Goal: Information Seeking & Learning: Learn about a topic

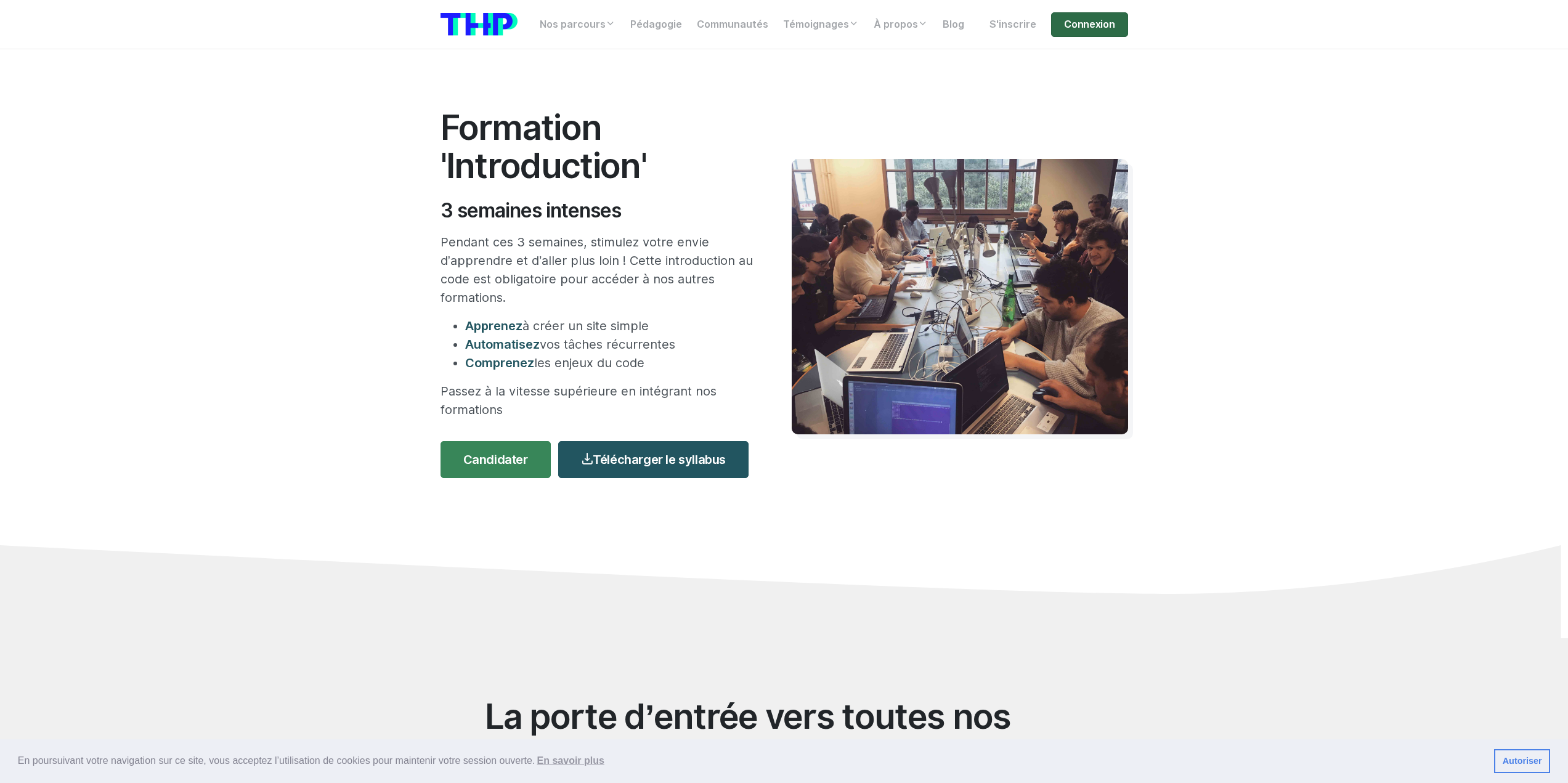
click at [1070, 27] on link "Connexion" at bounding box center [1089, 24] width 76 height 24
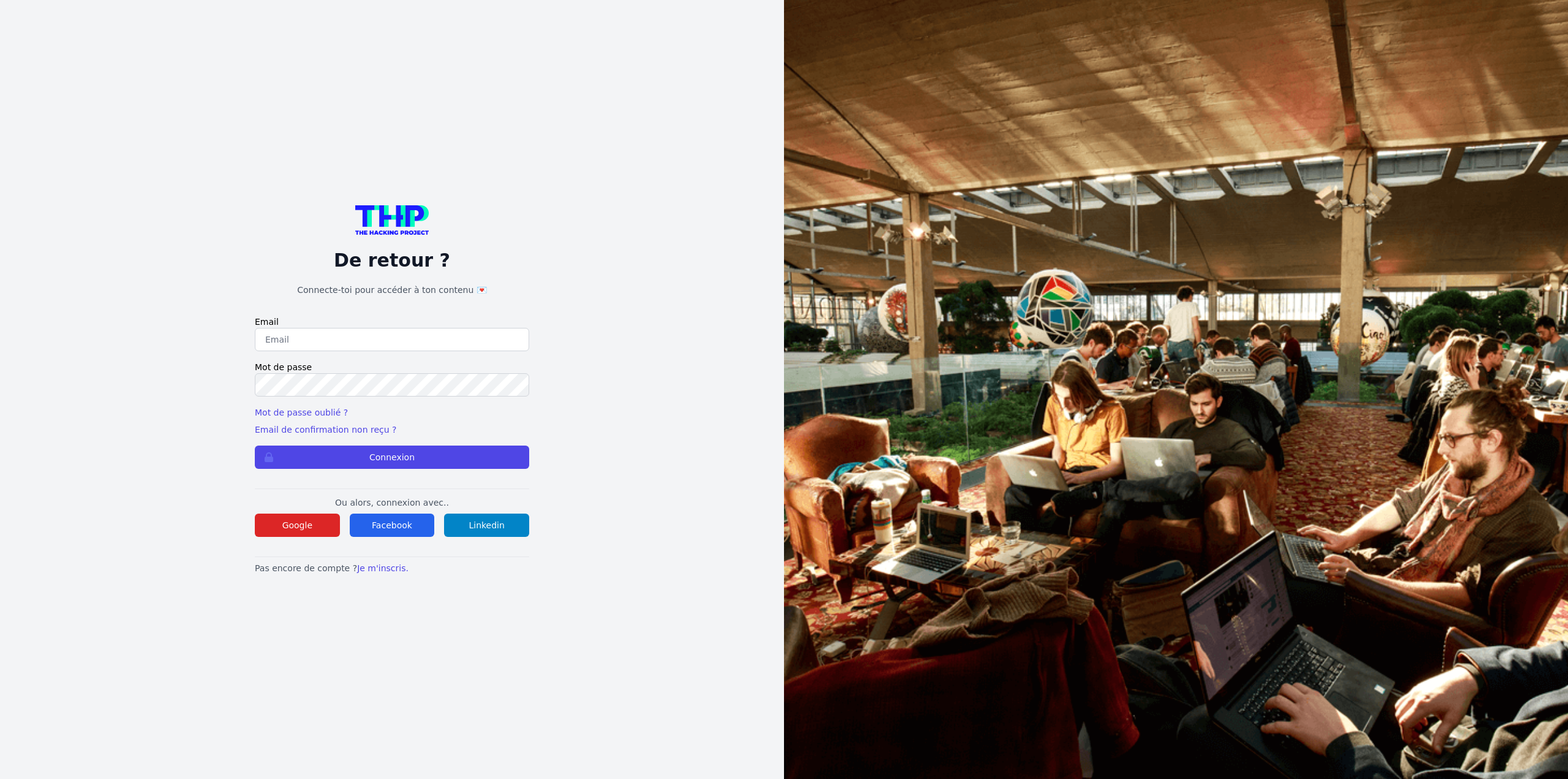
type input "jc.du31@hotmail.fr"
click at [336, 458] on button "Connexion" at bounding box center [392, 457] width 274 height 24
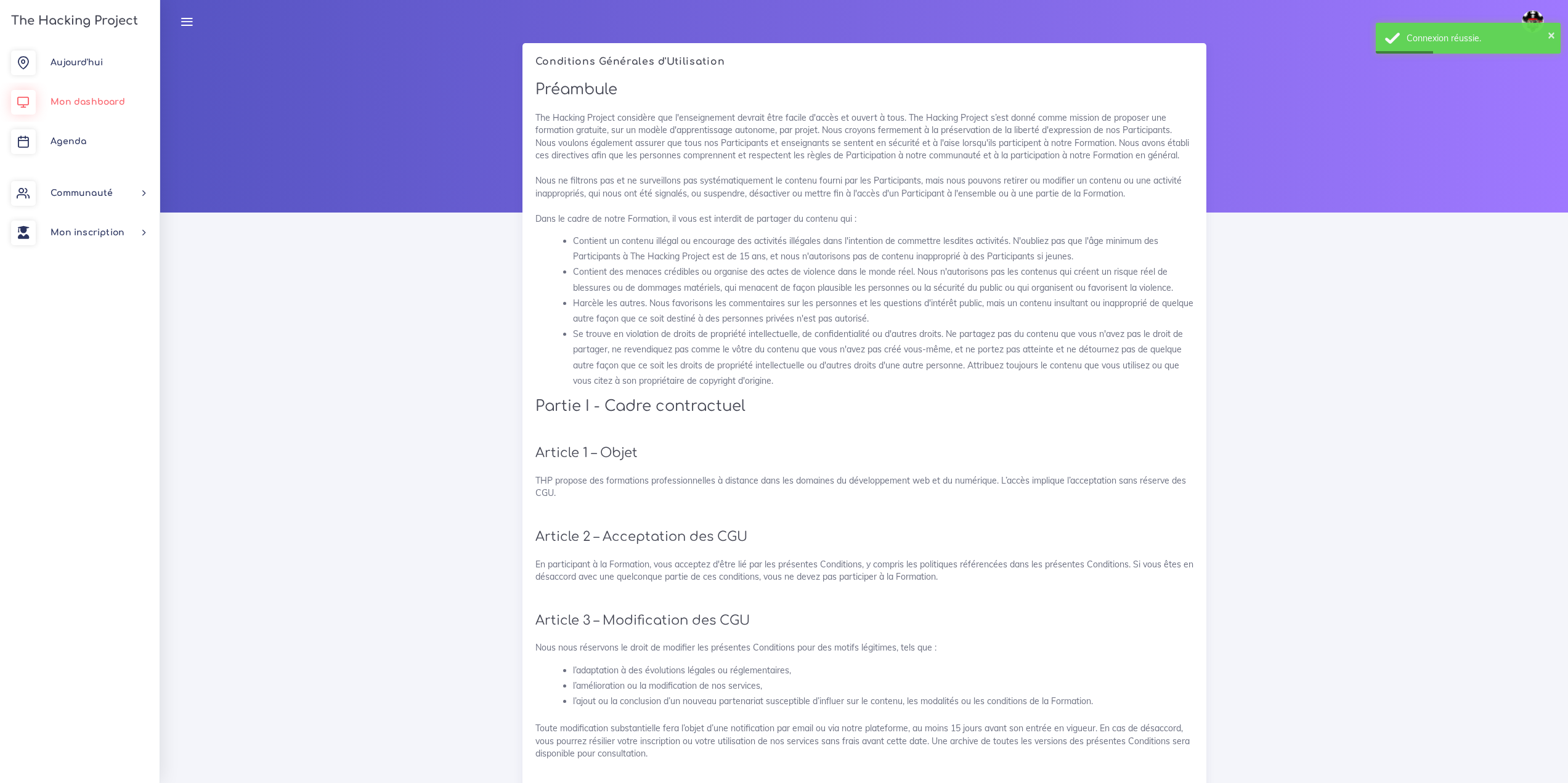
click at [57, 99] on span "Mon dashboard" at bounding box center [88, 102] width 75 height 9
click at [91, 106] on link "Mon dashboard" at bounding box center [80, 102] width 159 height 40
click at [91, 57] on link "Aujourd'hui" at bounding box center [80, 62] width 159 height 40
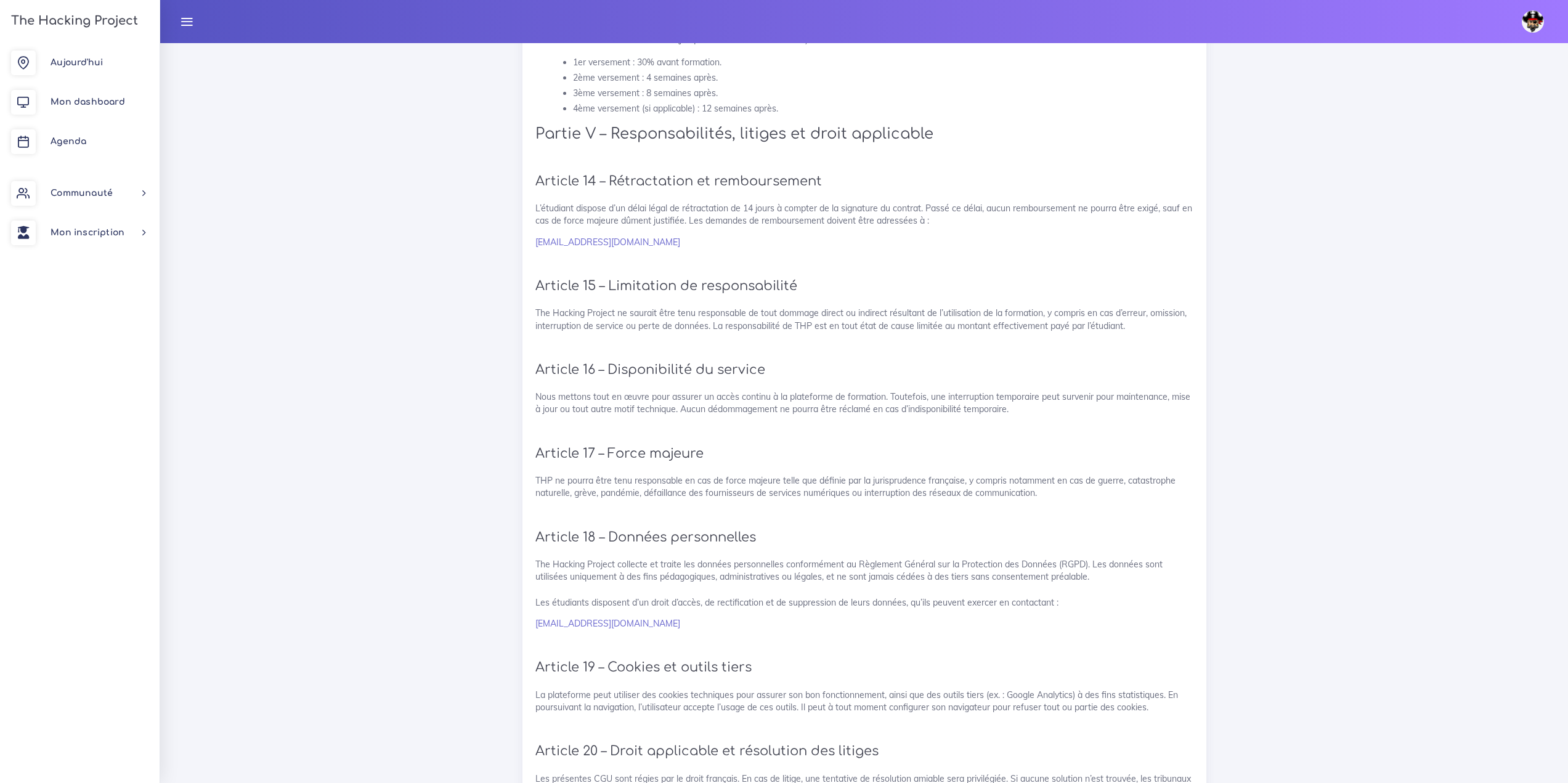
scroll to position [2261, 0]
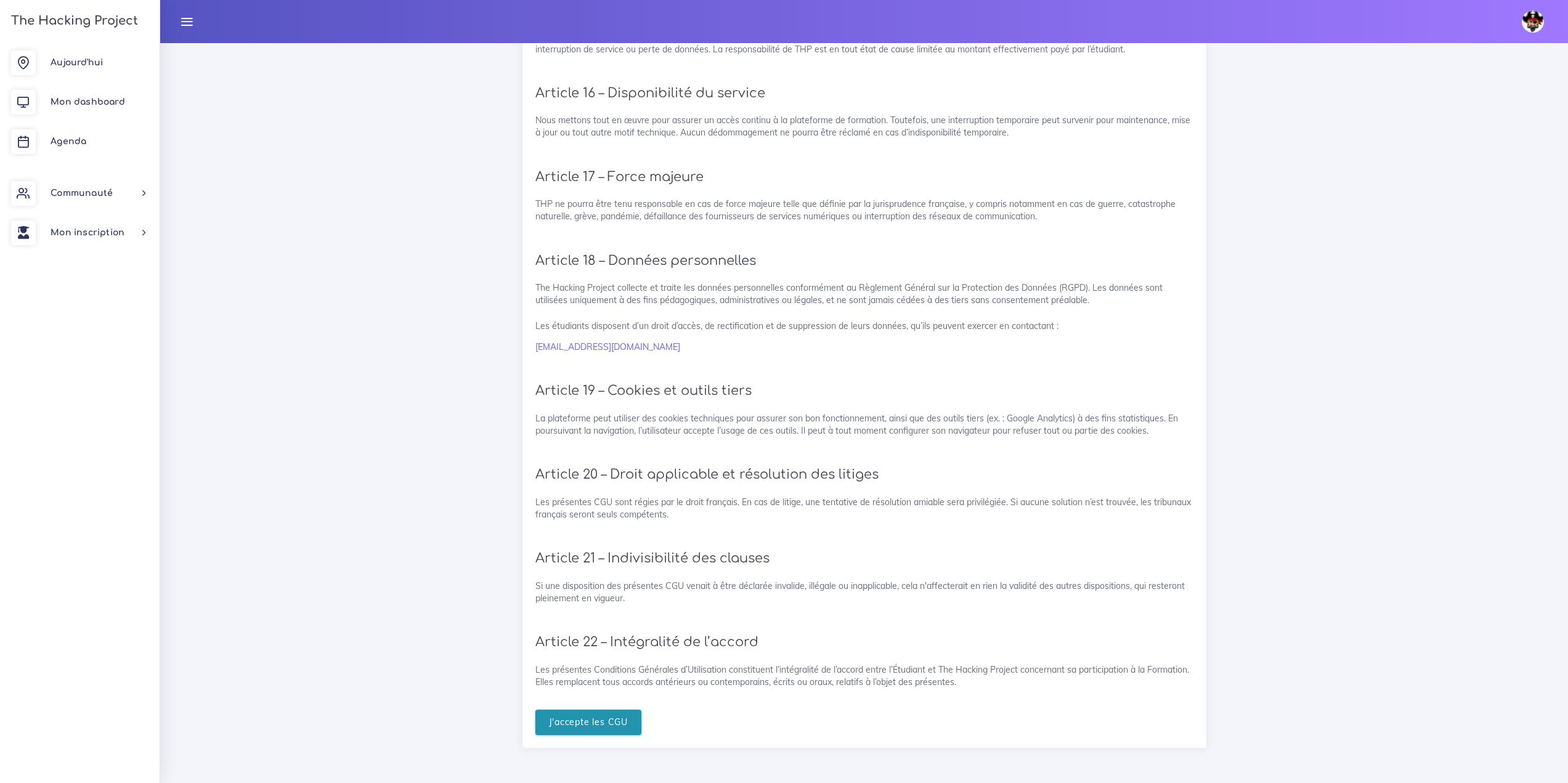
click at [593, 710] on input "J'accepte les CGU" at bounding box center [588, 722] width 106 height 25
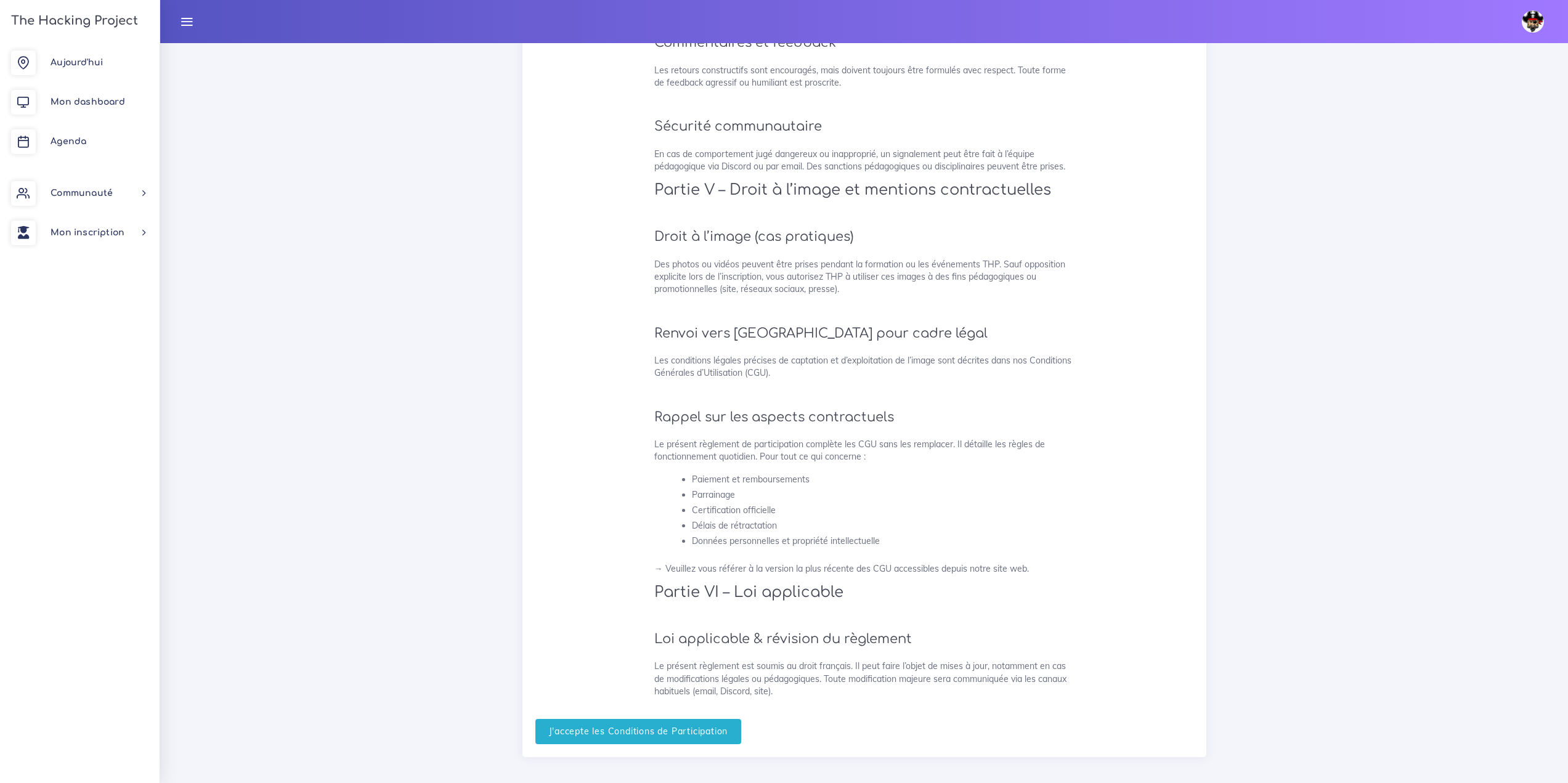
scroll to position [2764, 0]
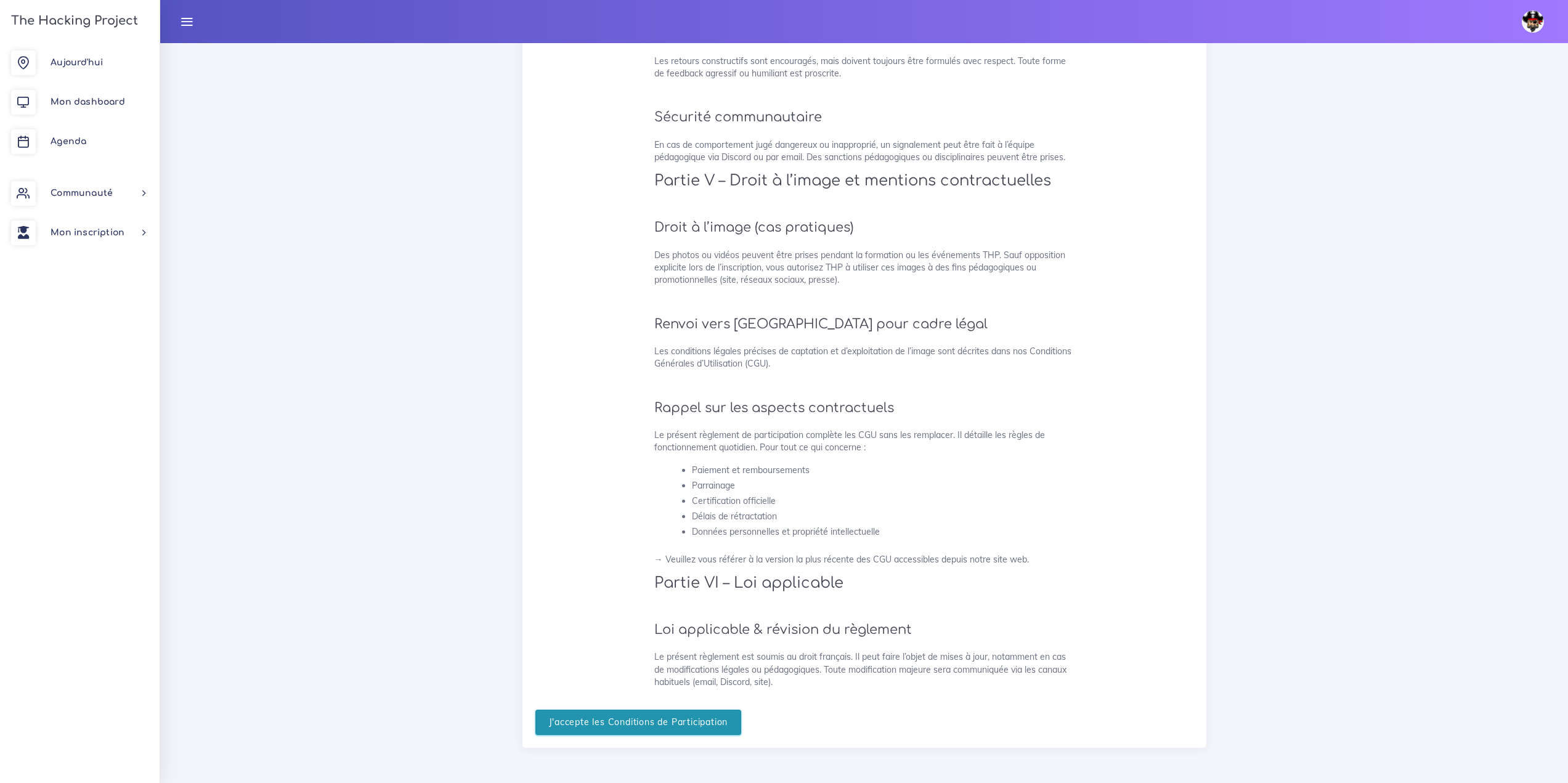
click at [590, 715] on input "J'accepte les Conditions de Participation" at bounding box center [638, 722] width 206 height 25
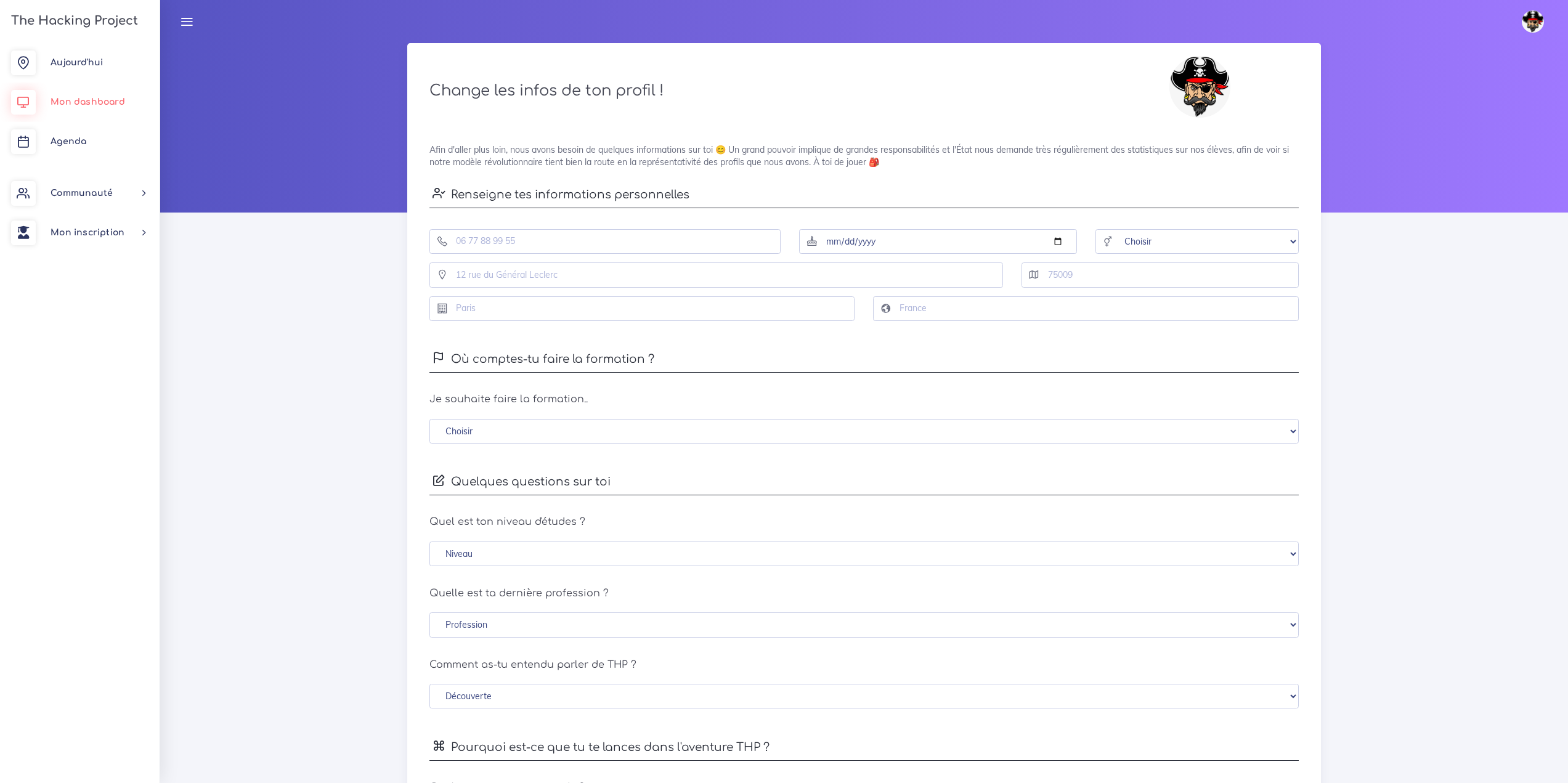
click at [88, 107] on link "Mon dashboard" at bounding box center [80, 102] width 159 height 40
click at [574, 236] on input "tel" at bounding box center [605, 241] width 351 height 25
type input "0603707857"
type input "4 Rue du Perthus, porte i2"
type input "31880"
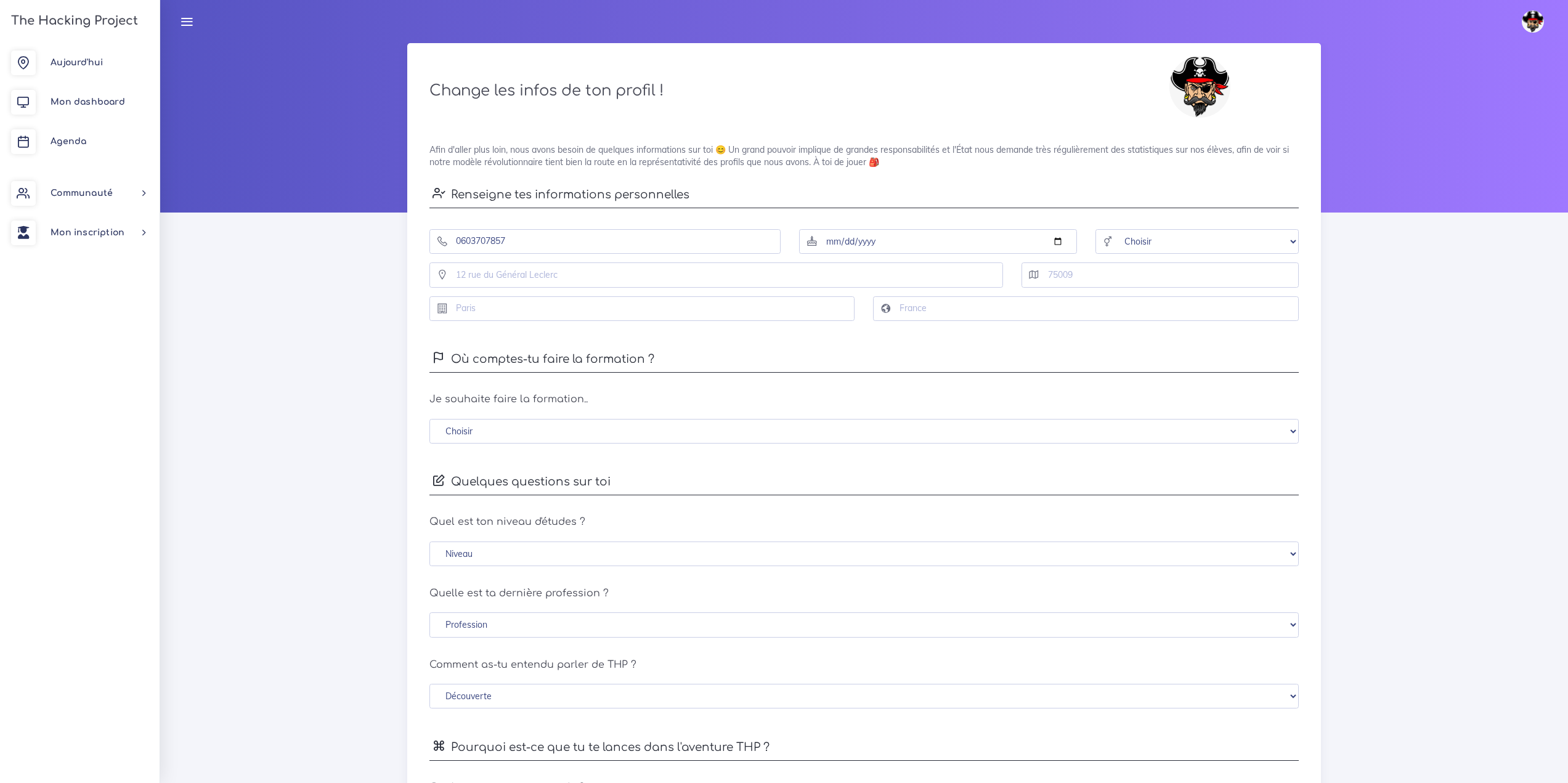
type input "La Salvetat-Saint-Gilles"
type input "France"
click at [889, 238] on input "date" at bounding box center [937, 241] width 277 height 25
type input "1996-03-11"
drag, startPoint x: 1124, startPoint y: 244, endPoint x: 1131, endPoint y: 244, distance: 7.0
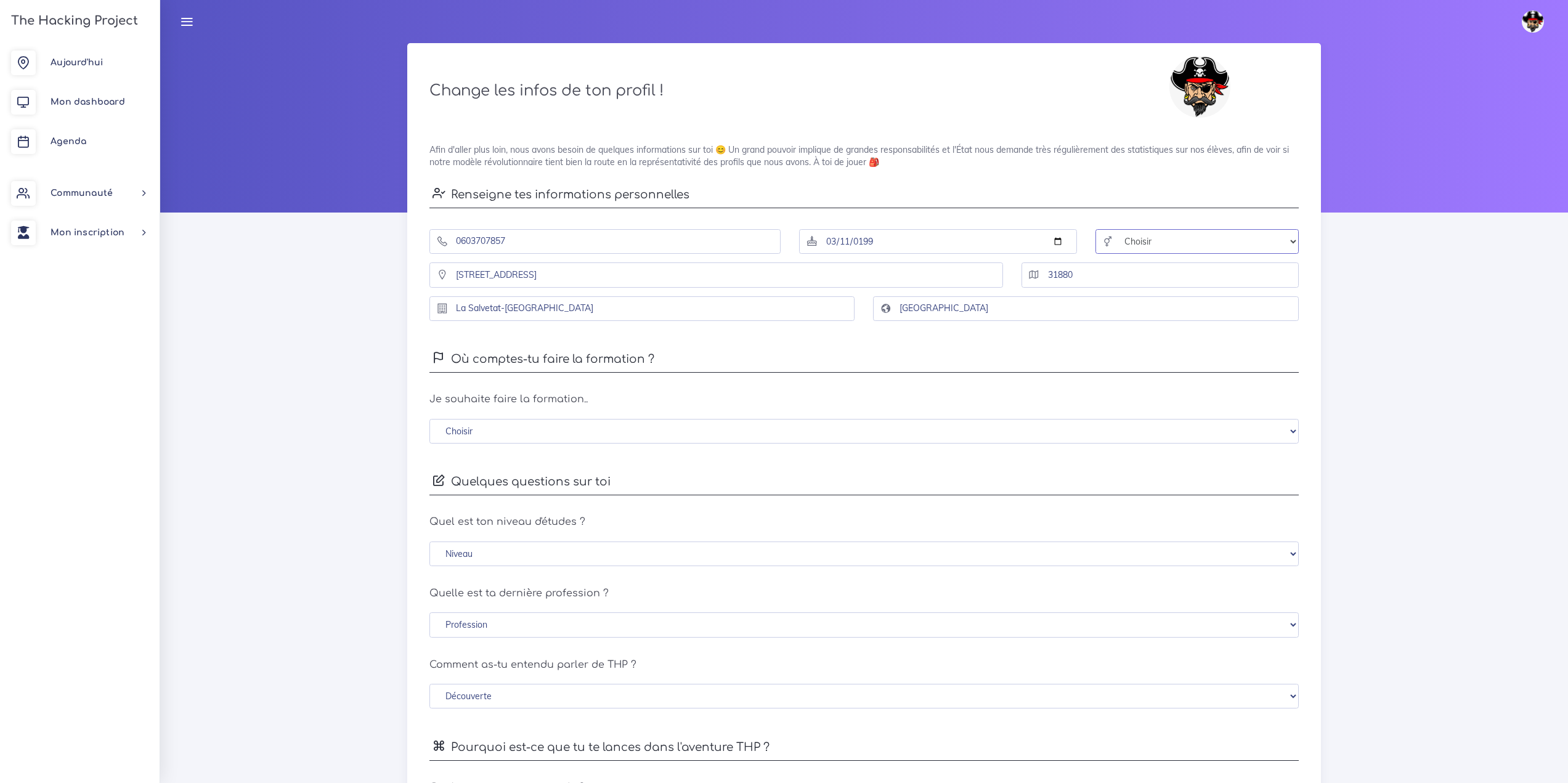
click at [1124, 244] on select "Choisir Homme Femme Autre" at bounding box center [1197, 241] width 203 height 25
select select "male"
click at [1095, 229] on select "Choisir Homme Femme Autre" at bounding box center [1197, 241] width 203 height 25
click at [559, 432] on select "Choisir En distanciel Bordeaux Lille Lyon Marseille Montpellier Nice Paris Renn…" at bounding box center [863, 431] width 868 height 25
select select "0"
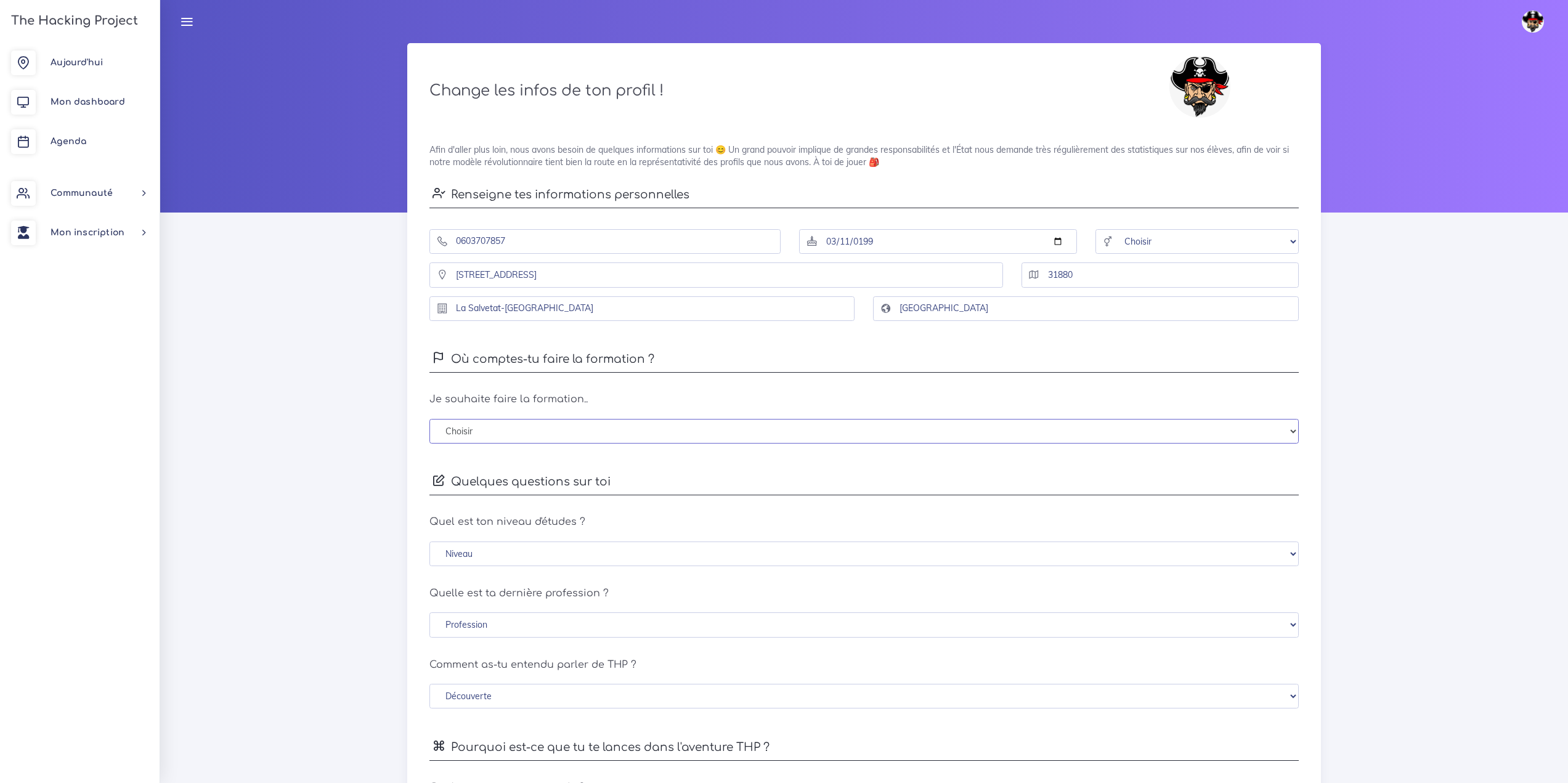
click at [430, 419] on select "Choisir En distanciel Bordeaux Lille Lyon Marseille Montpellier Nice Paris Renn…" at bounding box center [863, 431] width 868 height 25
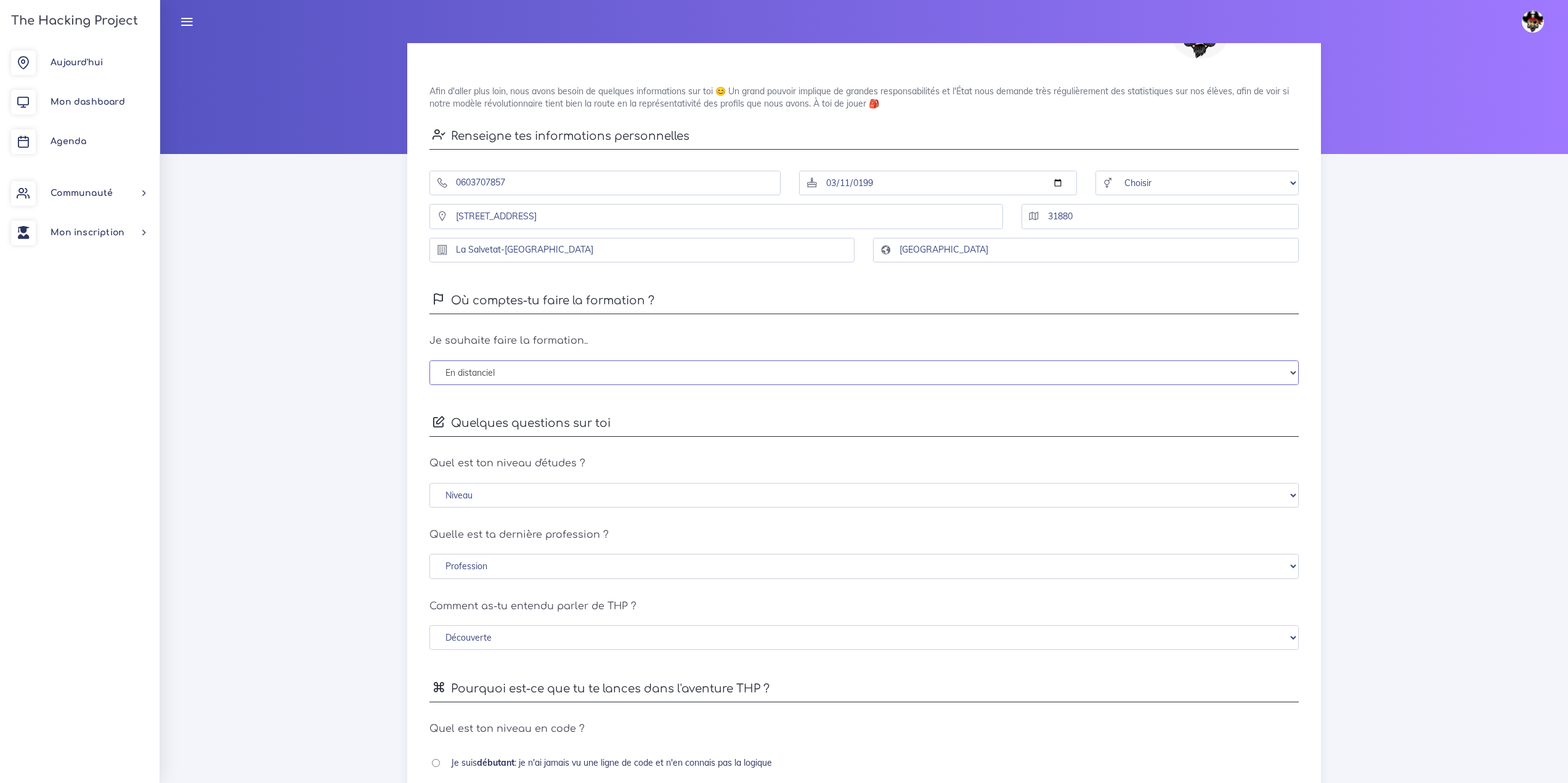
scroll to position [62, 0]
click at [655, 491] on select "Niveau Sans diplôme Brevet des collèges CAP/BEP (autres diplômes techniques) Ba…" at bounding box center [863, 492] width 868 height 25
select select "vacational"
click at [430, 480] on select "Niveau Sans diplôme Brevet des collèges CAP/BEP (autres diplômes techniques) Ba…" at bounding box center [863, 492] width 868 height 25
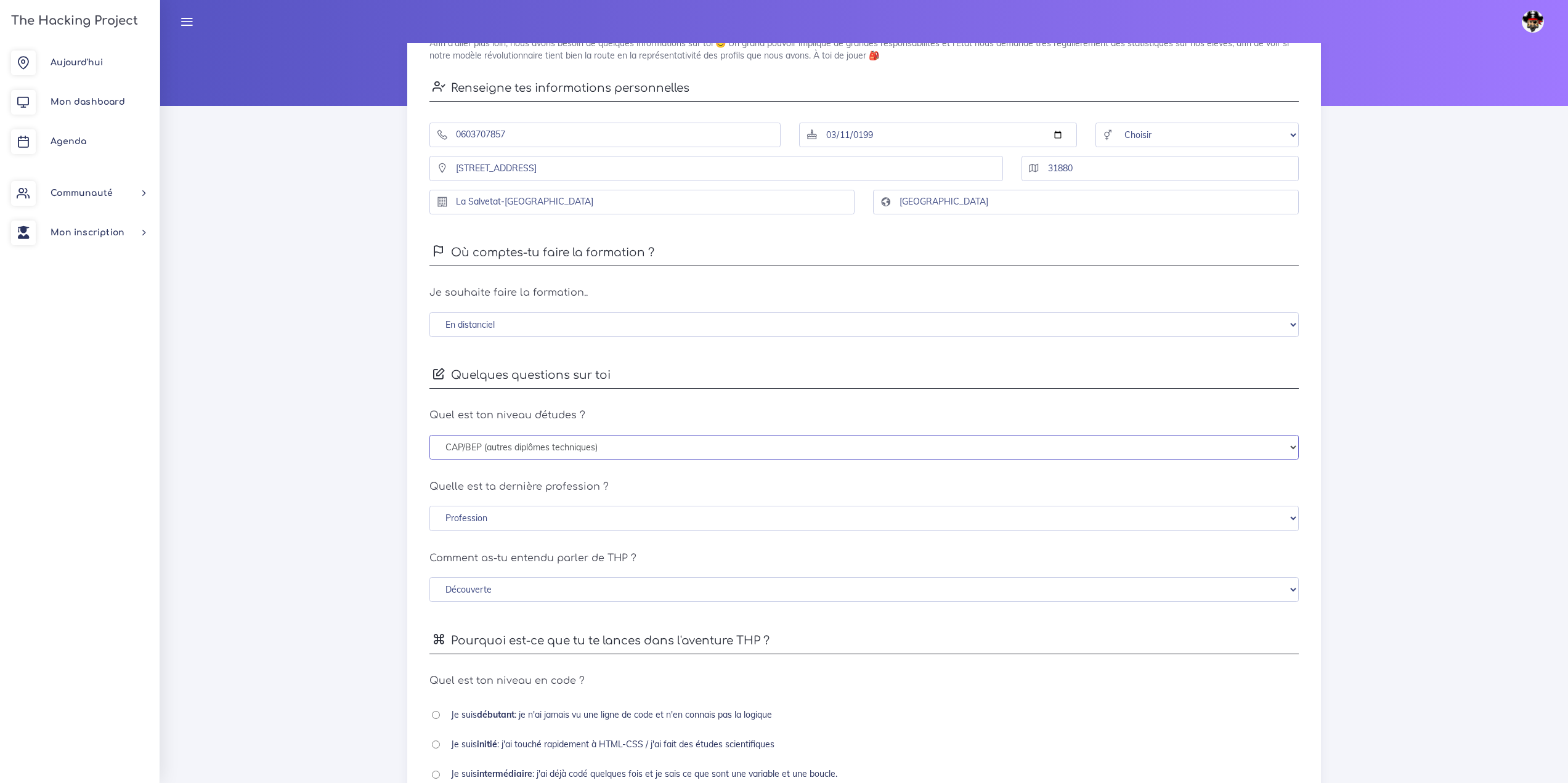
scroll to position [124, 0]
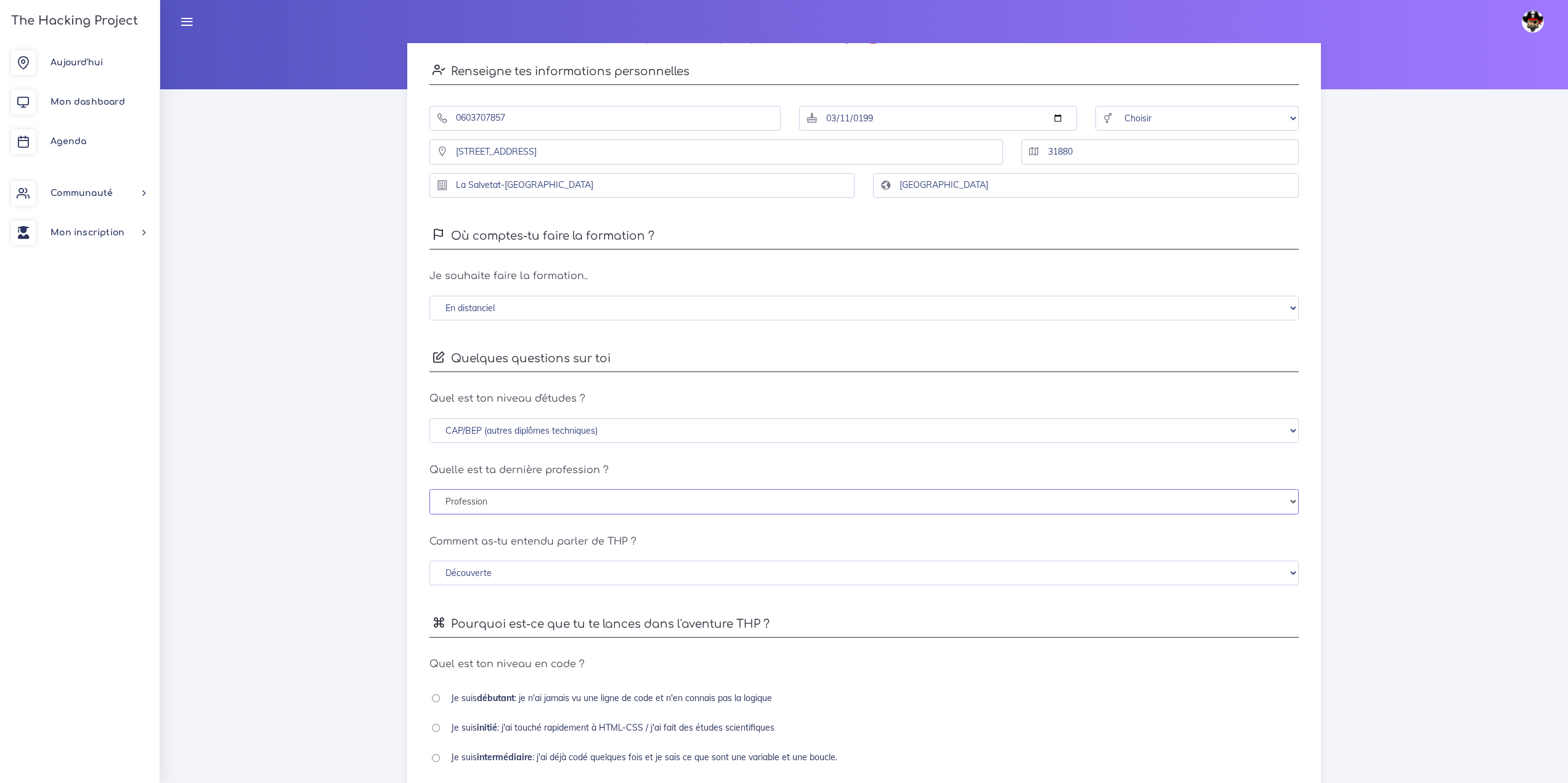
click at [665, 503] on select "Profession Cadres et profession intellectuelle supérieure Profession intérmedia…" at bounding box center [863, 501] width 868 height 25
select select "worker"
click at [430, 489] on select "Profession Cadres et profession intellectuelle supérieure Profession intérmedia…" at bounding box center [863, 501] width 868 height 25
click at [727, 580] on select "Découverte Un ami m'en a parlé Je l'ai vu sur les réseaux sociaux Une recherche…" at bounding box center [863, 573] width 868 height 25
select select "word_to_mouth"
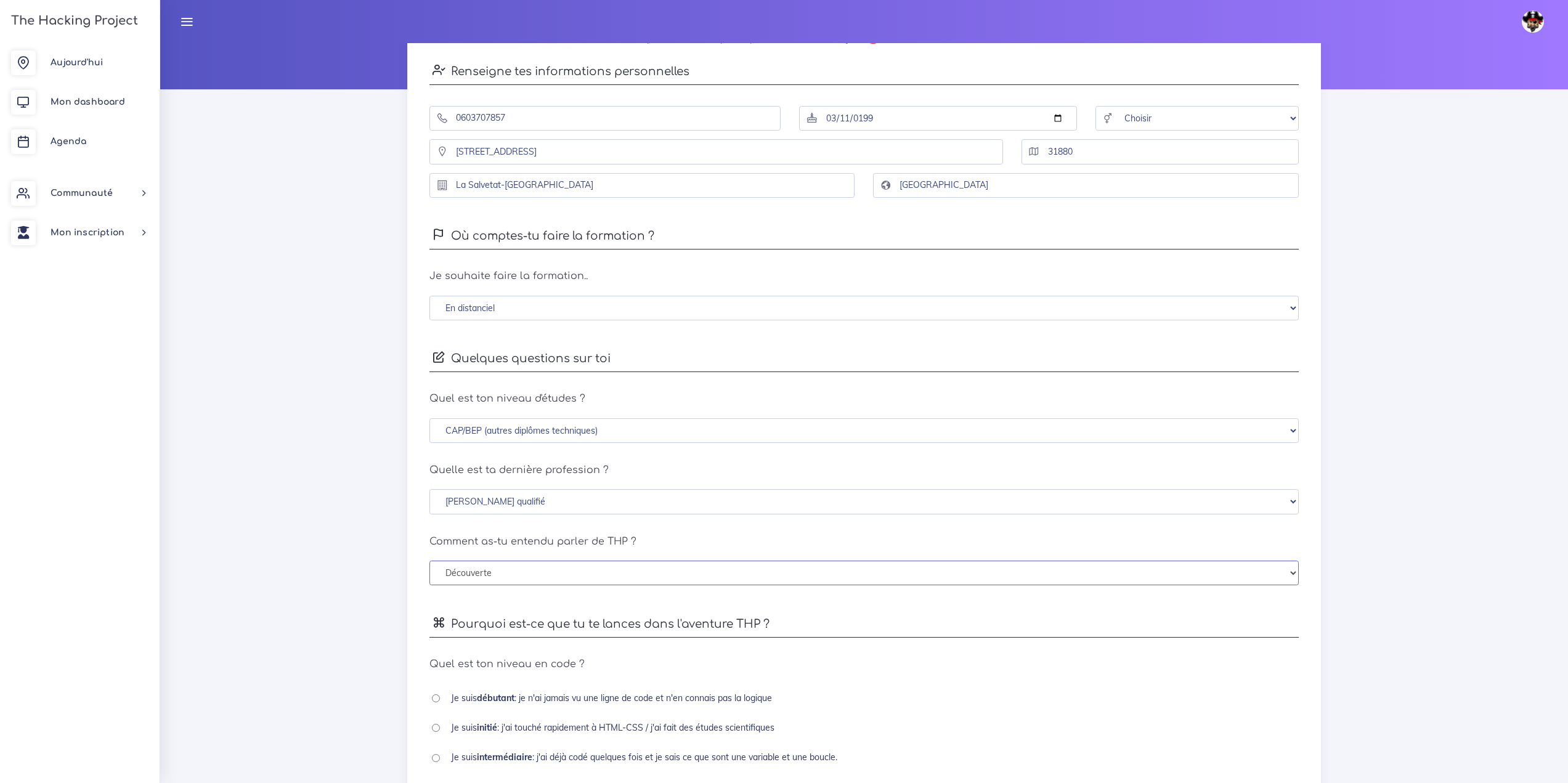
click at [430, 560] on select "Découverte Un ami m'en a parlé Je l'ai vu sur les réseaux sociaux Une recherche…" at bounding box center [863, 573] width 868 height 25
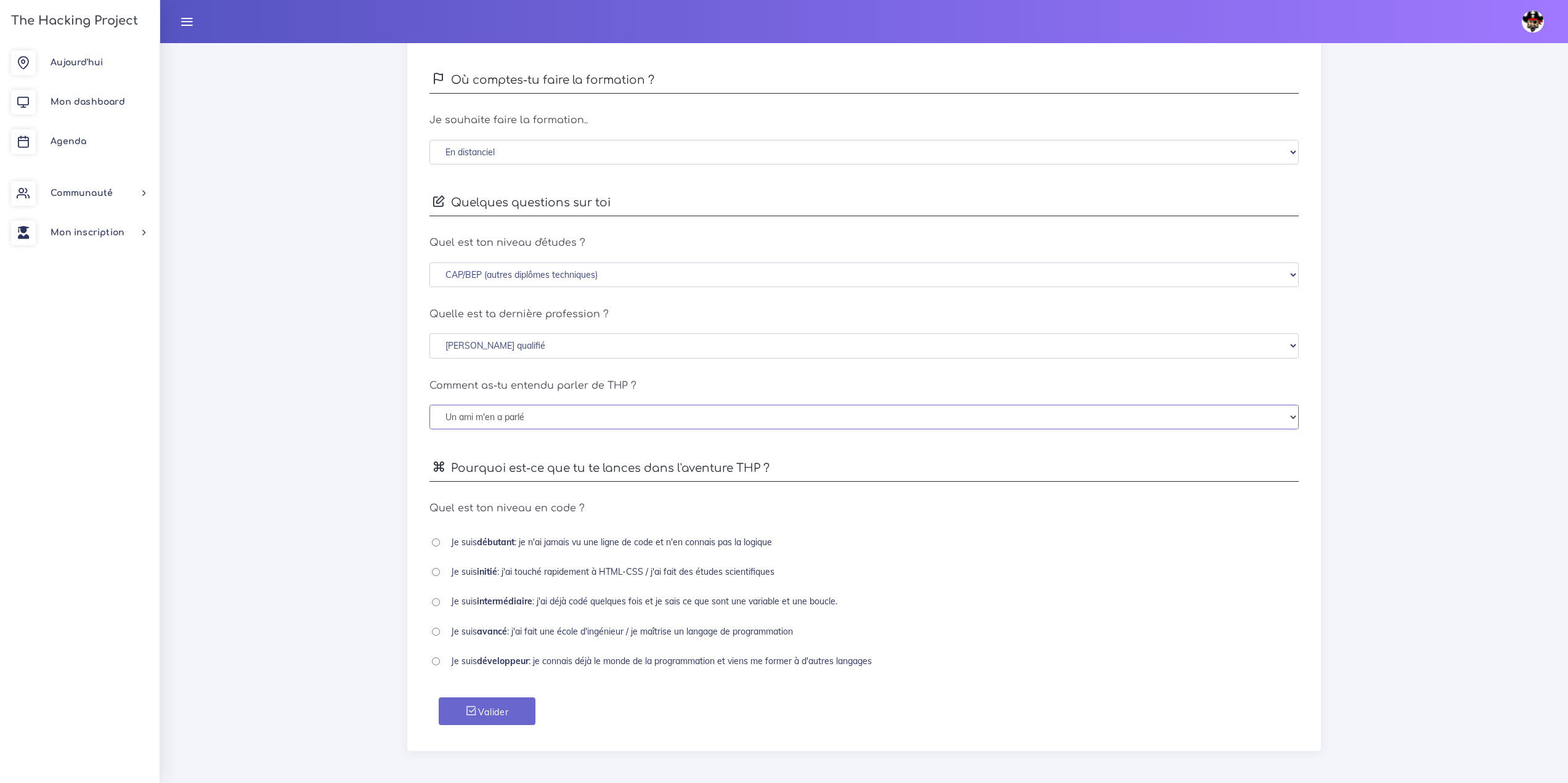
scroll to position [282, 0]
click at [436, 541] on input "radio" at bounding box center [435, 539] width 8 height 8
radio input "true"
click at [508, 709] on button "Valider" at bounding box center [487, 708] width 96 height 28
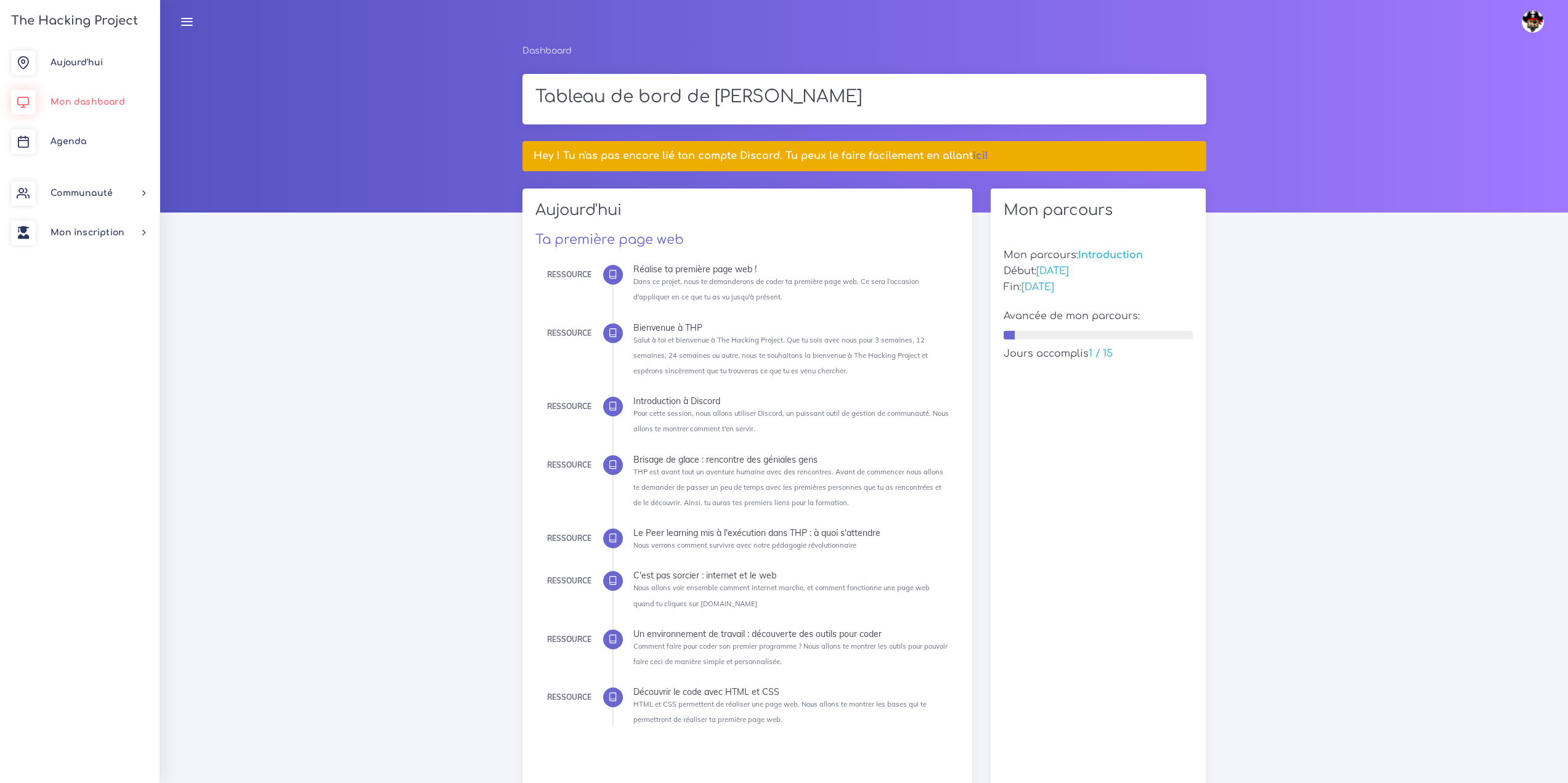
click at [93, 96] on link "Mon dashboard" at bounding box center [80, 102] width 159 height 40
click at [85, 102] on span "Mon dashboard" at bounding box center [88, 102] width 75 height 9
click at [70, 135] on link "Agenda" at bounding box center [80, 142] width 159 height 40
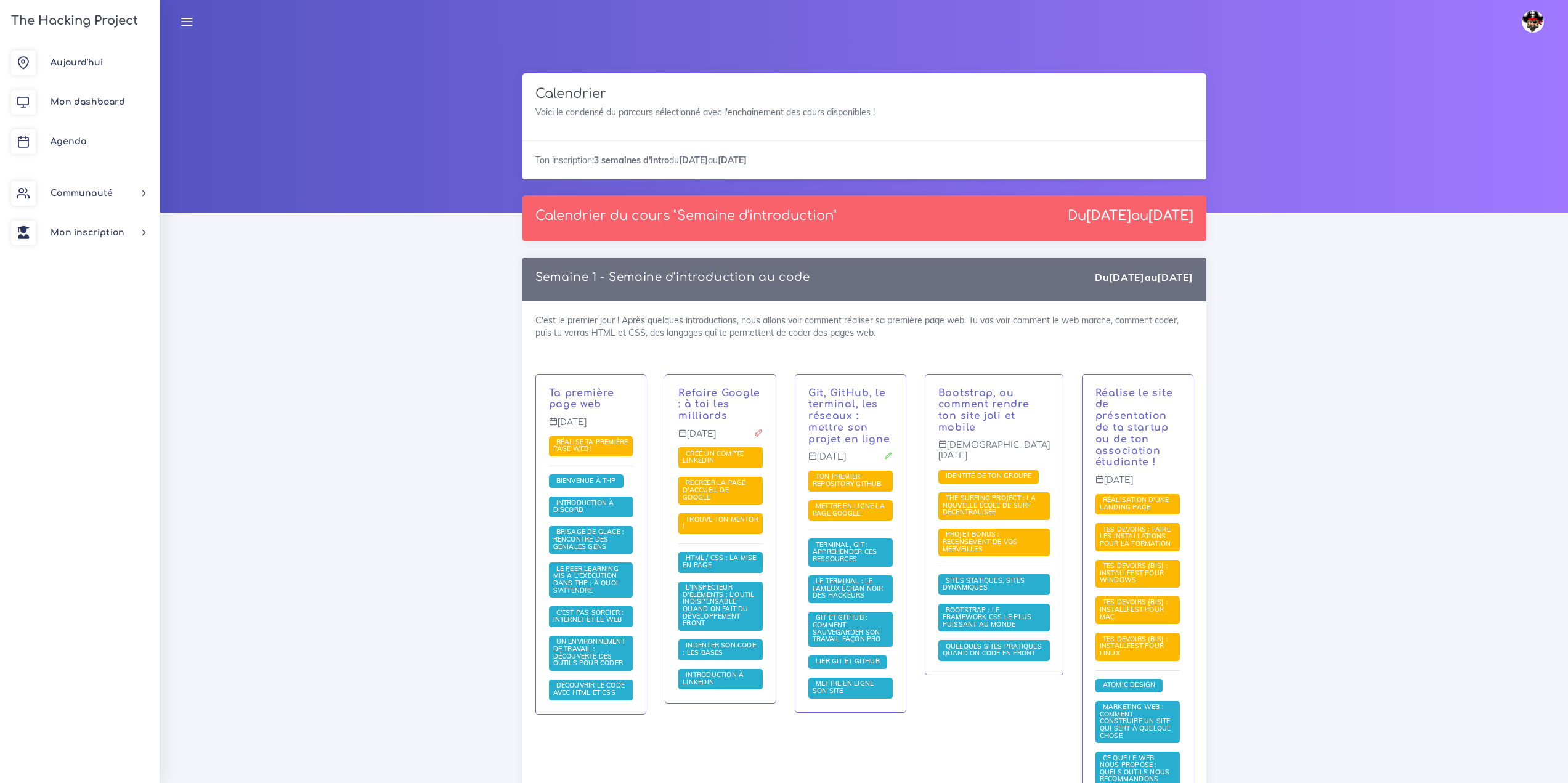
click at [1530, 17] on img at bounding box center [1532, 22] width 22 height 22
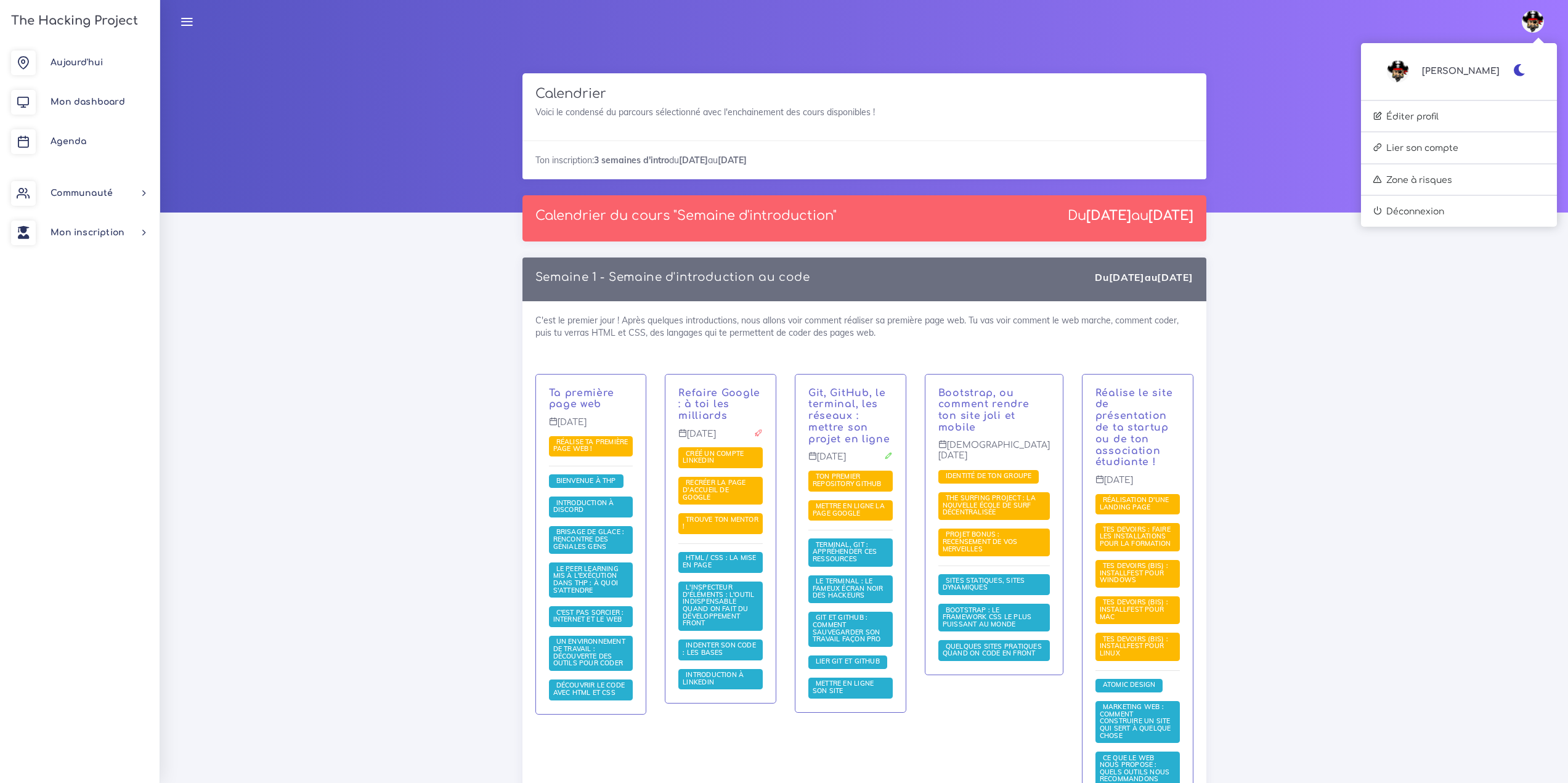
click at [1518, 68] on icon "button" at bounding box center [1519, 70] width 13 height 12
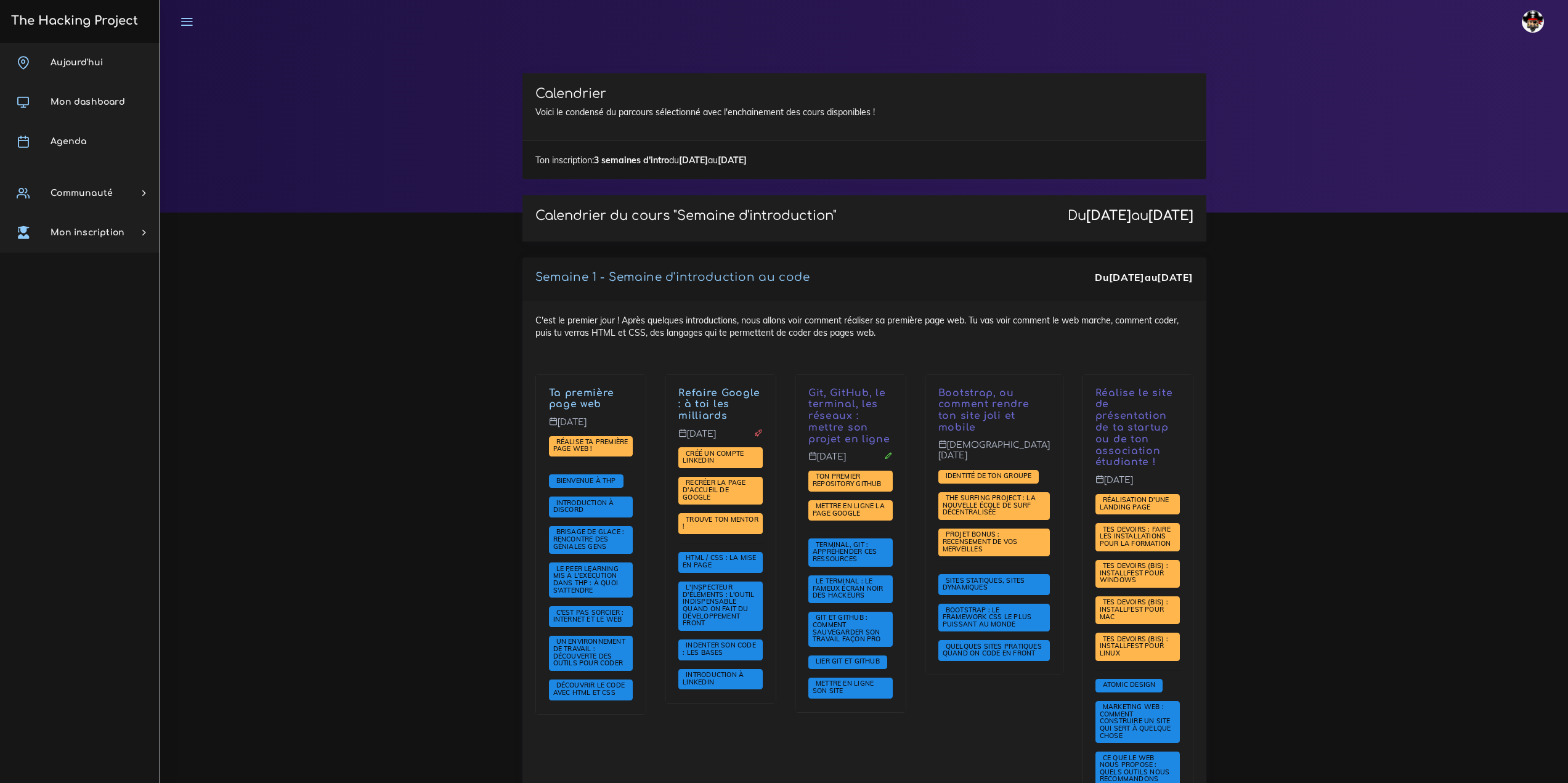
click at [1383, 178] on div at bounding box center [864, 128] width 1408 height 170
click at [557, 482] on span "Bienvenue à THP" at bounding box center [586, 481] width 66 height 9
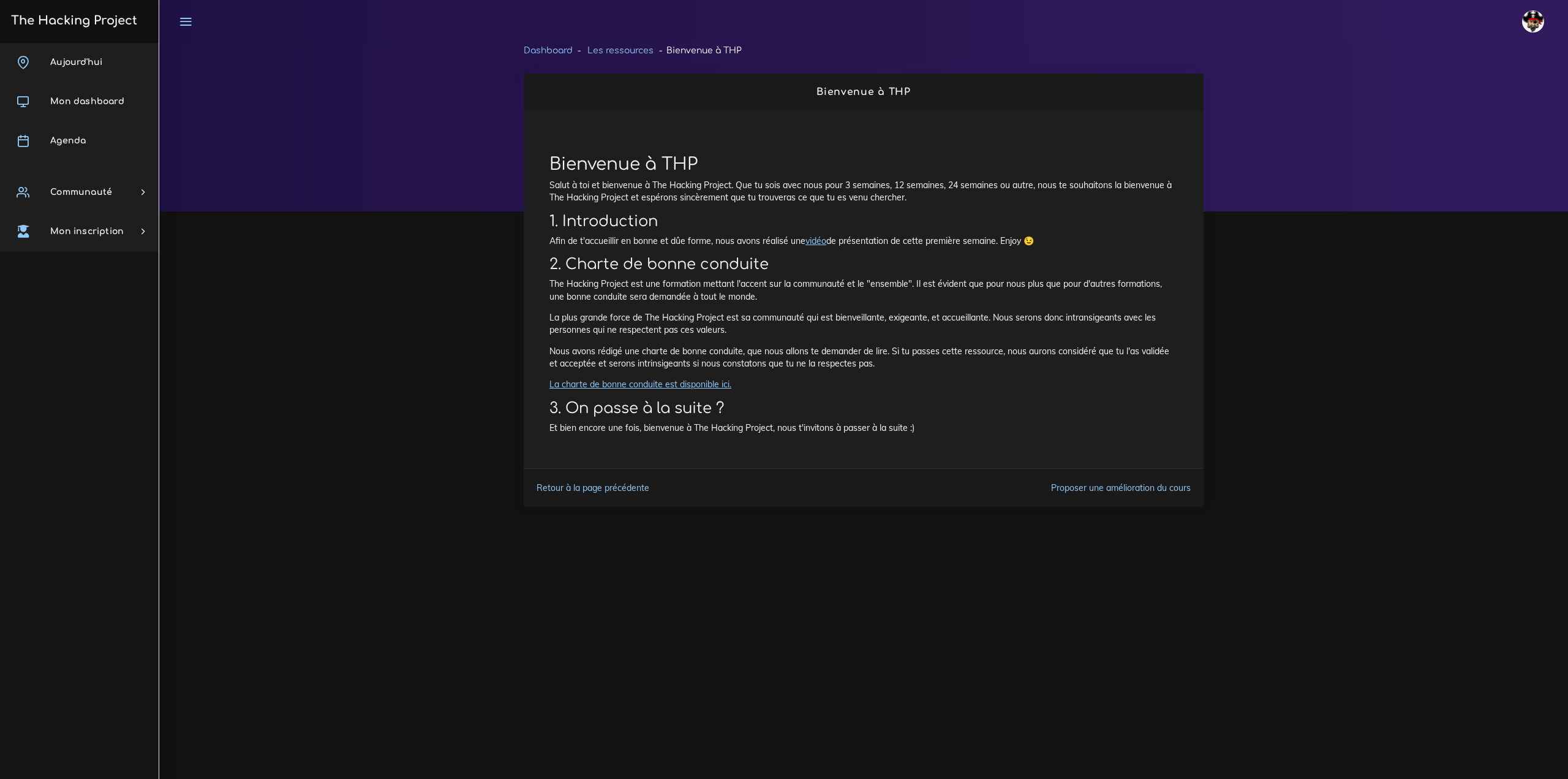
click at [814, 242] on link "vidéo" at bounding box center [816, 240] width 21 height 11
click at [652, 381] on link "La charte de bonne conduite est disponible ici." at bounding box center [640, 384] width 182 height 11
click at [79, 99] on span "Mon dashboard" at bounding box center [87, 101] width 74 height 9
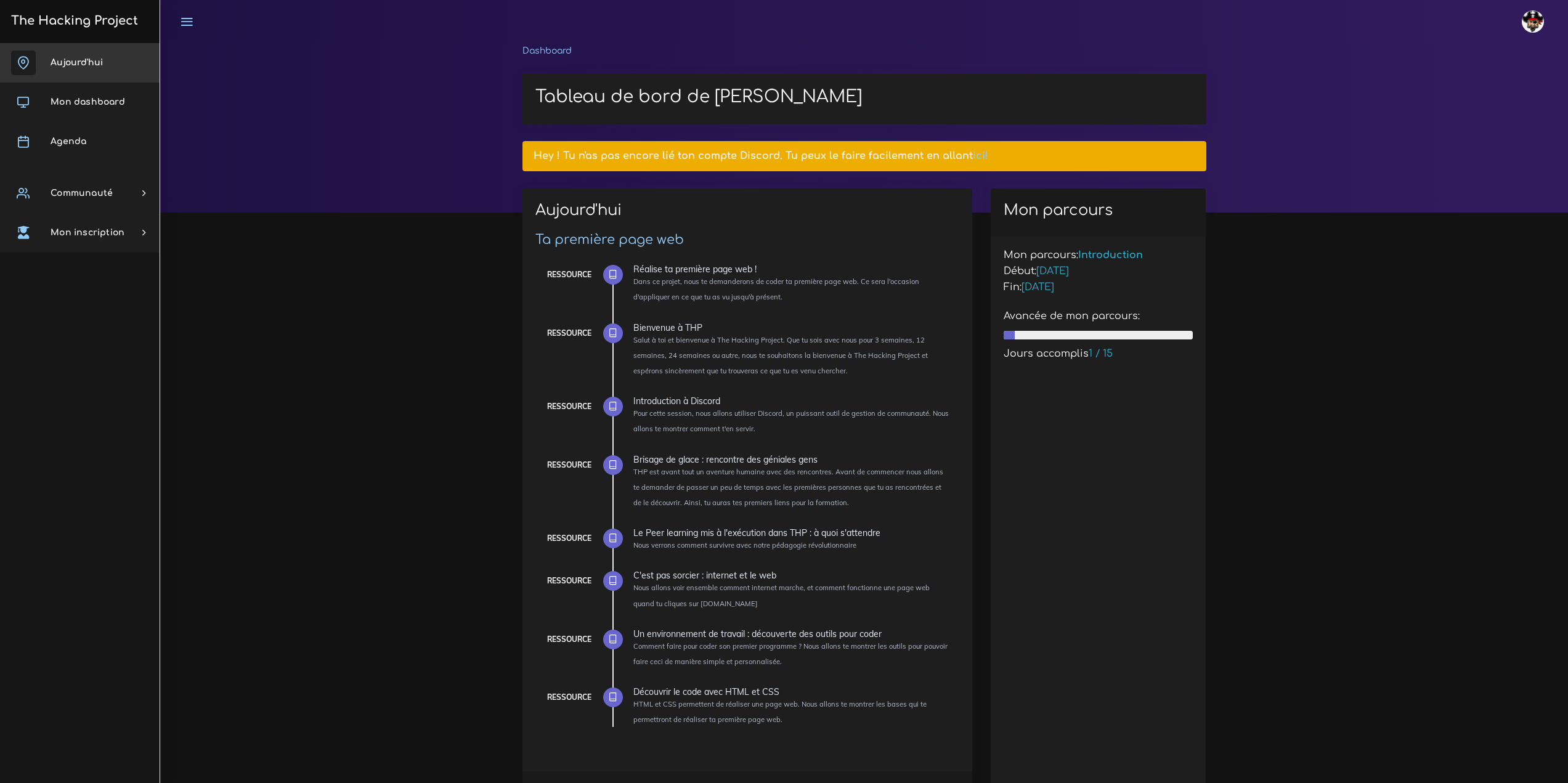
click at [59, 69] on link "Aujourd'hui" at bounding box center [80, 62] width 159 height 40
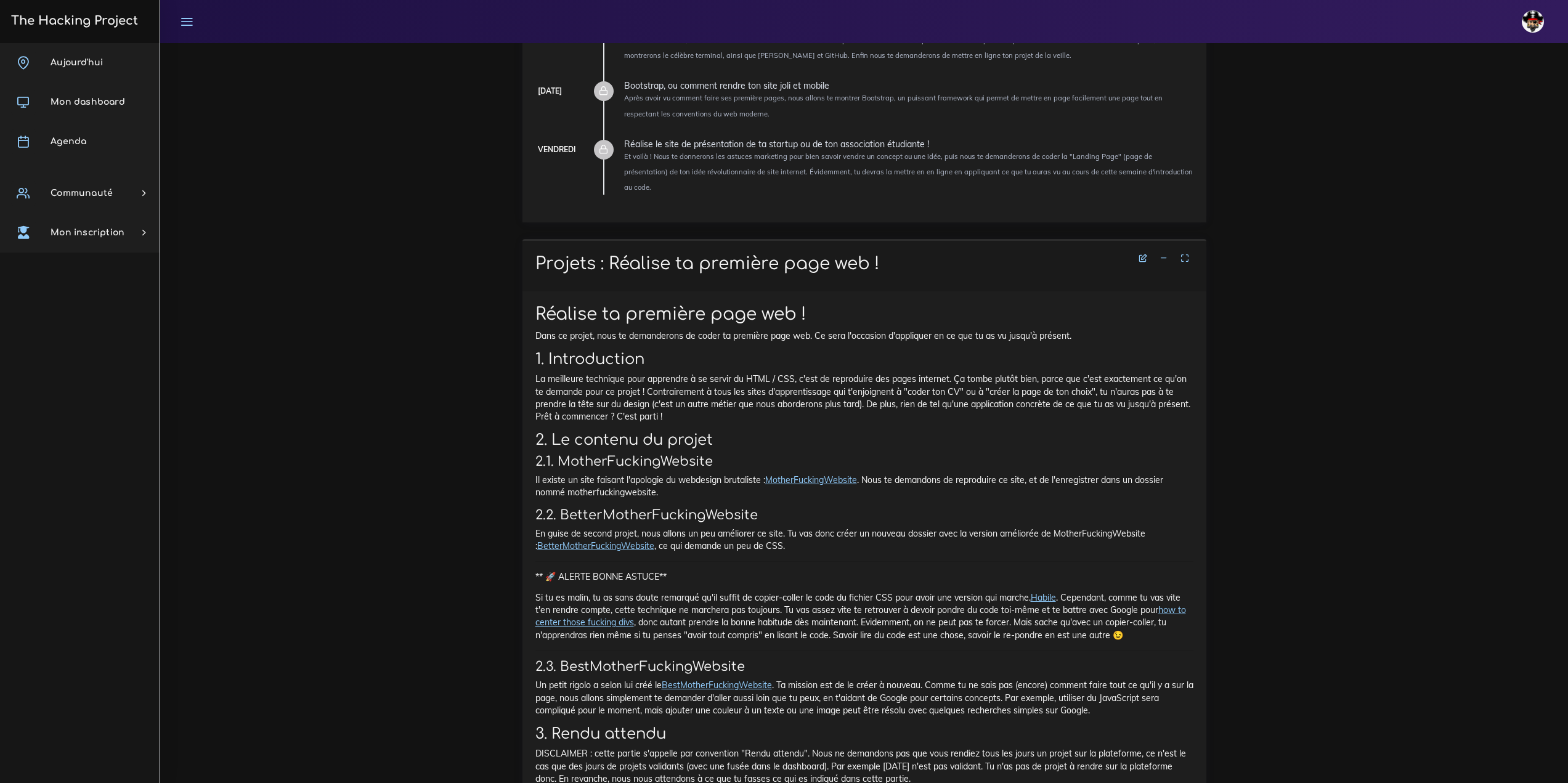
scroll to position [493, 0]
click at [100, 60] on span "Aujourd'hui" at bounding box center [76, 62] width 52 height 9
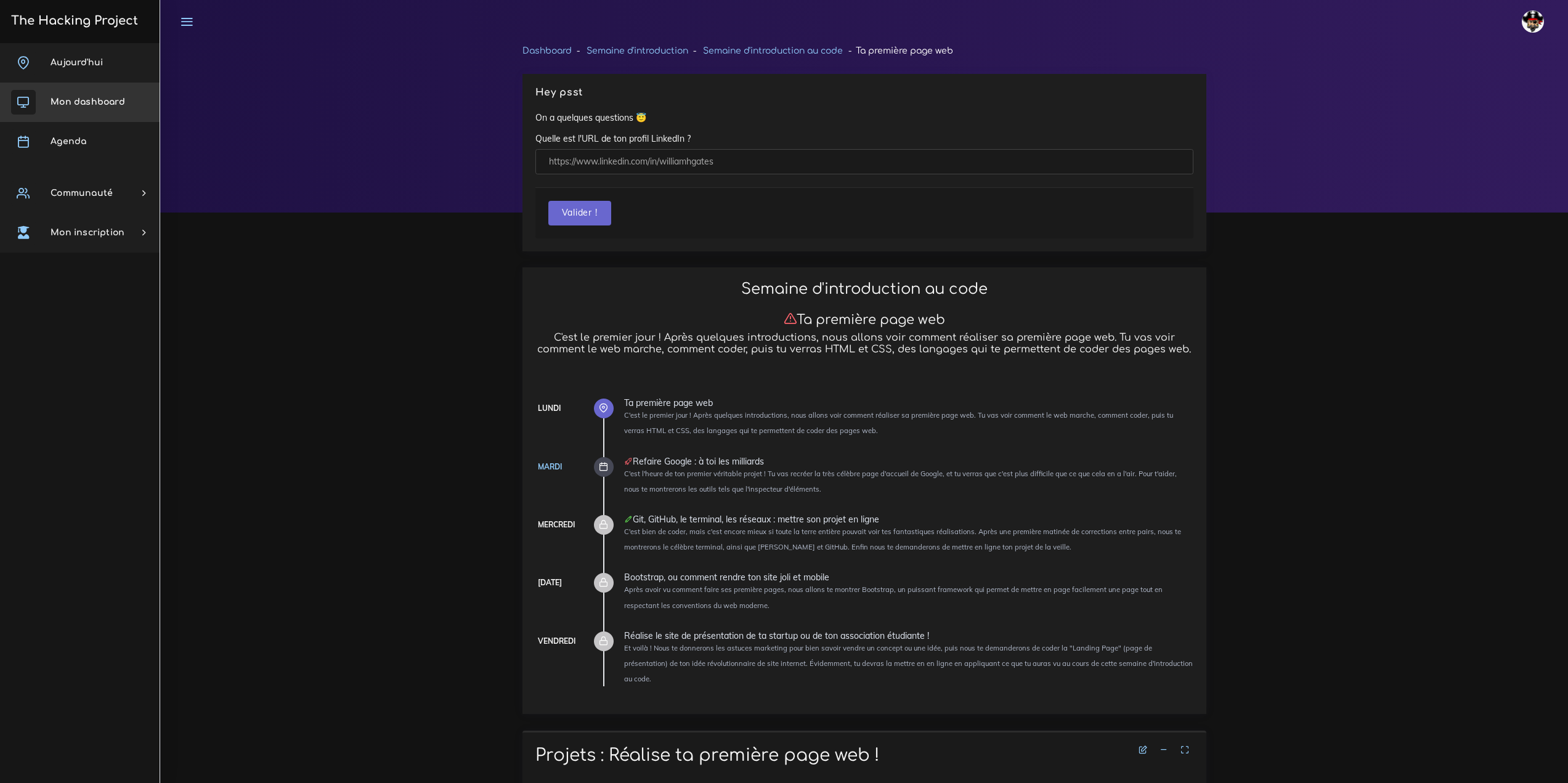
click at [95, 98] on span "Mon dashboard" at bounding box center [88, 102] width 75 height 9
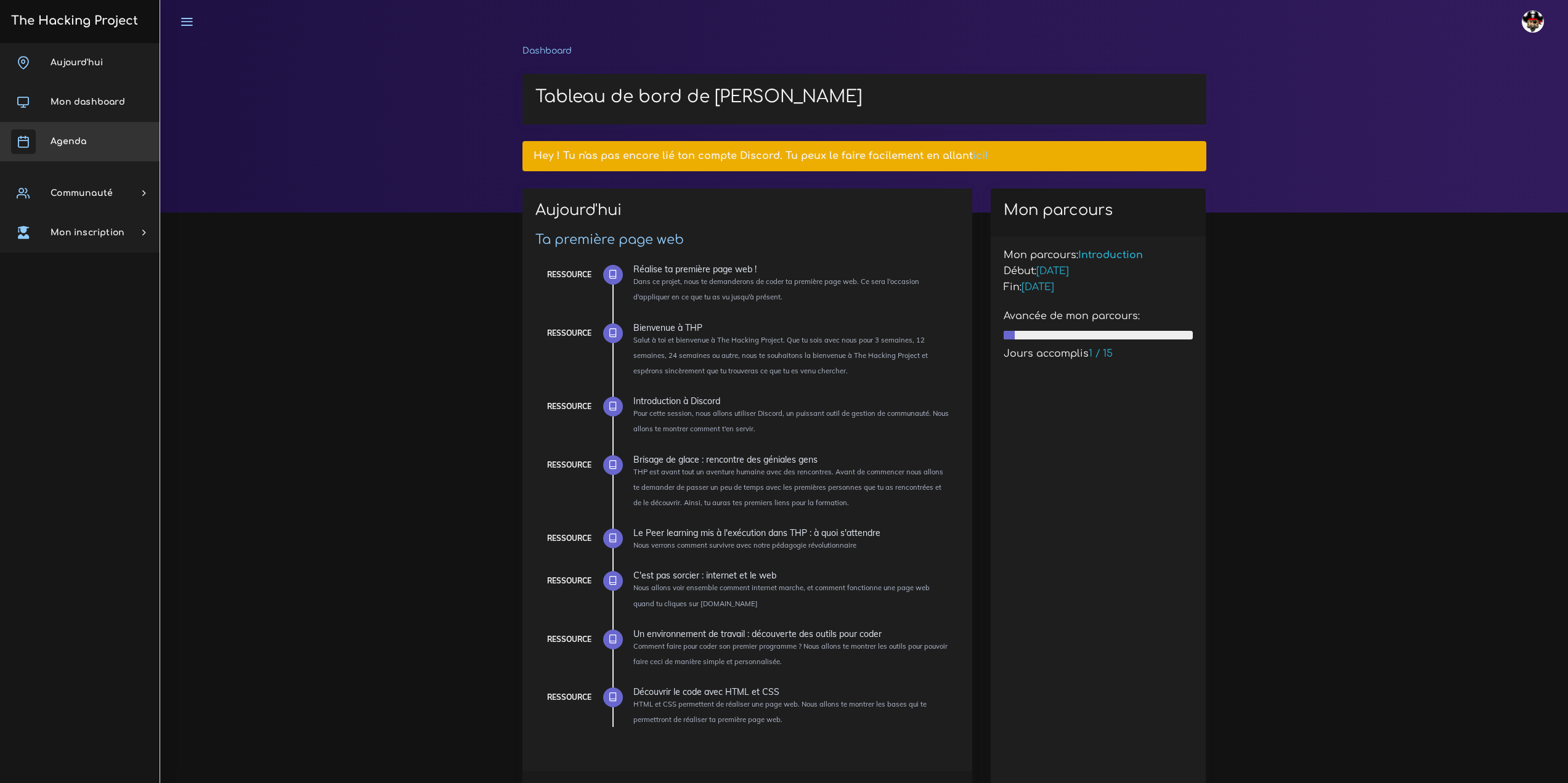
click at [88, 136] on link "Agenda" at bounding box center [80, 142] width 159 height 40
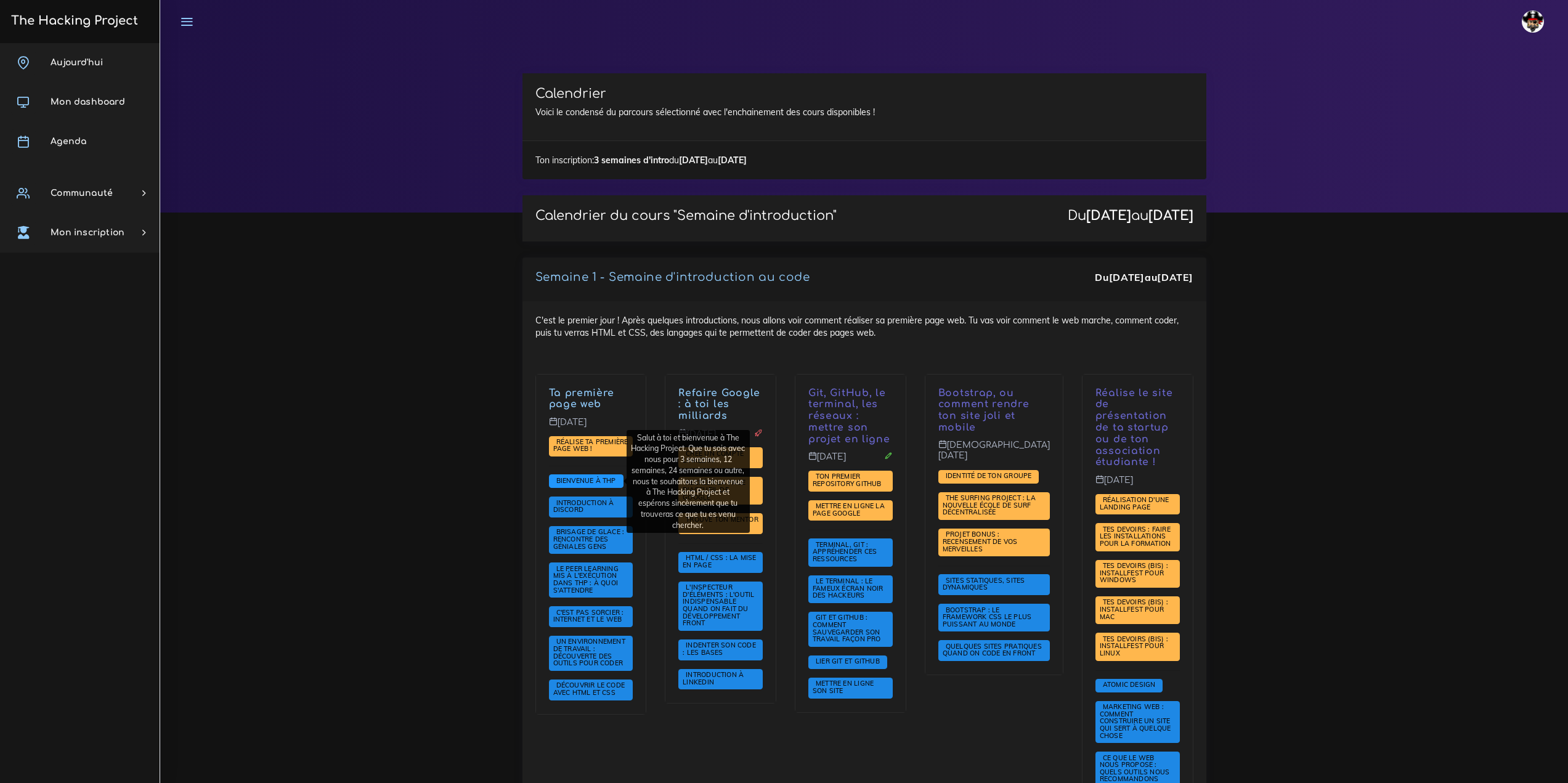
click at [572, 483] on span "Bienvenue à THP" at bounding box center [586, 481] width 66 height 9
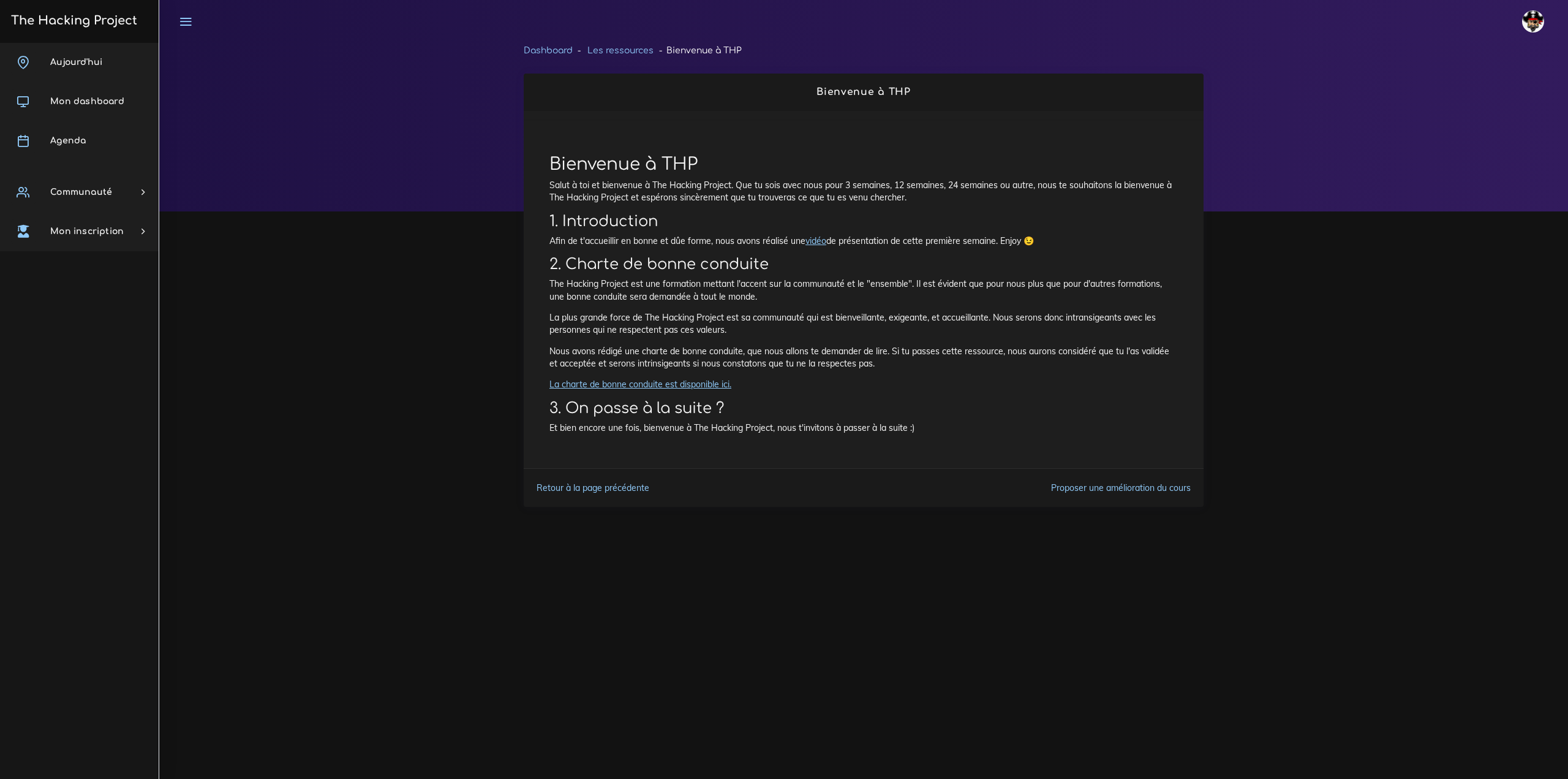
click at [559, 56] on li "Dashboard" at bounding box center [548, 50] width 49 height 15
click at [556, 54] on link "Dashboard" at bounding box center [548, 50] width 49 height 9
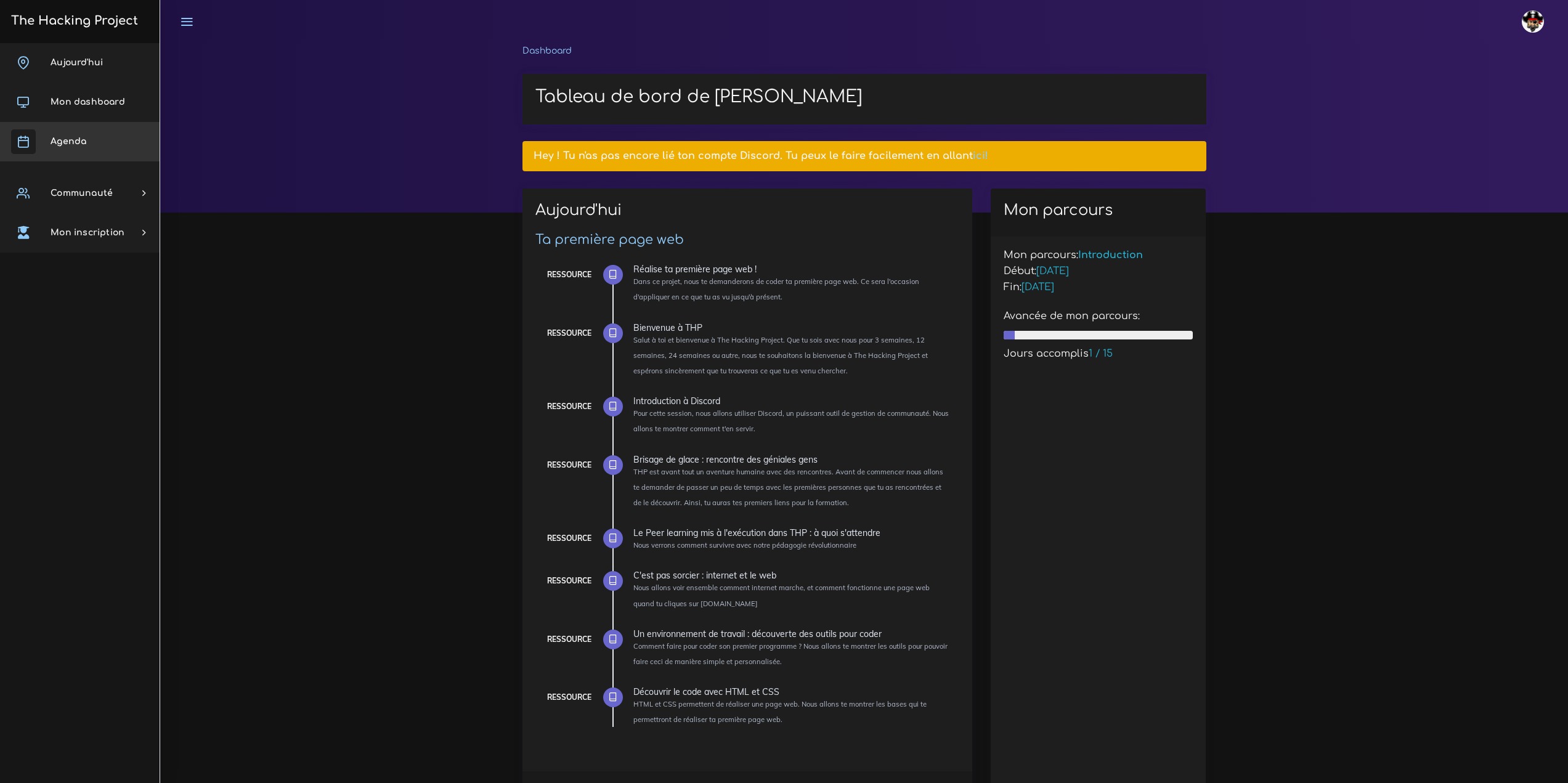
click at [72, 128] on link "Agenda" at bounding box center [80, 142] width 159 height 40
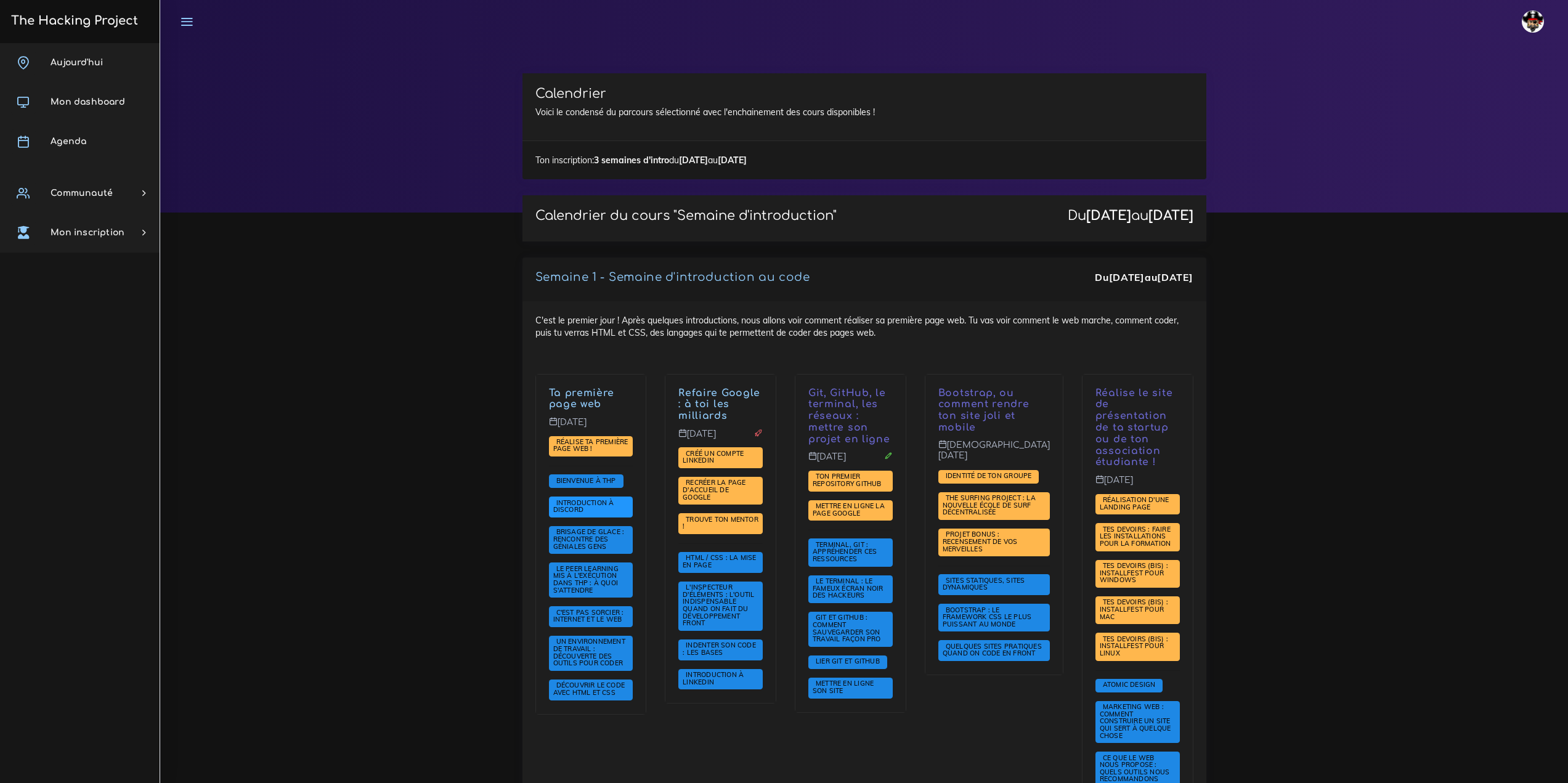
click at [577, 499] on span "Introduction à Discord" at bounding box center [583, 506] width 61 height 16
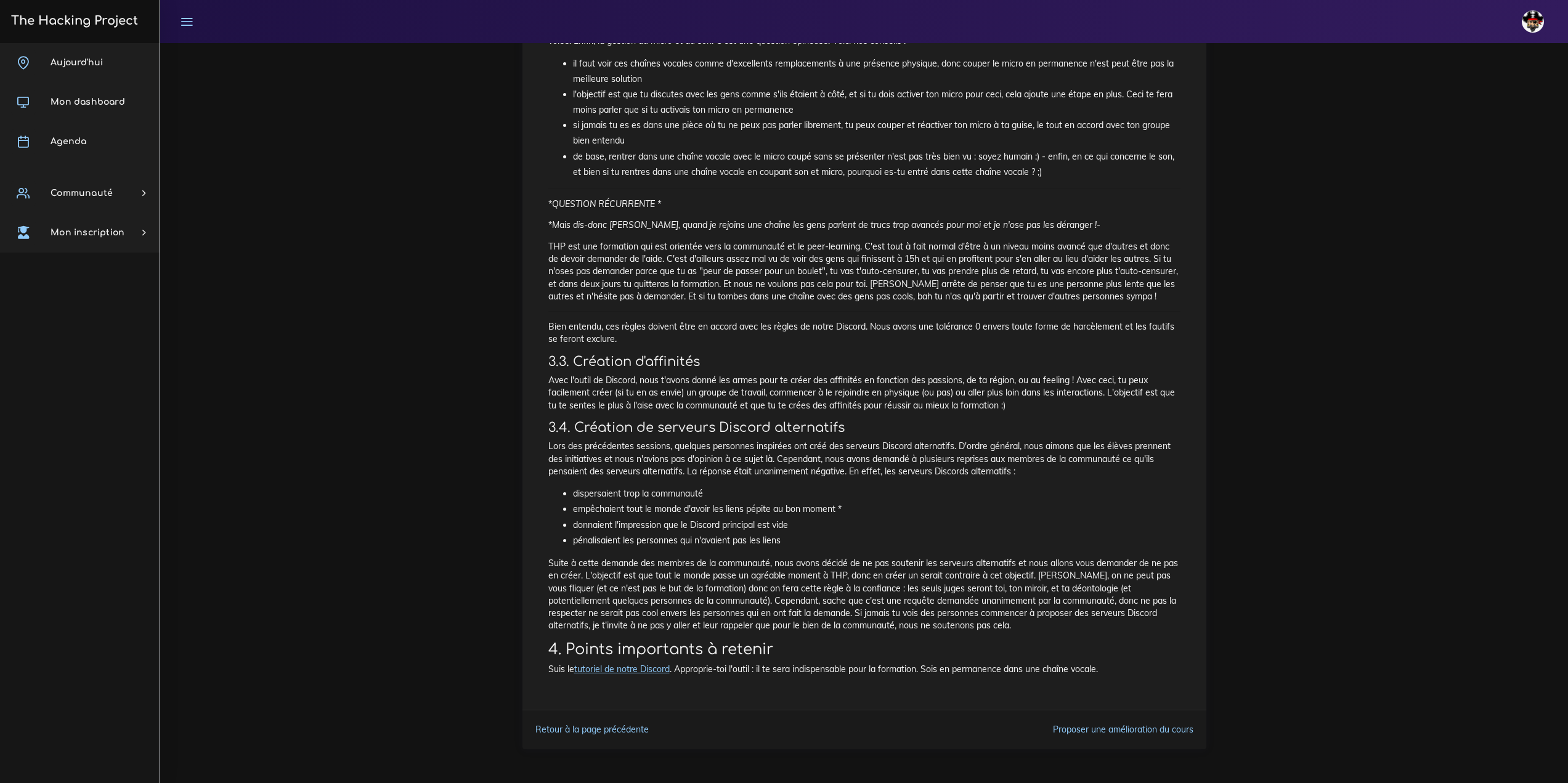
scroll to position [703, 0]
click at [57, 106] on span "Mon dashboard" at bounding box center [88, 102] width 75 height 9
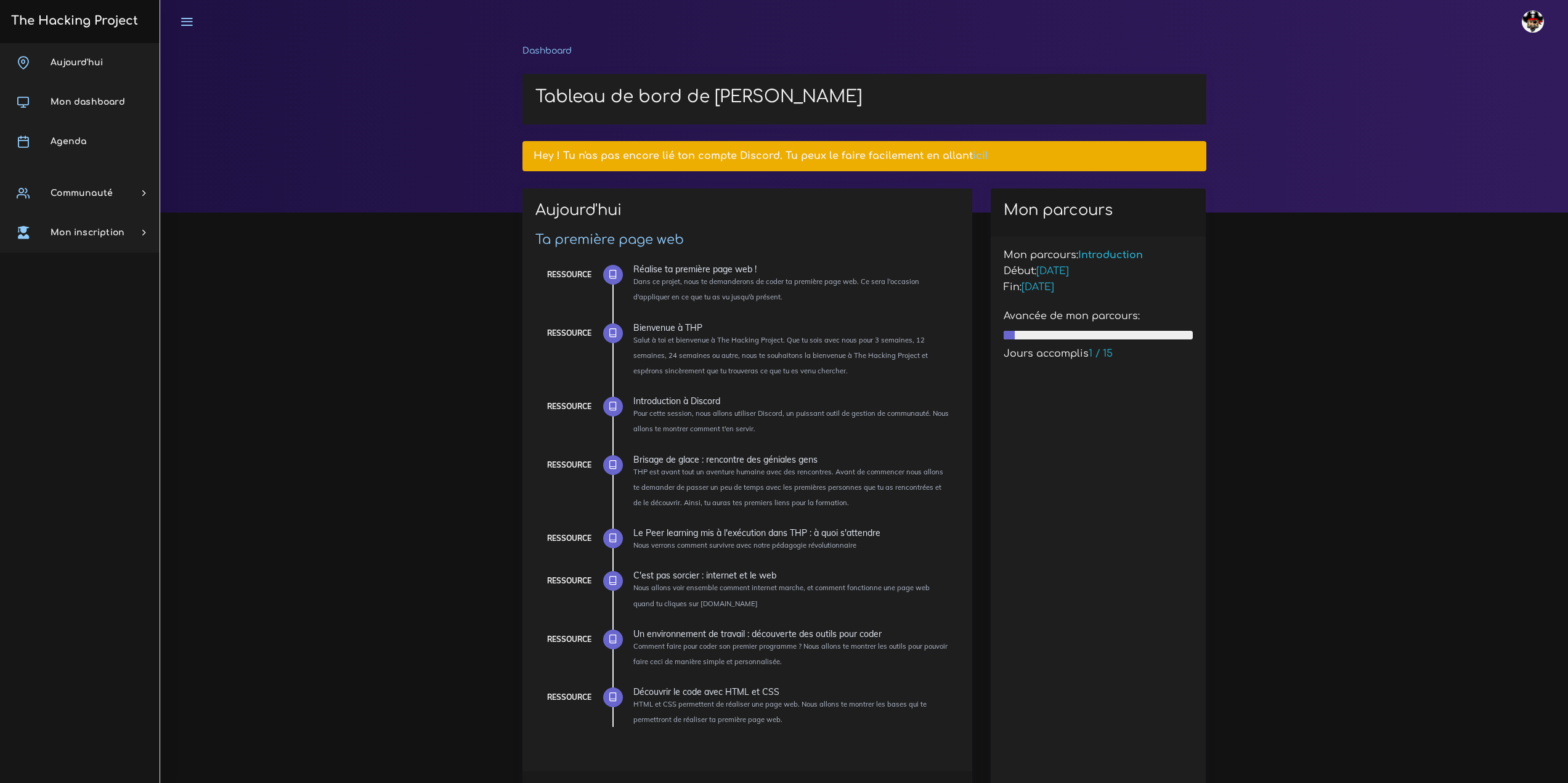
click at [80, 140] on span "Agenda" at bounding box center [68, 141] width 36 height 9
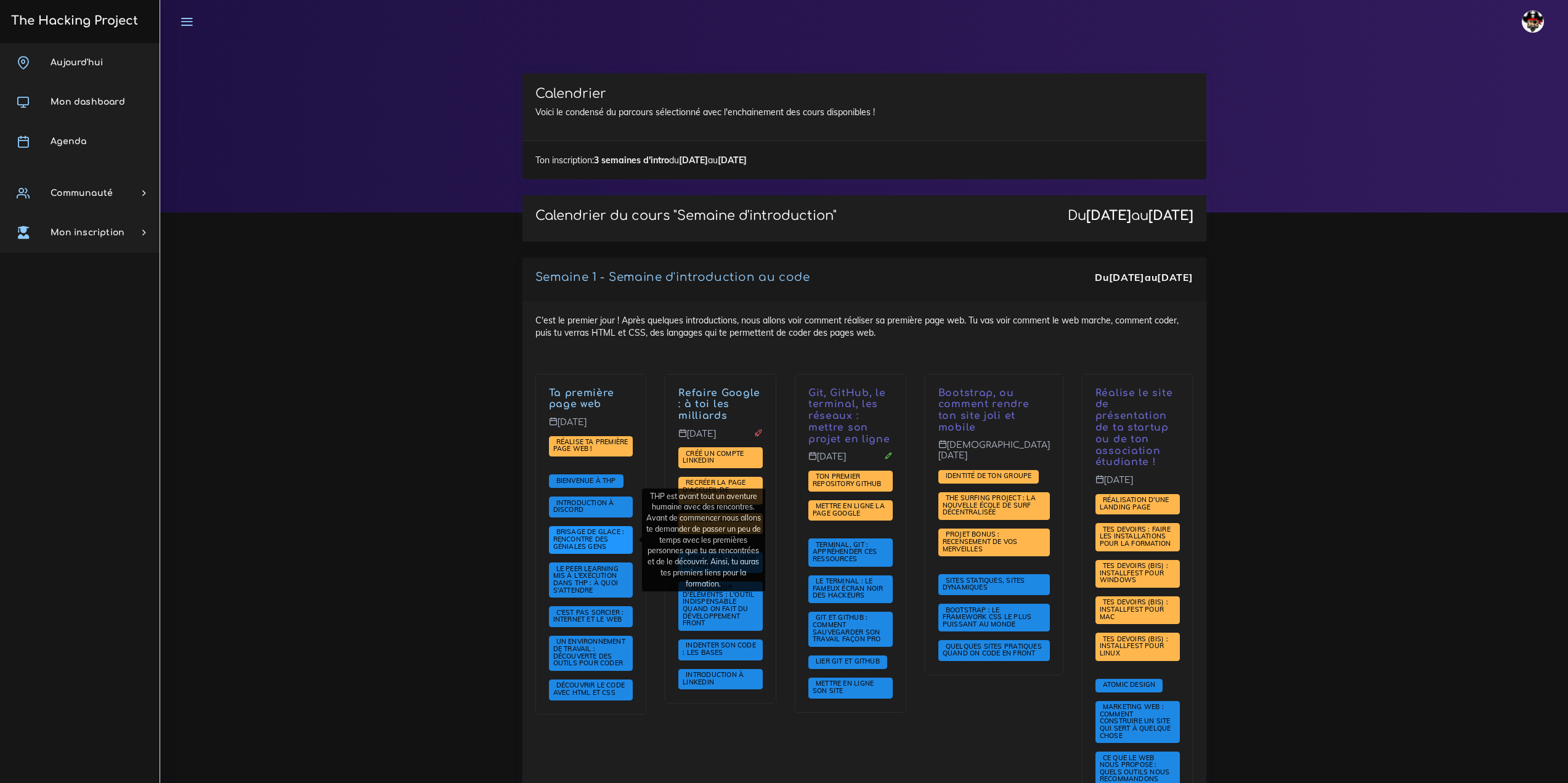
click at [585, 537] on span "Brisage de glace : rencontre des géniales gens" at bounding box center [588, 539] width 71 height 23
click at [590, 589] on span "Le Peer learning mis à l'exécution dans THP : à quoi s'attendre" at bounding box center [585, 580] width 65 height 30
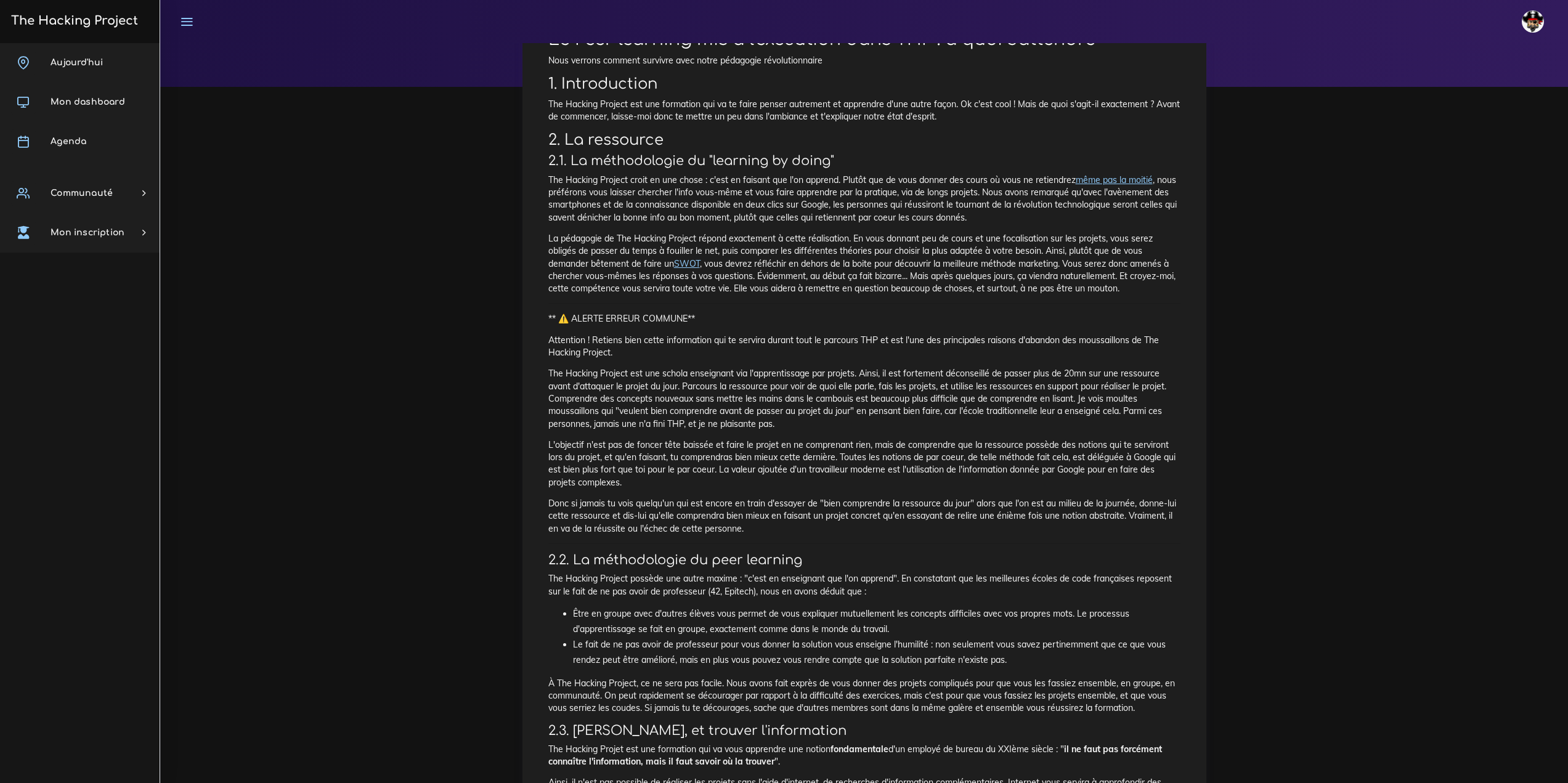
scroll to position [124, 0]
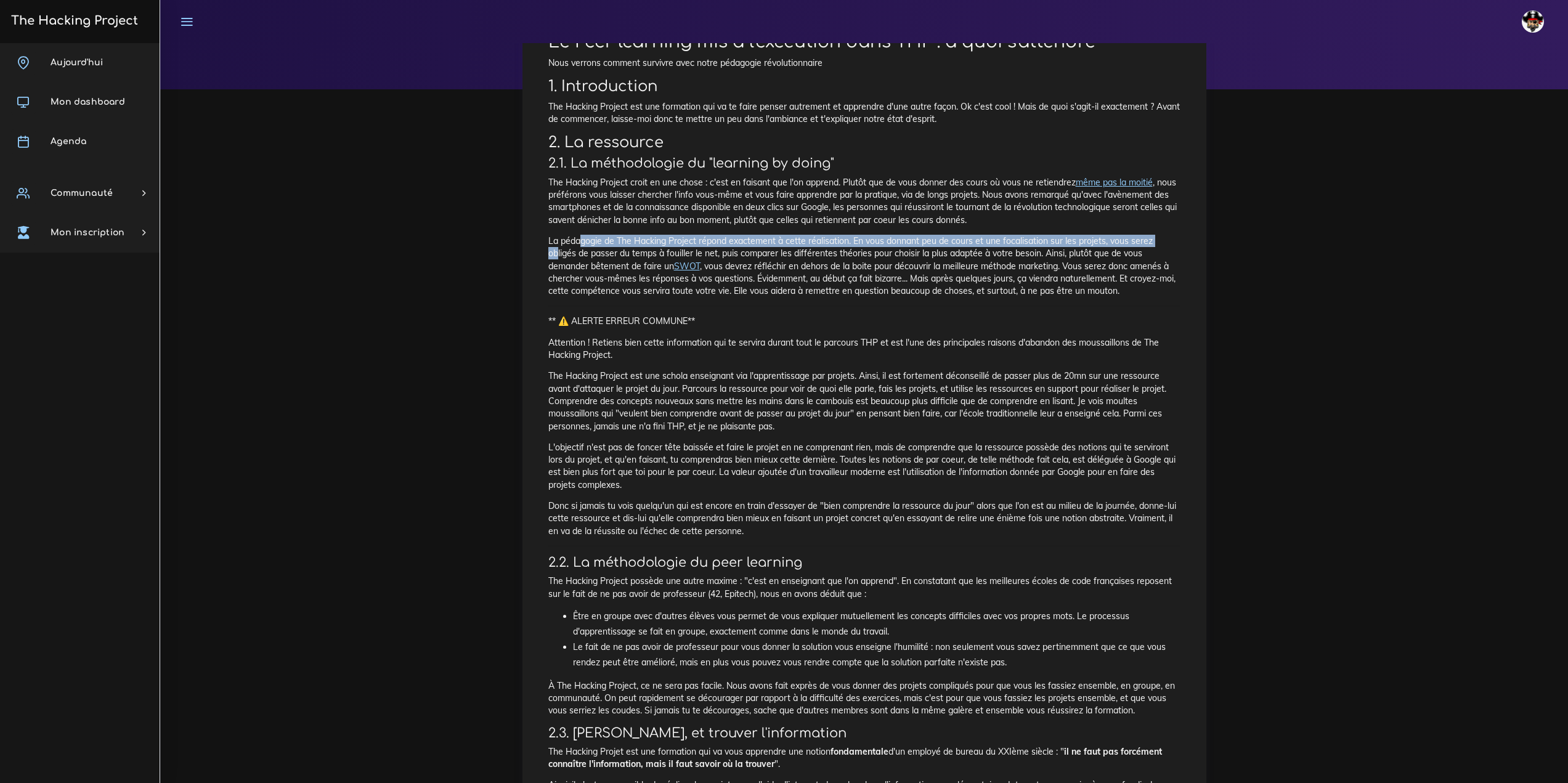
drag, startPoint x: 557, startPoint y: 249, endPoint x: 580, endPoint y: 242, distance: 24.0
click at [580, 242] on p "La pédagogie de The Hacking Project répond exactement à cette réalisation. En v…" at bounding box center [864, 266] width 632 height 62
click at [692, 268] on link "SWOT" at bounding box center [687, 266] width 26 height 11
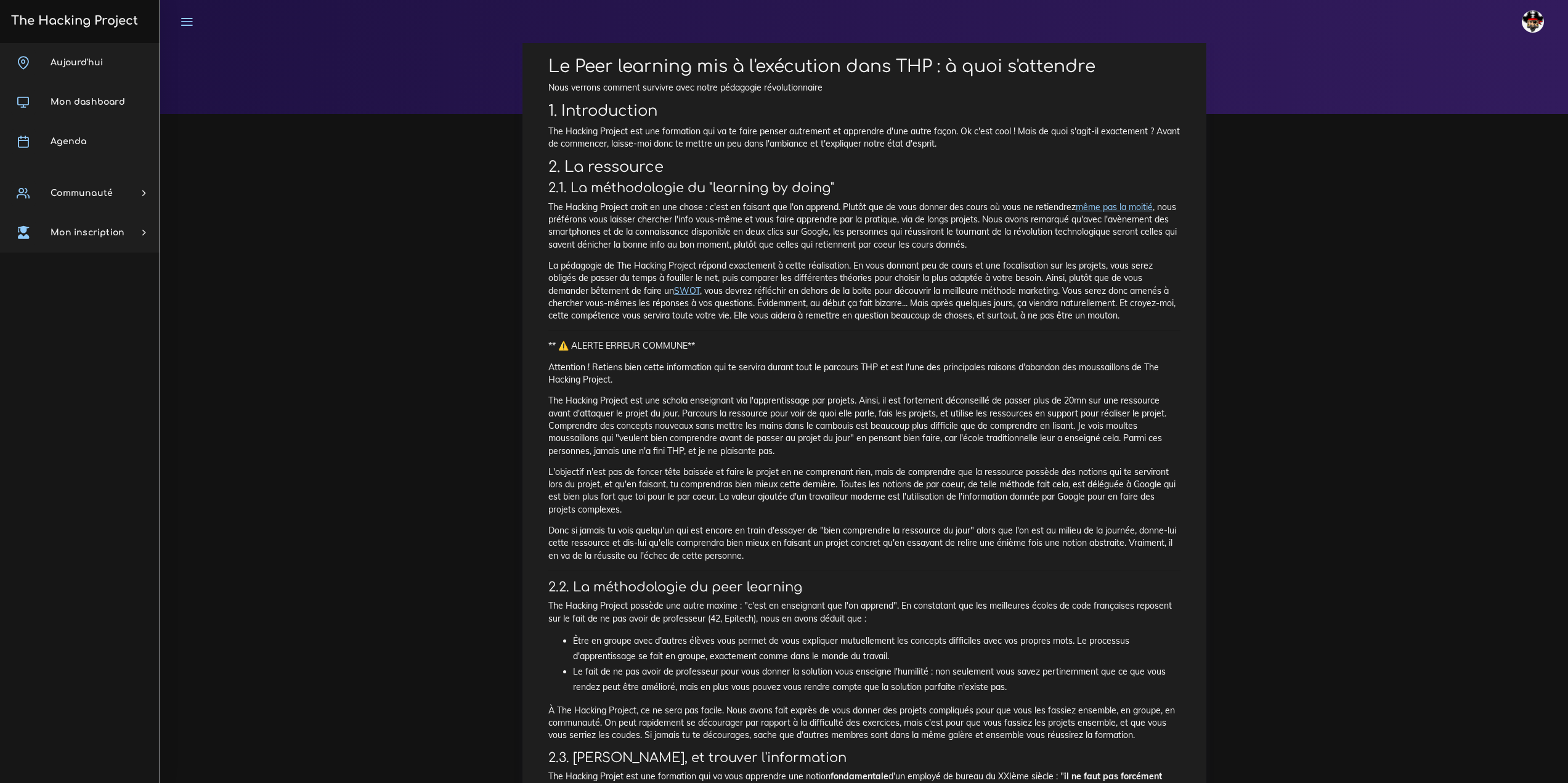
scroll to position [62, 0]
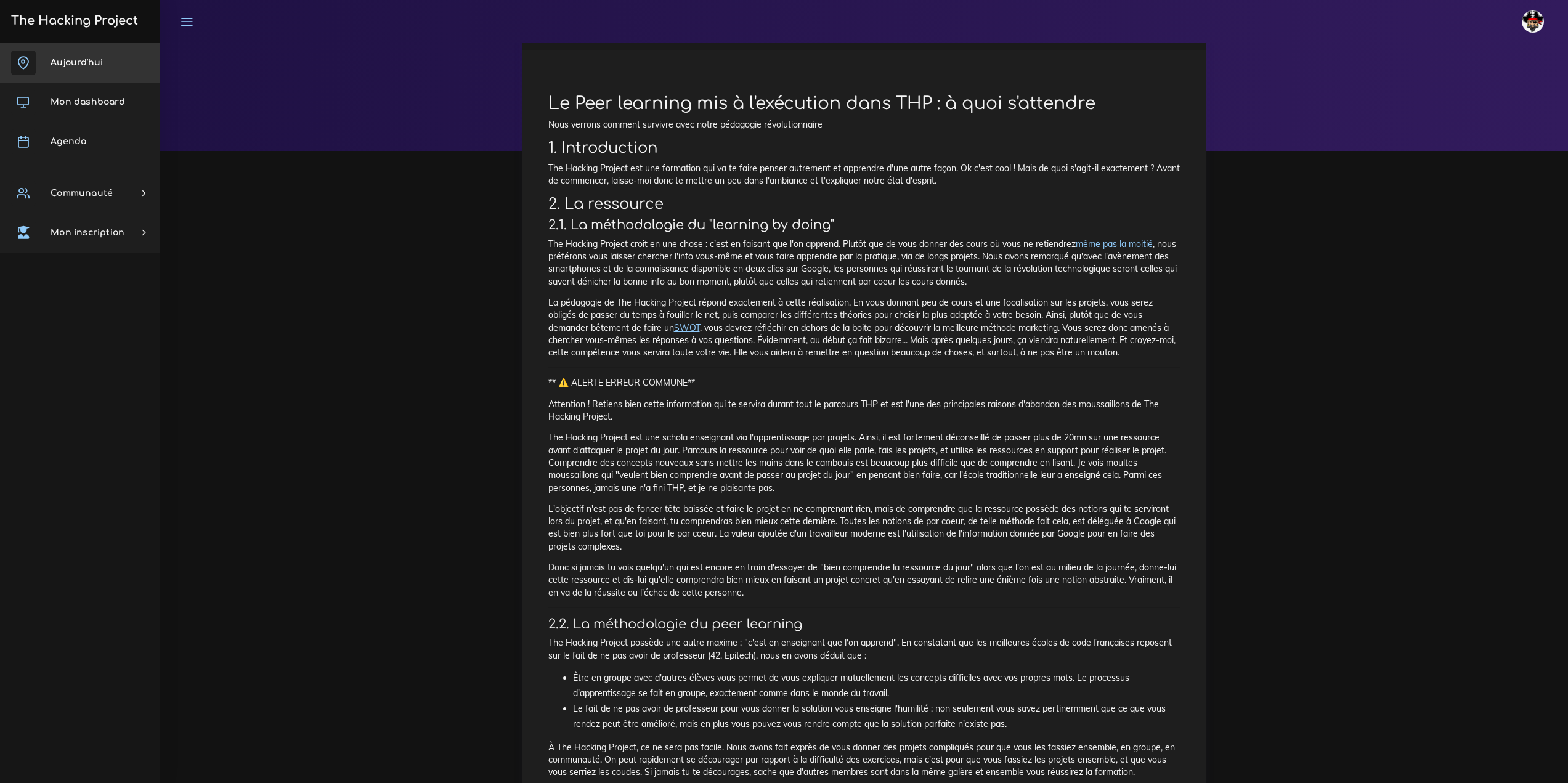
click at [71, 63] on span "Aujourd'hui" at bounding box center [76, 62] width 52 height 9
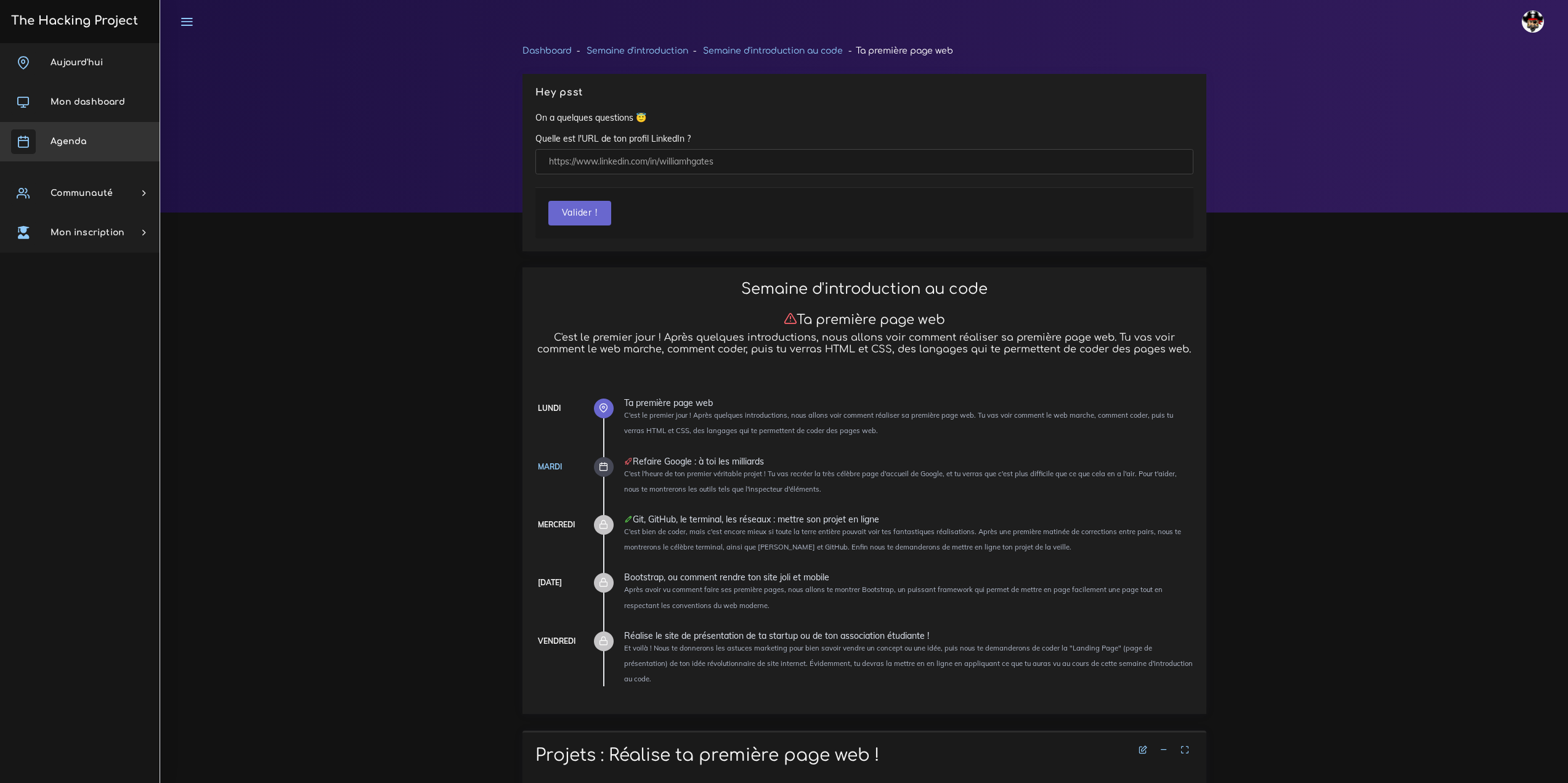
click at [55, 126] on link "Agenda" at bounding box center [80, 142] width 159 height 40
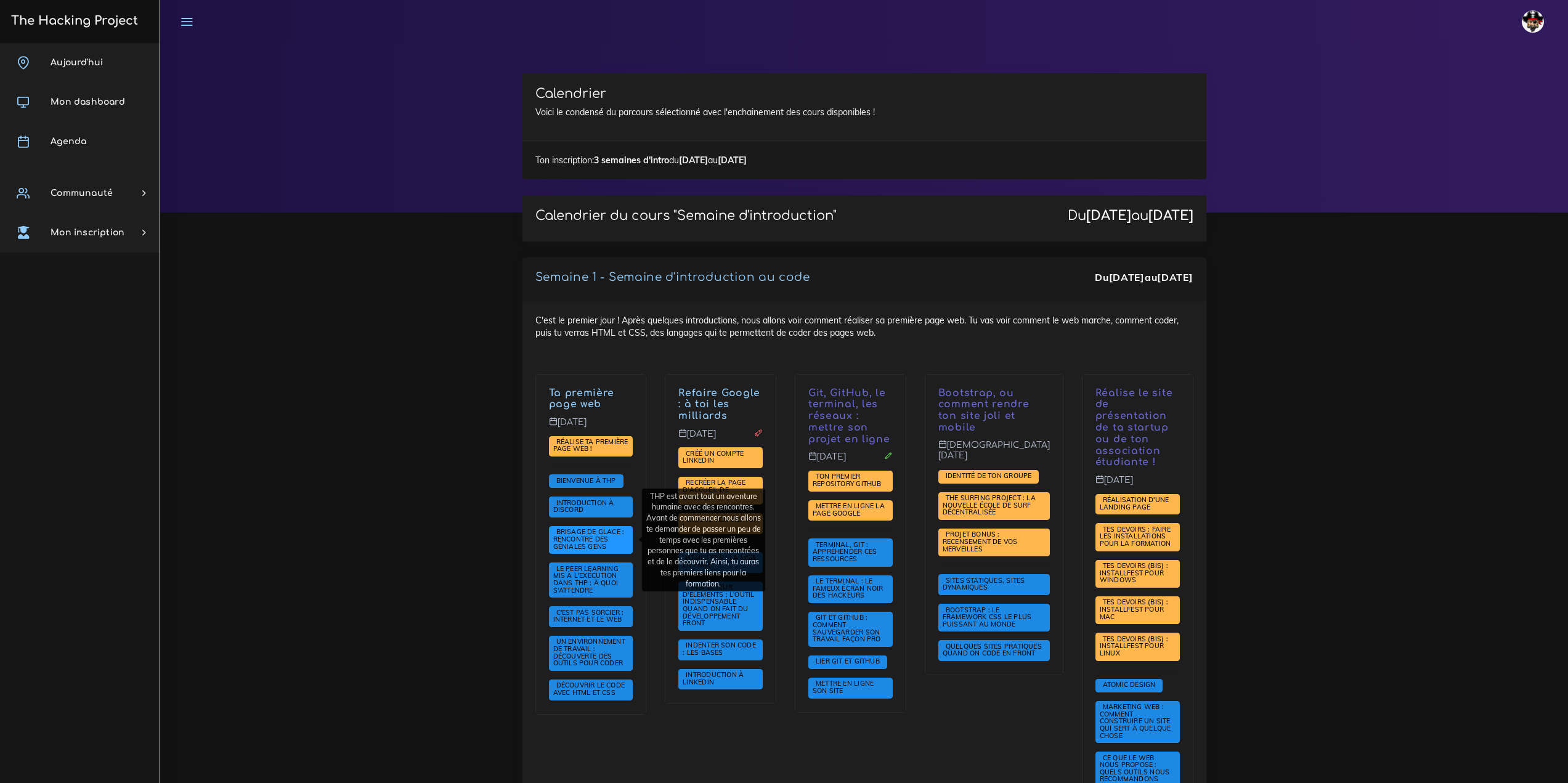
click at [577, 534] on span "Brisage de glace : rencontre des géniales gens" at bounding box center [588, 539] width 71 height 23
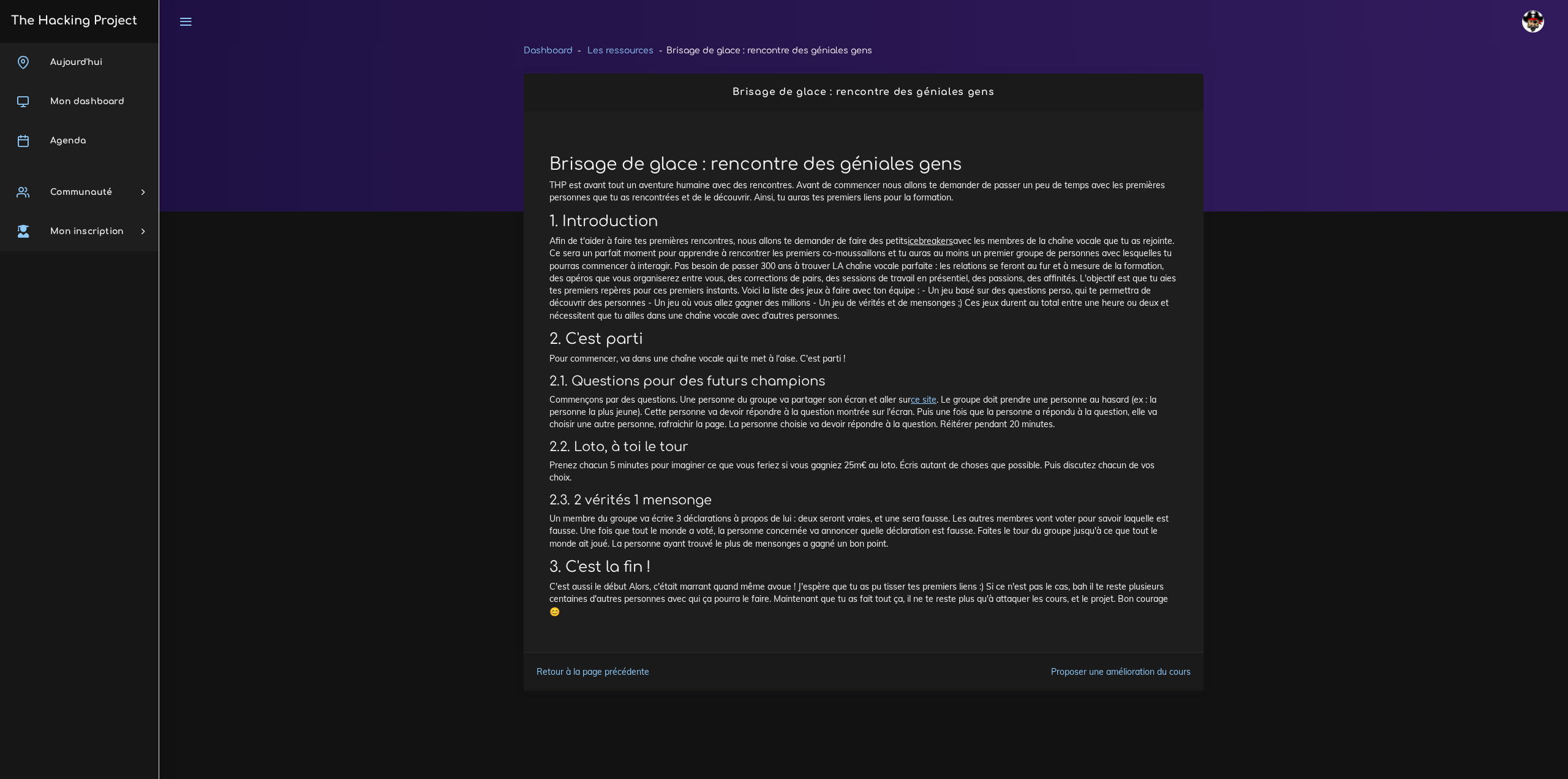
click at [924, 403] on link "ce site" at bounding box center [924, 399] width 26 height 11
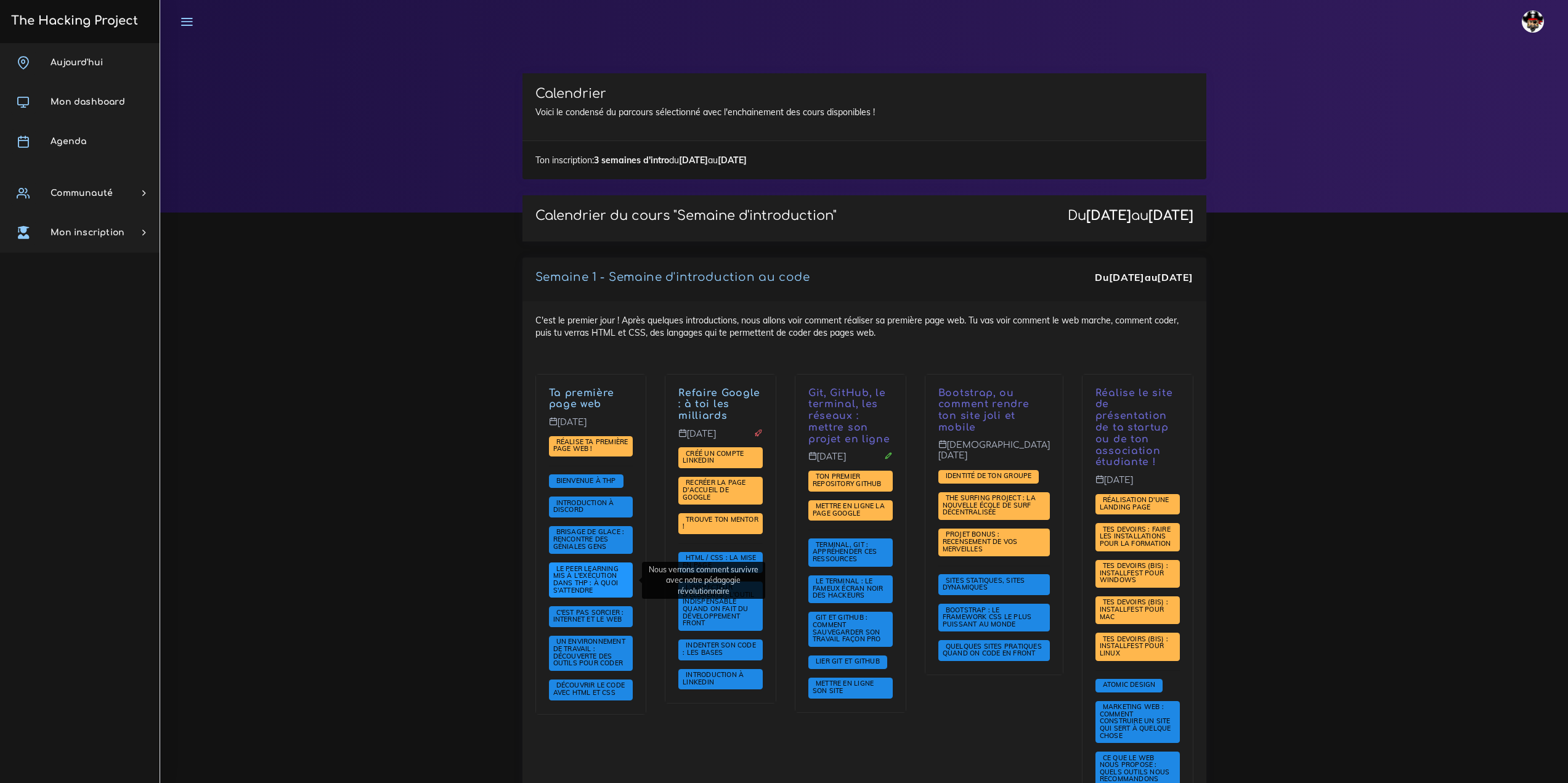
click at [616, 583] on span "Le Peer learning mis à l'exécution dans THP : à quoi s'attendre" at bounding box center [590, 580] width 84 height 35
click at [581, 573] on span "Le Peer learning mis à l'exécution dans THP : à quoi s'attendre" at bounding box center [585, 580] width 65 height 30
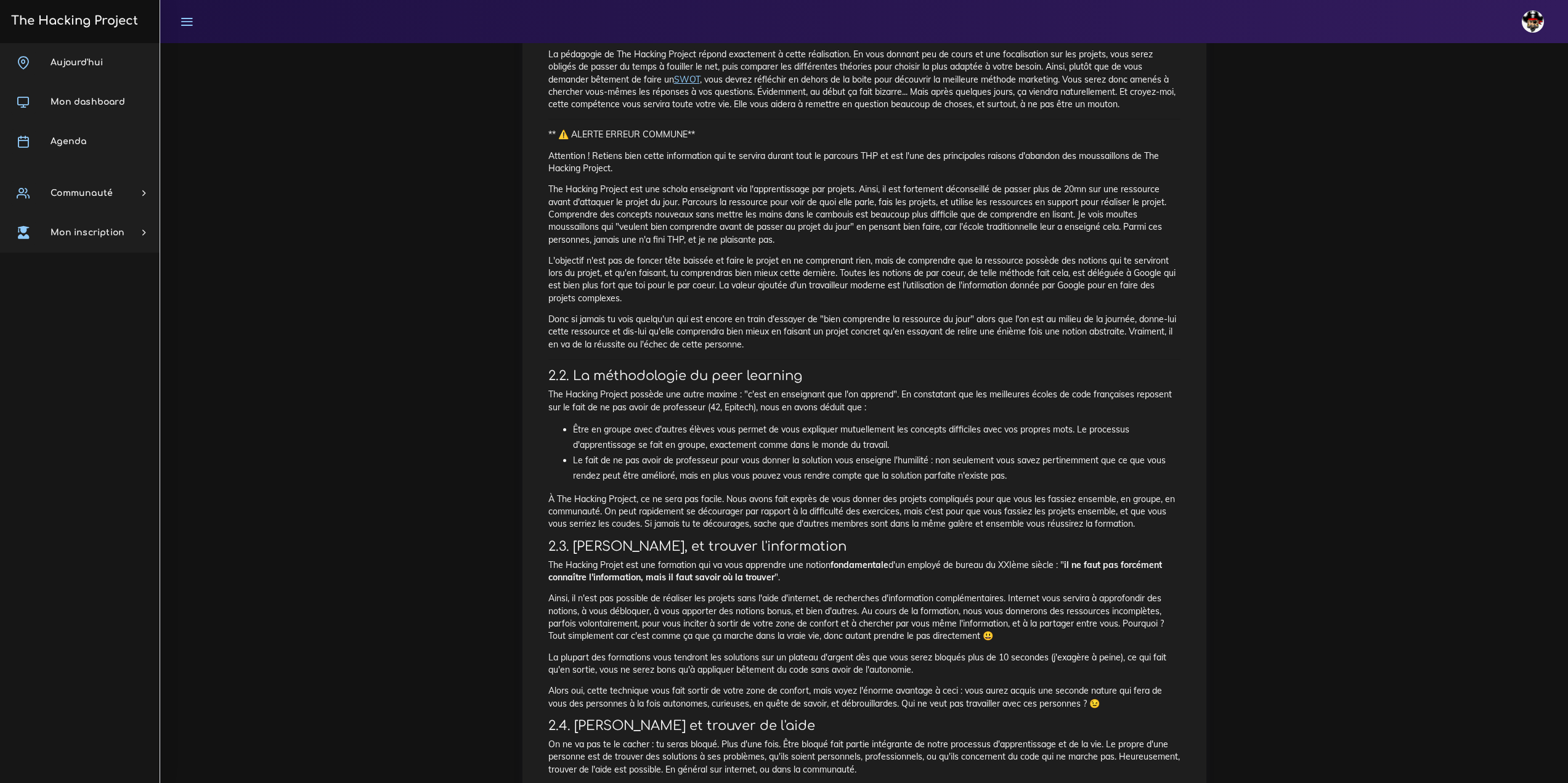
scroll to position [308, 0]
click at [75, 110] on link "Mon dashboard" at bounding box center [80, 102] width 159 height 40
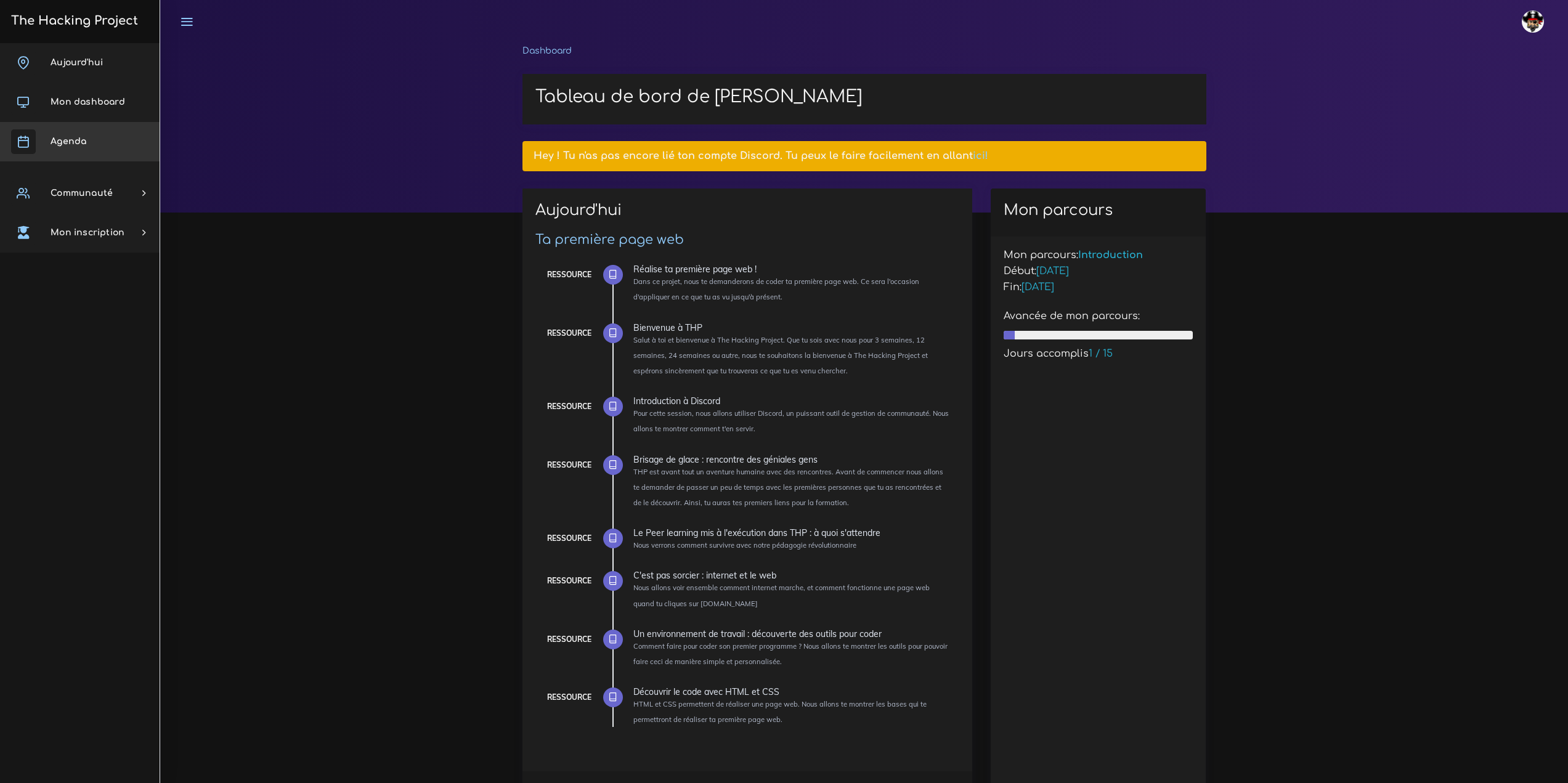
click at [78, 133] on link "Agenda" at bounding box center [80, 142] width 159 height 40
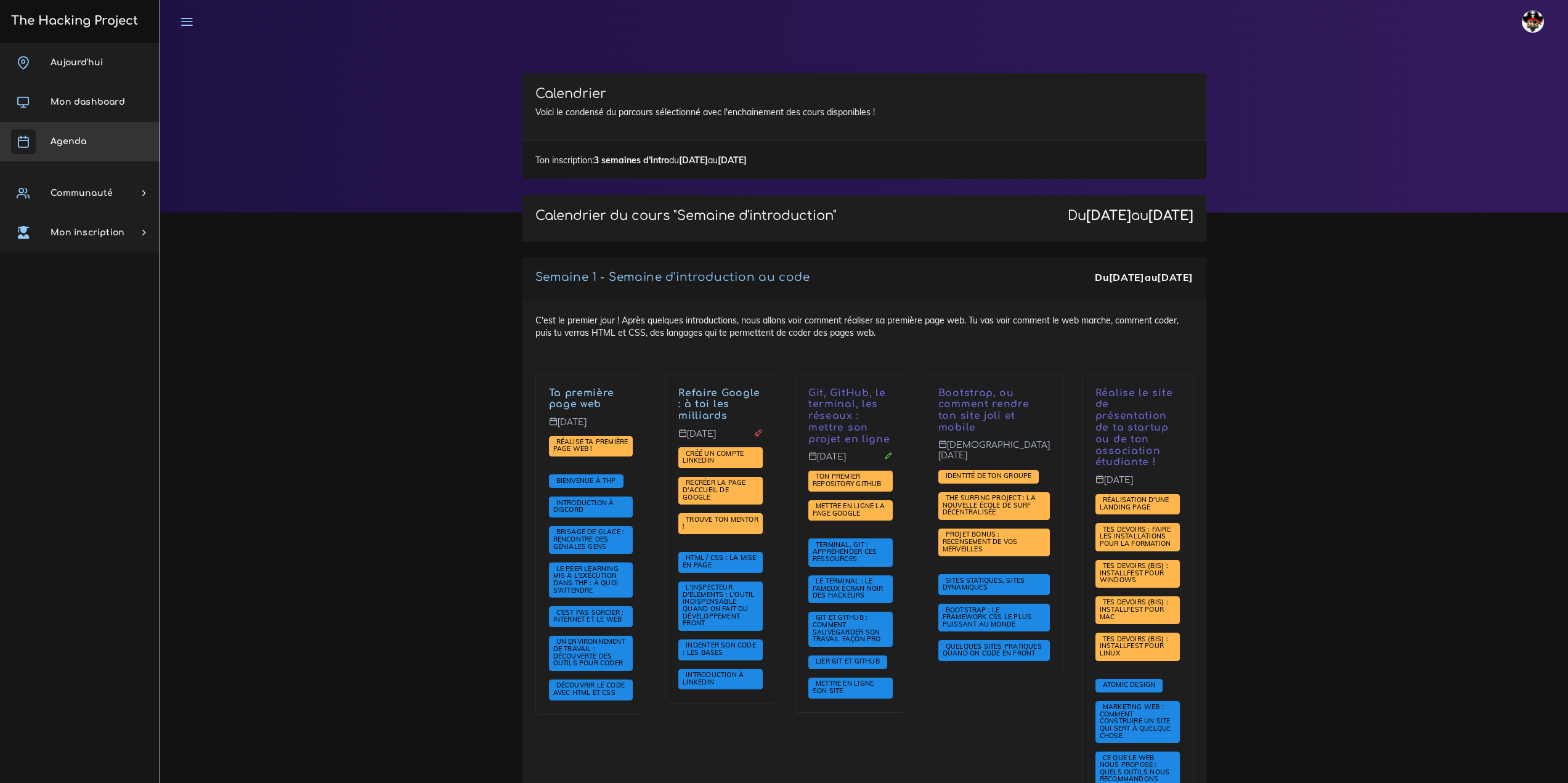
click at [110, 129] on link "Agenda" at bounding box center [80, 142] width 159 height 40
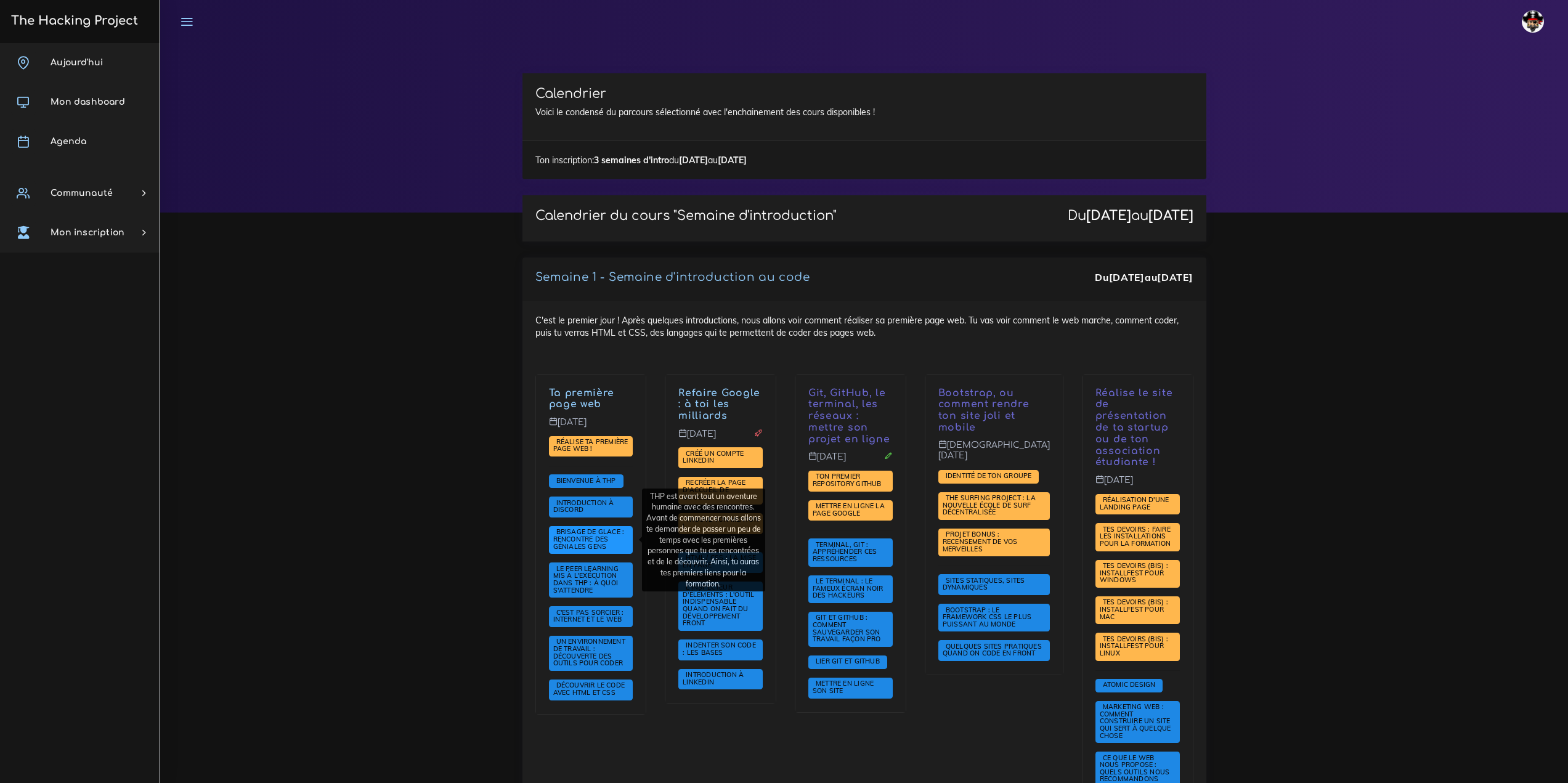
click at [567, 535] on span "Brisage de glace : rencontre des géniales gens" at bounding box center [588, 539] width 71 height 23
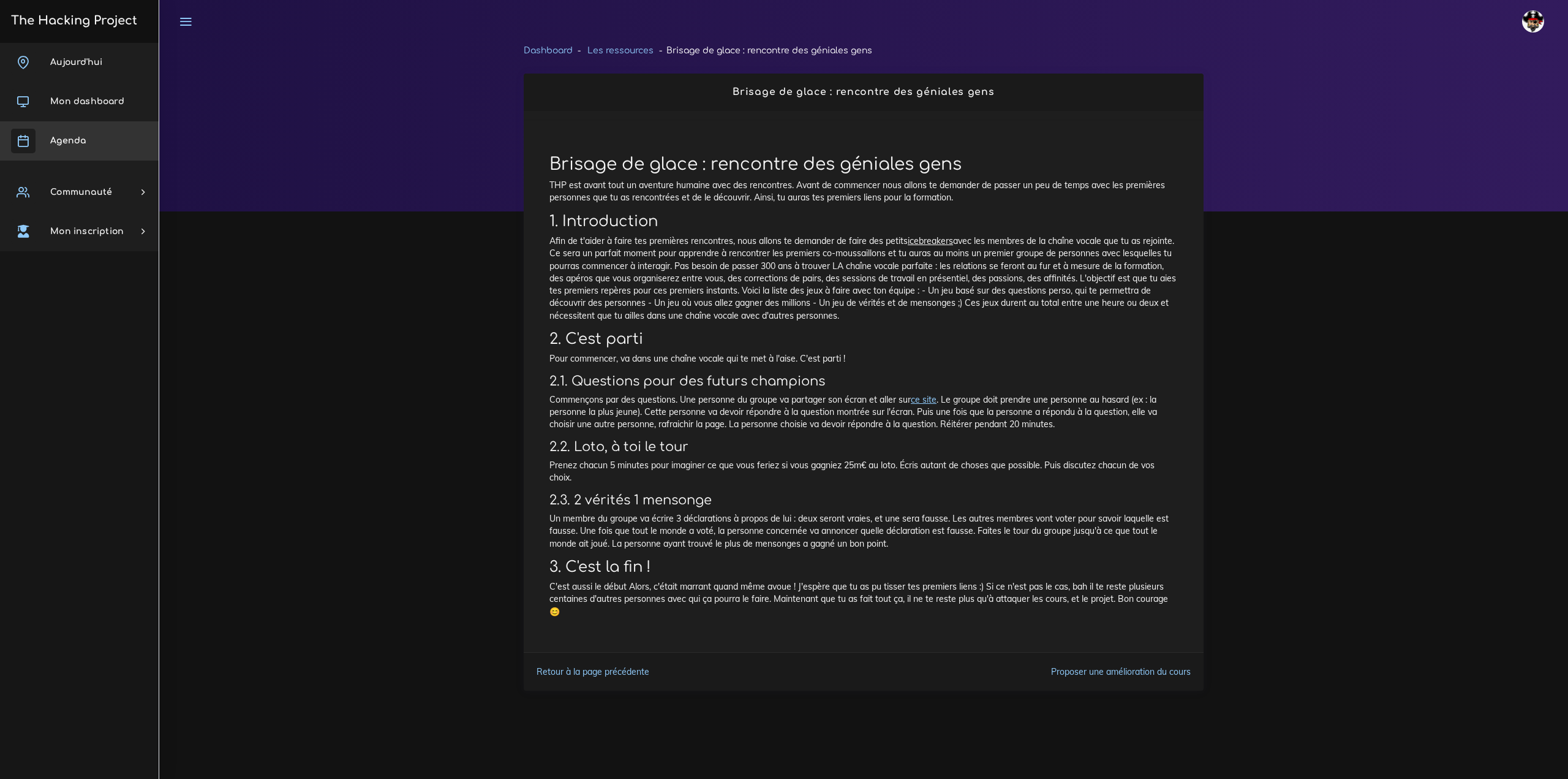
click at [79, 136] on span "Agenda" at bounding box center [68, 140] width 36 height 9
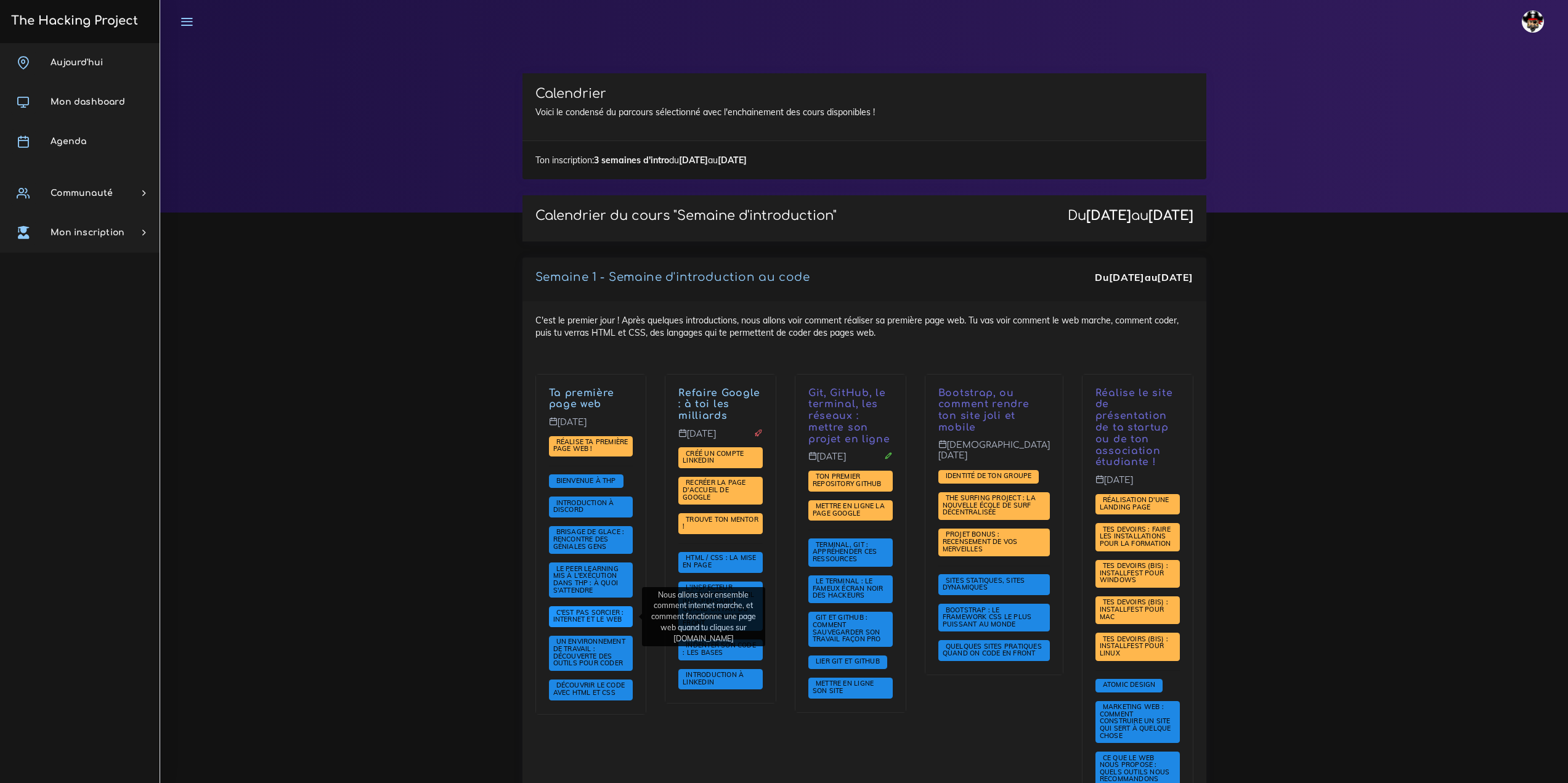
click at [613, 616] on span "C'est pas sorcier : internet et le web" at bounding box center [589, 616] width 72 height 16
click at [595, 644] on span "Un environnement de travail : découverte des outils pour coder" at bounding box center [590, 652] width 73 height 30
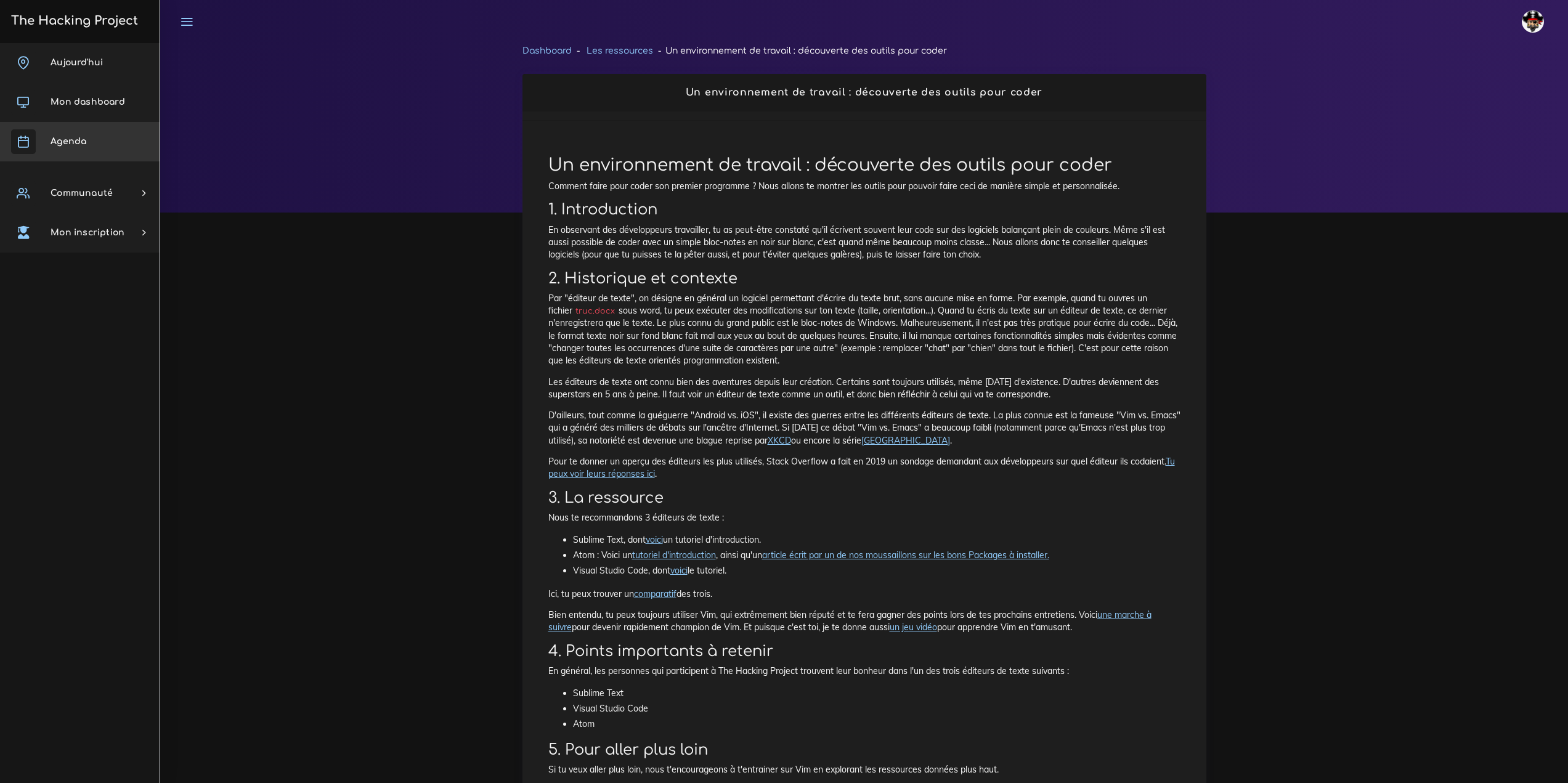
click at [50, 142] on span "Agenda" at bounding box center [68, 141] width 36 height 9
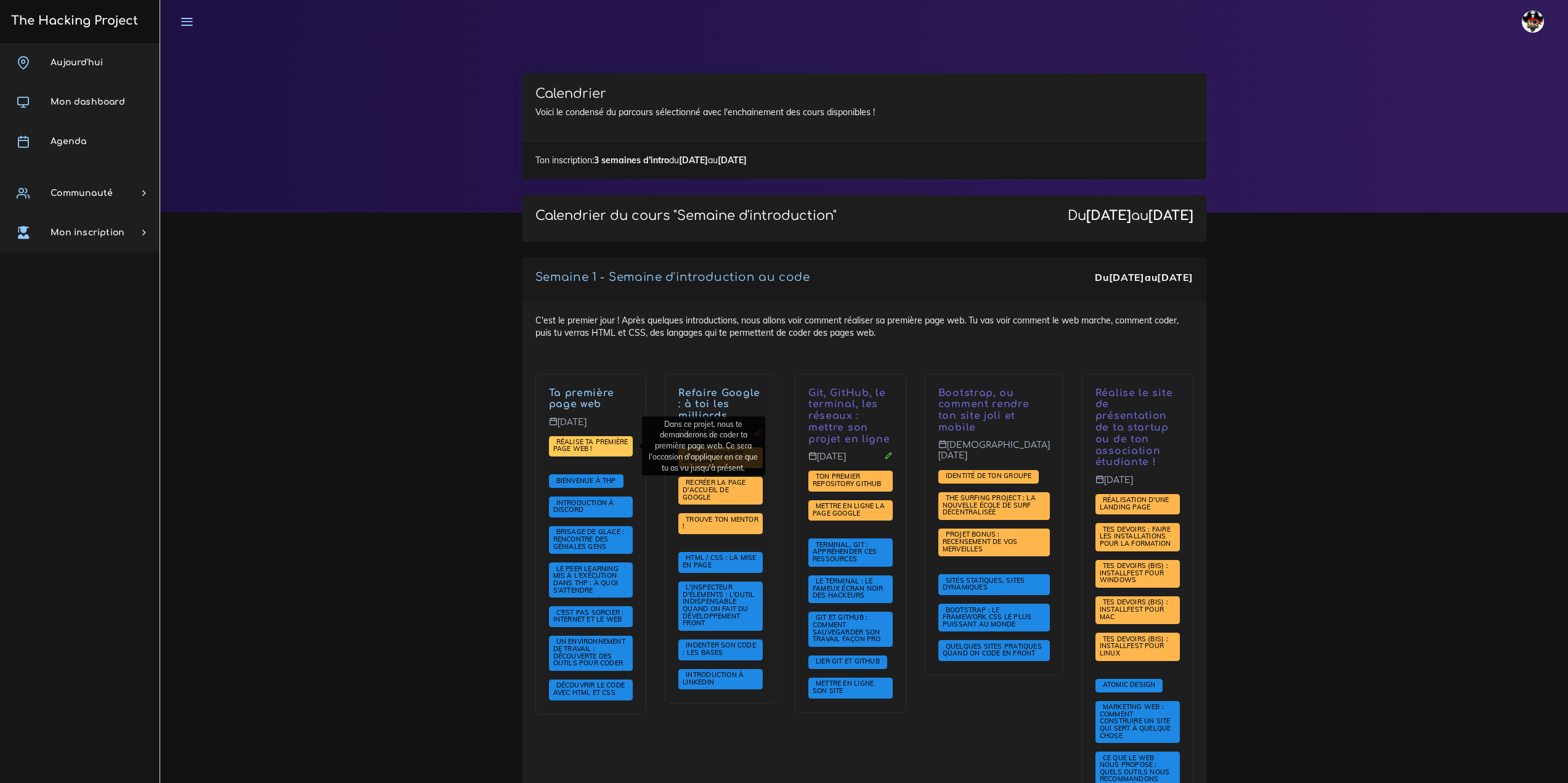
click at [585, 449] on span "Réalise ta première page web !" at bounding box center [590, 445] width 75 height 16
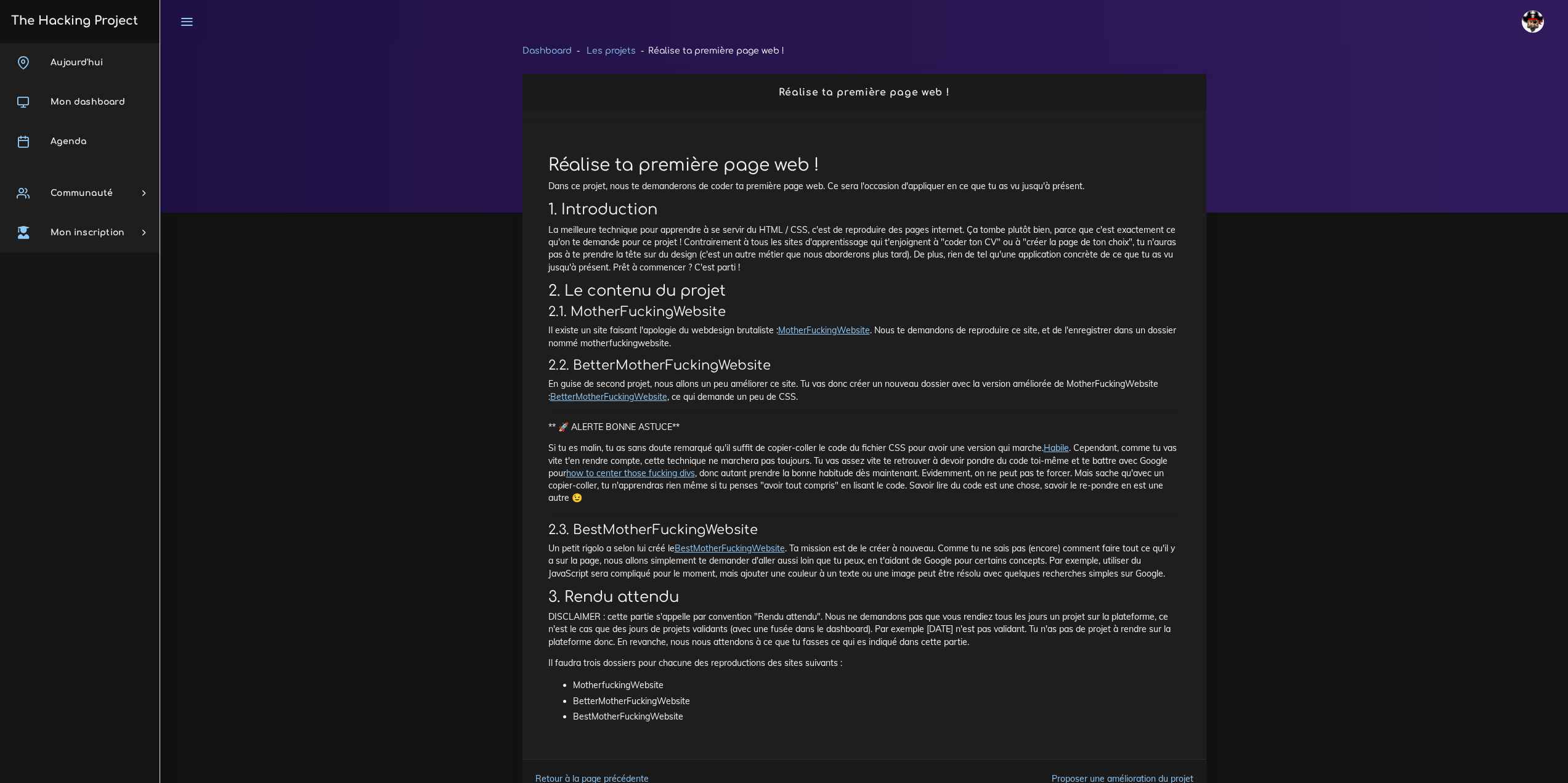
click at [811, 326] on link "MotherFuckingWebsite" at bounding box center [824, 330] width 92 height 11
click at [741, 547] on link "BestMotherFuckingWebsite" at bounding box center [730, 548] width 111 height 11
click at [599, 392] on link "BetterMotherFuckingWebsite" at bounding box center [608, 397] width 117 height 11
click at [69, 149] on link "Agenda" at bounding box center [80, 142] width 159 height 40
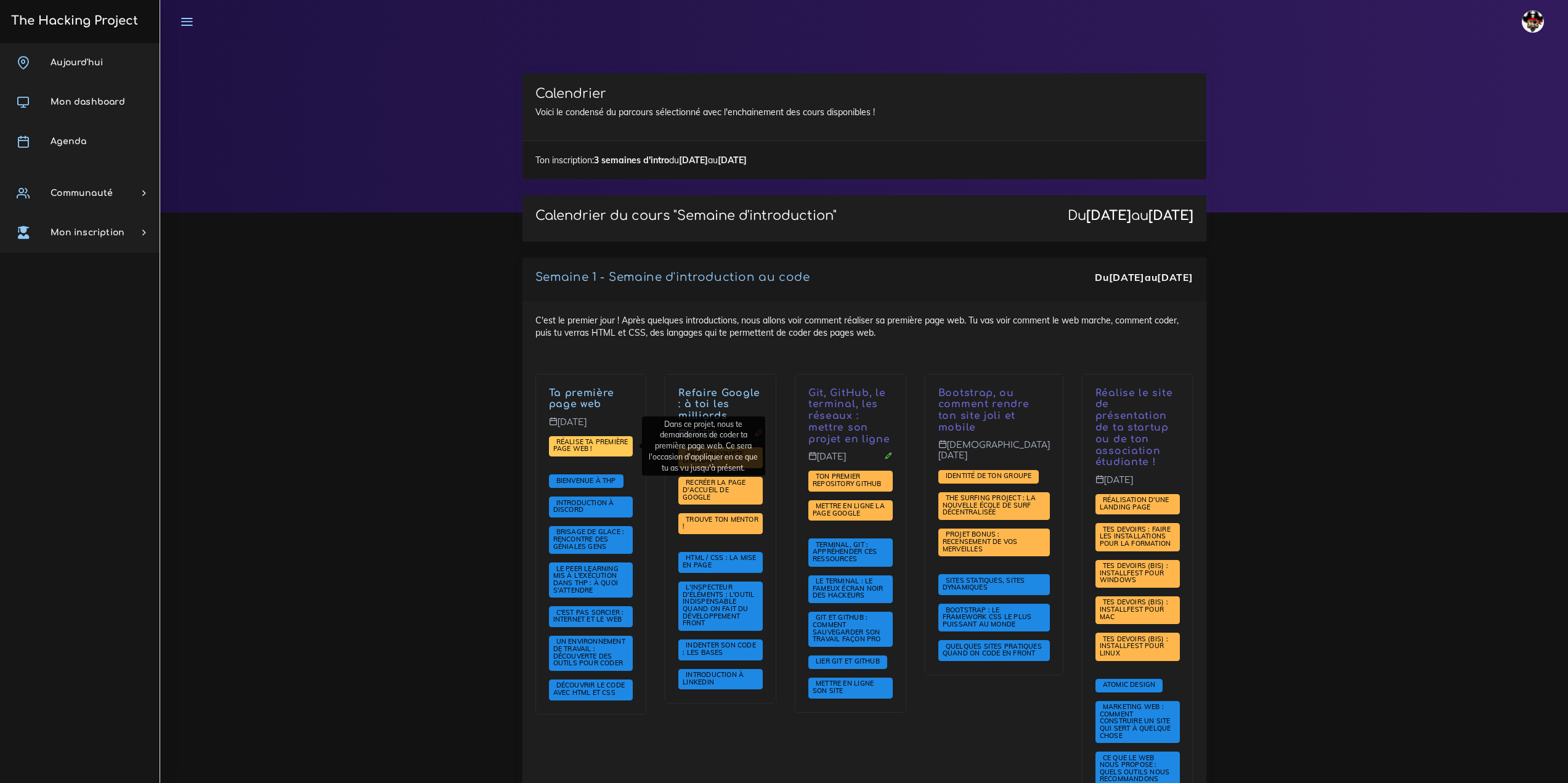
click at [617, 455] on span "Réalise ta première page web !" at bounding box center [590, 446] width 84 height 21
click at [590, 443] on span "Réalise ta première page web !" at bounding box center [590, 445] width 75 height 16
click at [603, 585] on span "Le Peer learning mis à l'exécution dans THP : à quoi s'attendre" at bounding box center [590, 580] width 84 height 35
click at [583, 569] on span "Le Peer learning mis à l'exécution dans THP : à quoi s'attendre" at bounding box center [585, 580] width 65 height 30
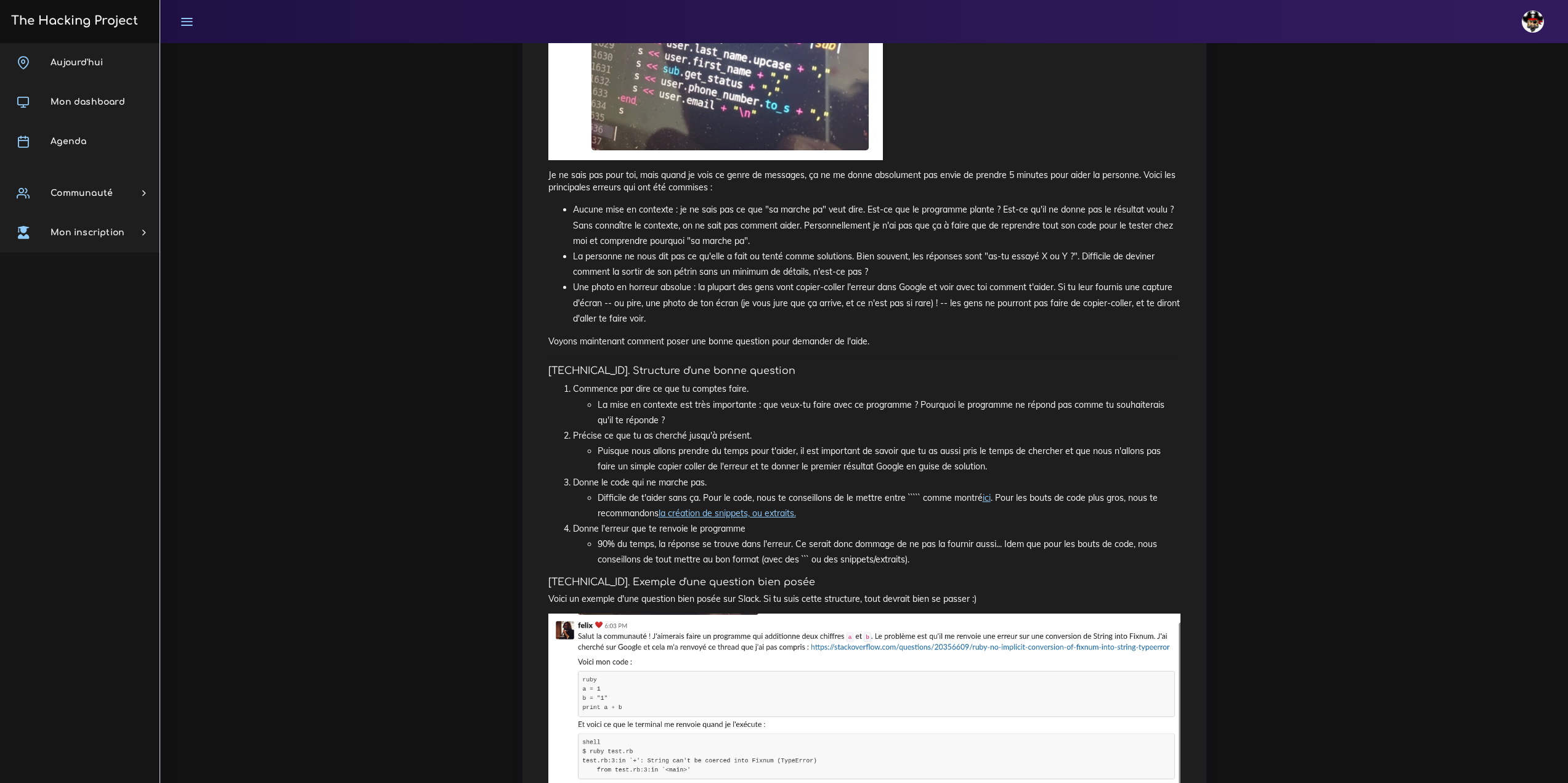
scroll to position [1469, 0]
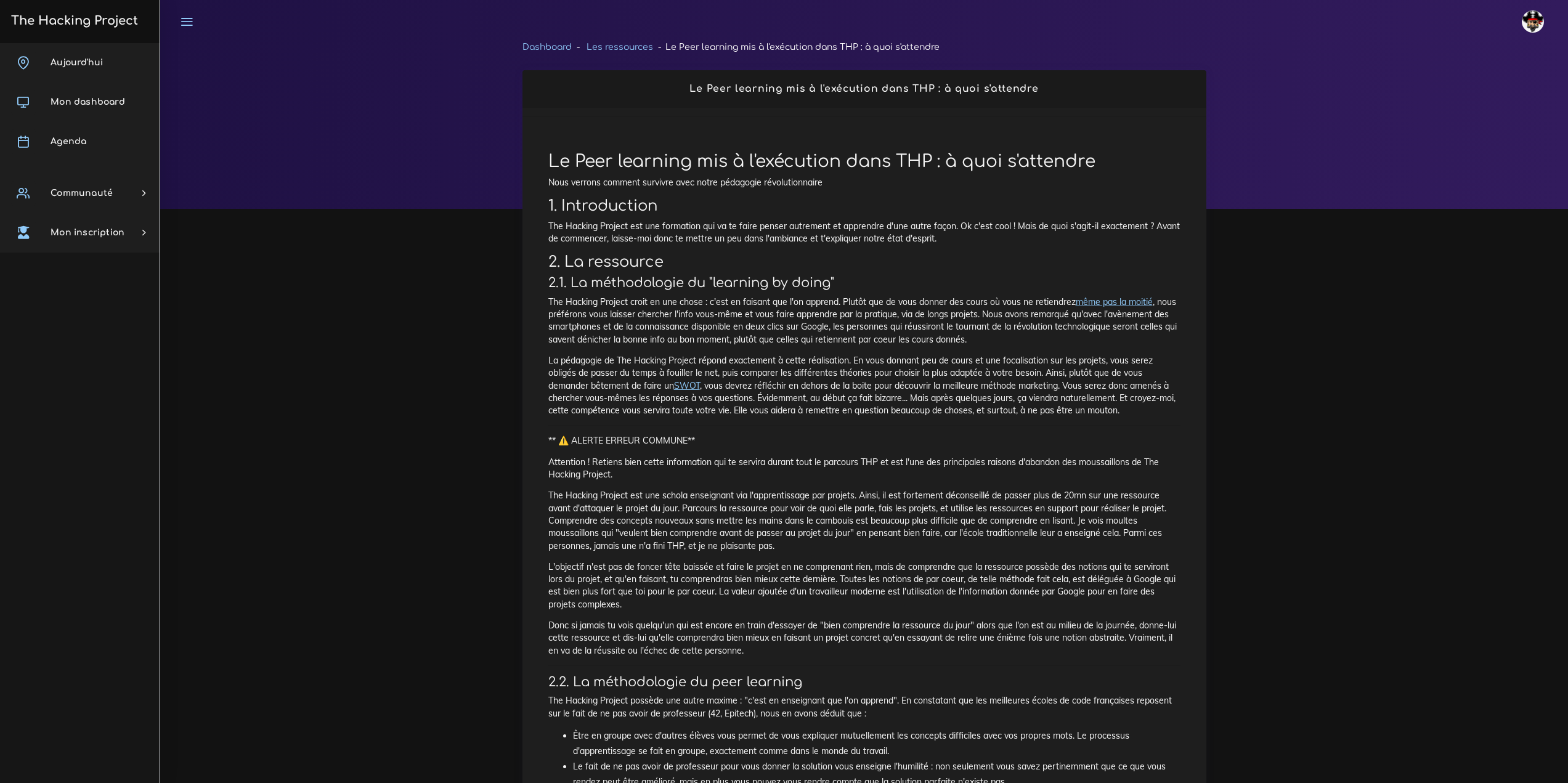
scroll to position [0, 0]
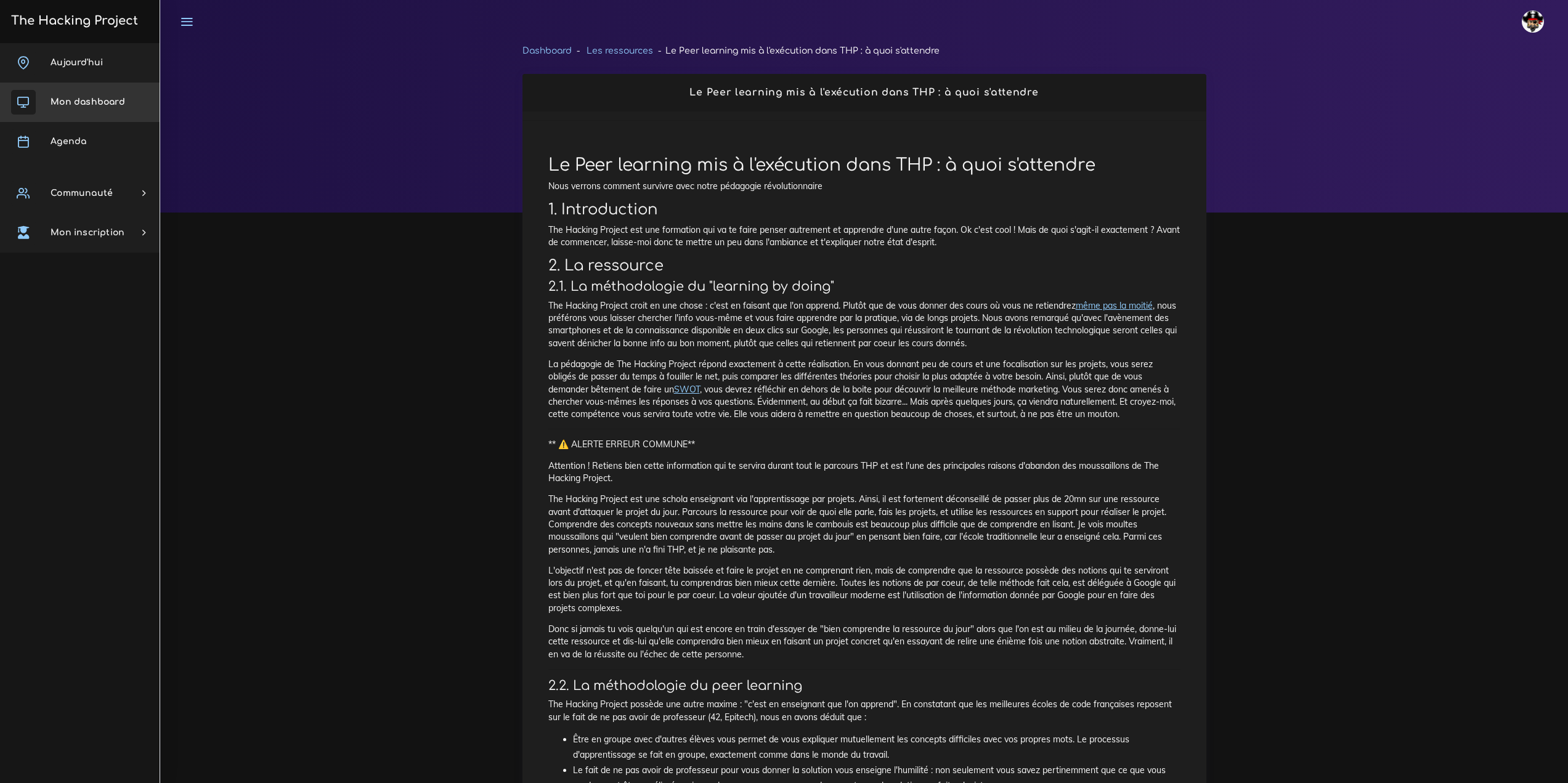
click at [96, 106] on link "Mon dashboard" at bounding box center [80, 102] width 159 height 40
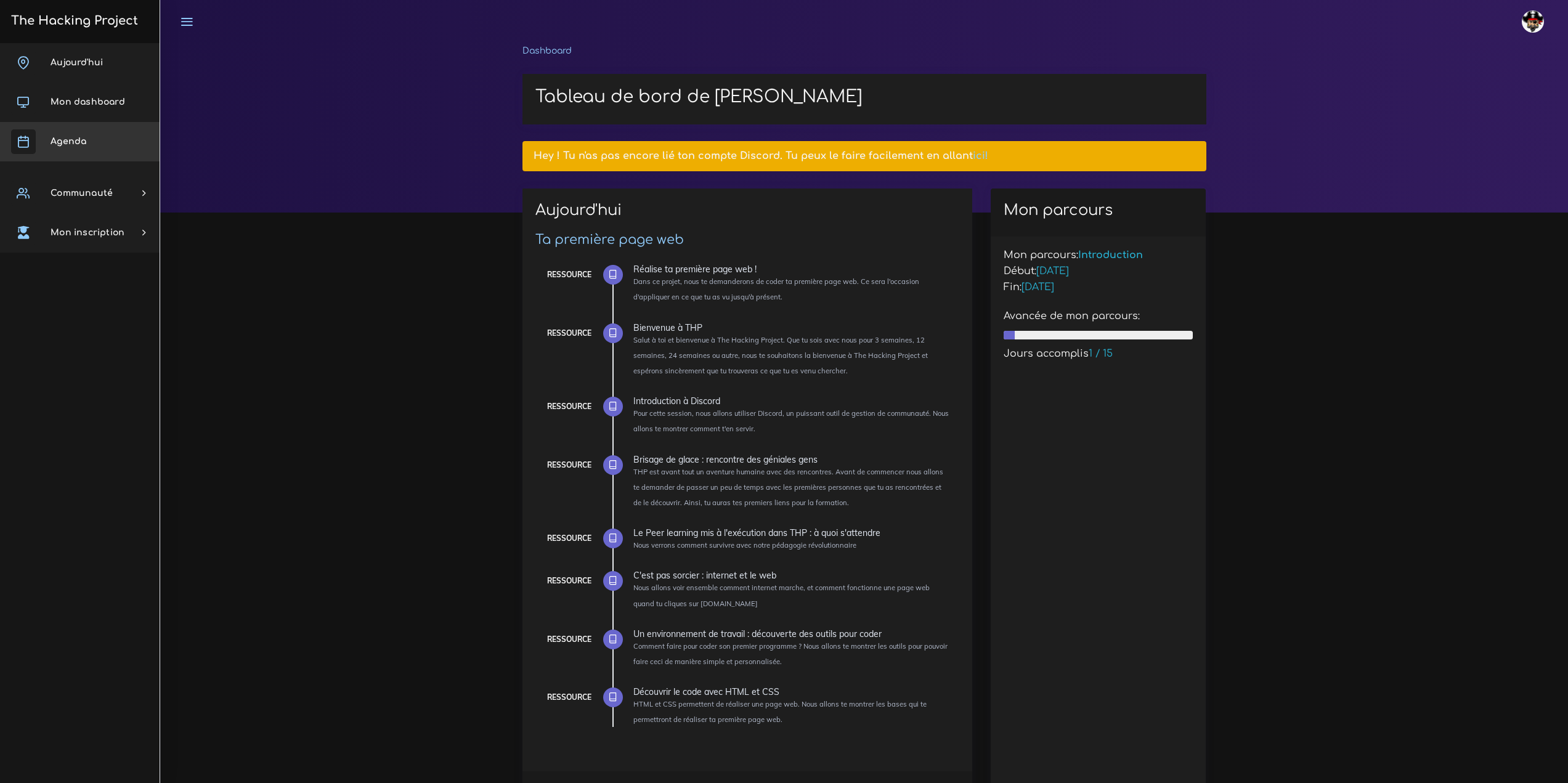
click at [98, 147] on link "Agenda" at bounding box center [80, 142] width 159 height 40
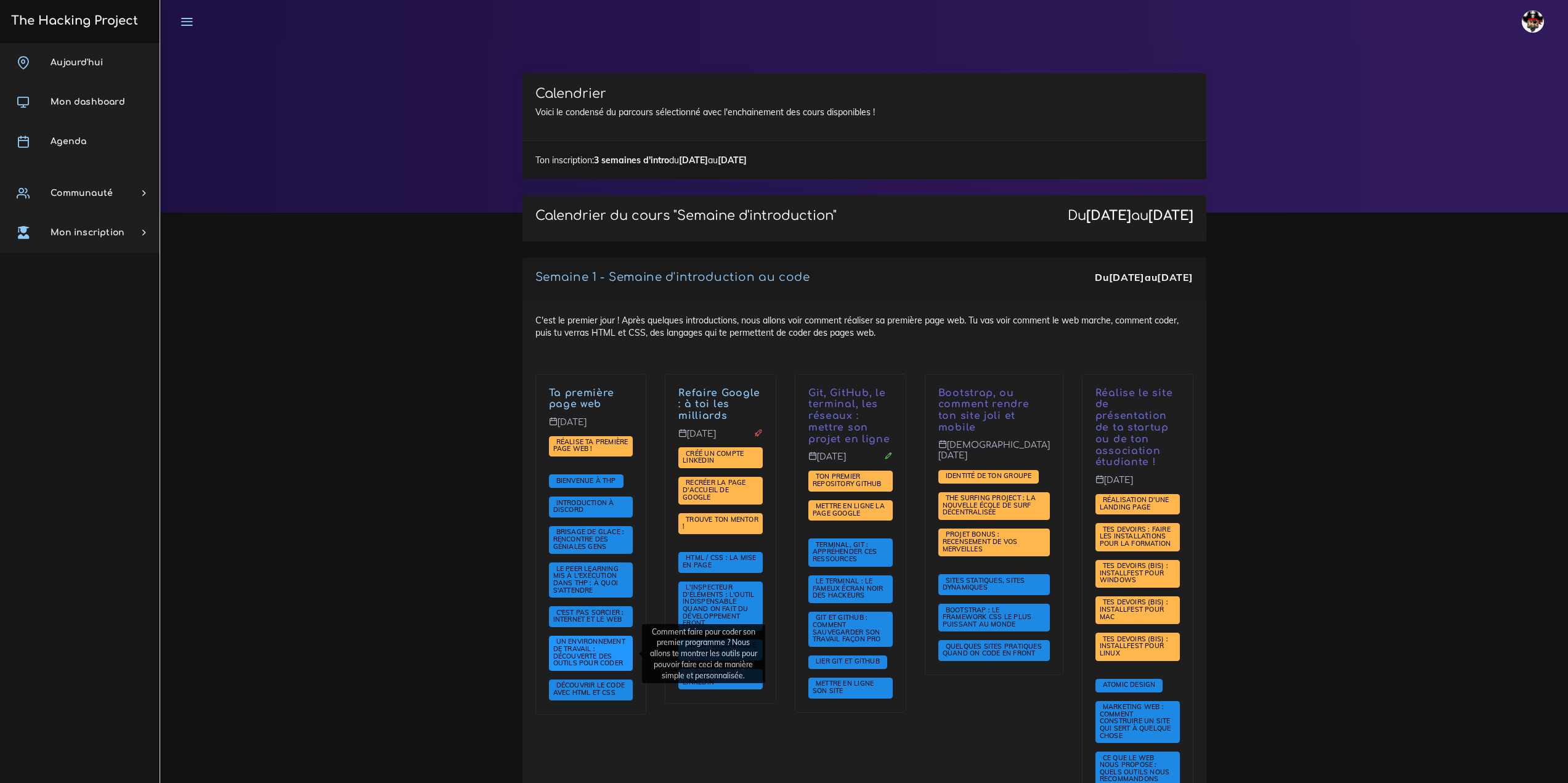
click at [609, 664] on span "Un environnement de travail : découverte des outils pour coder" at bounding box center [590, 652] width 73 height 30
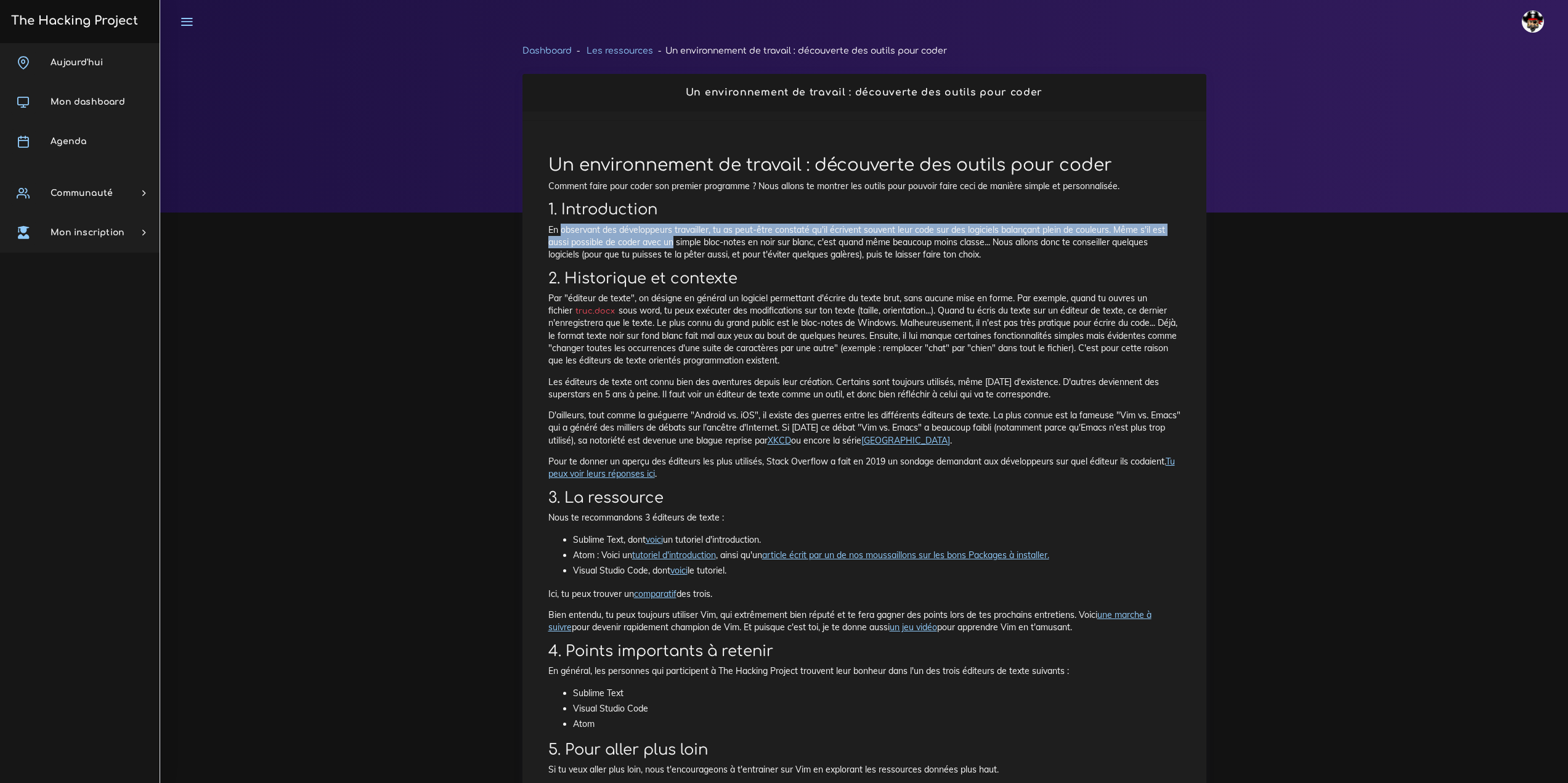
drag, startPoint x: 560, startPoint y: 227, endPoint x: 674, endPoint y: 244, distance: 115.3
click at [674, 244] on p "En observant des développeurs travailler, tu as peut-être constaté qu'il écrive…" at bounding box center [864, 242] width 632 height 37
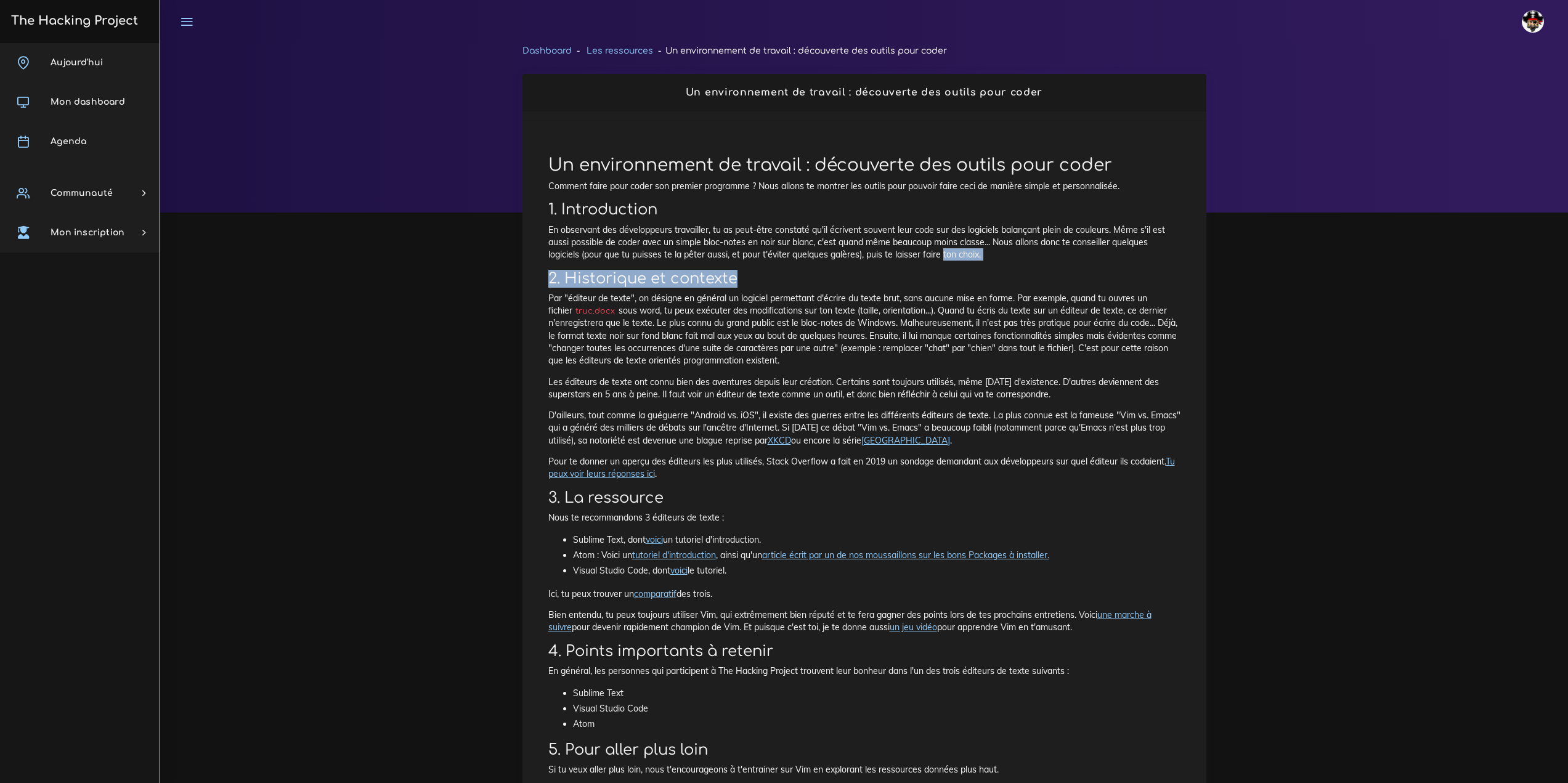
click at [944, 261] on div "Un environnement de travail : découverte des outils pour coder Comment faire po…" at bounding box center [864, 470] width 658 height 656
click at [1001, 266] on div "Un environnement de travail : découverte des outils pour coder Comment faire po…" at bounding box center [864, 470] width 658 height 656
